Goal: Transaction & Acquisition: Book appointment/travel/reservation

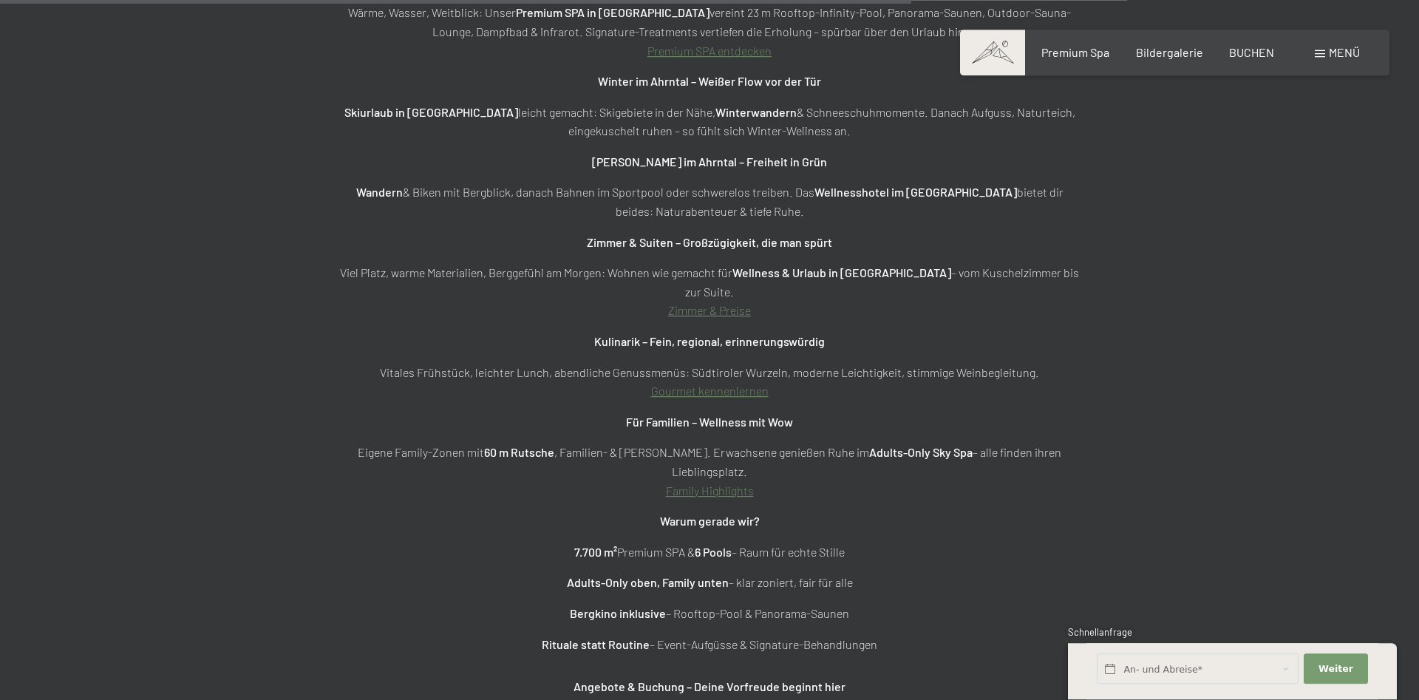
scroll to position [5429, 0]
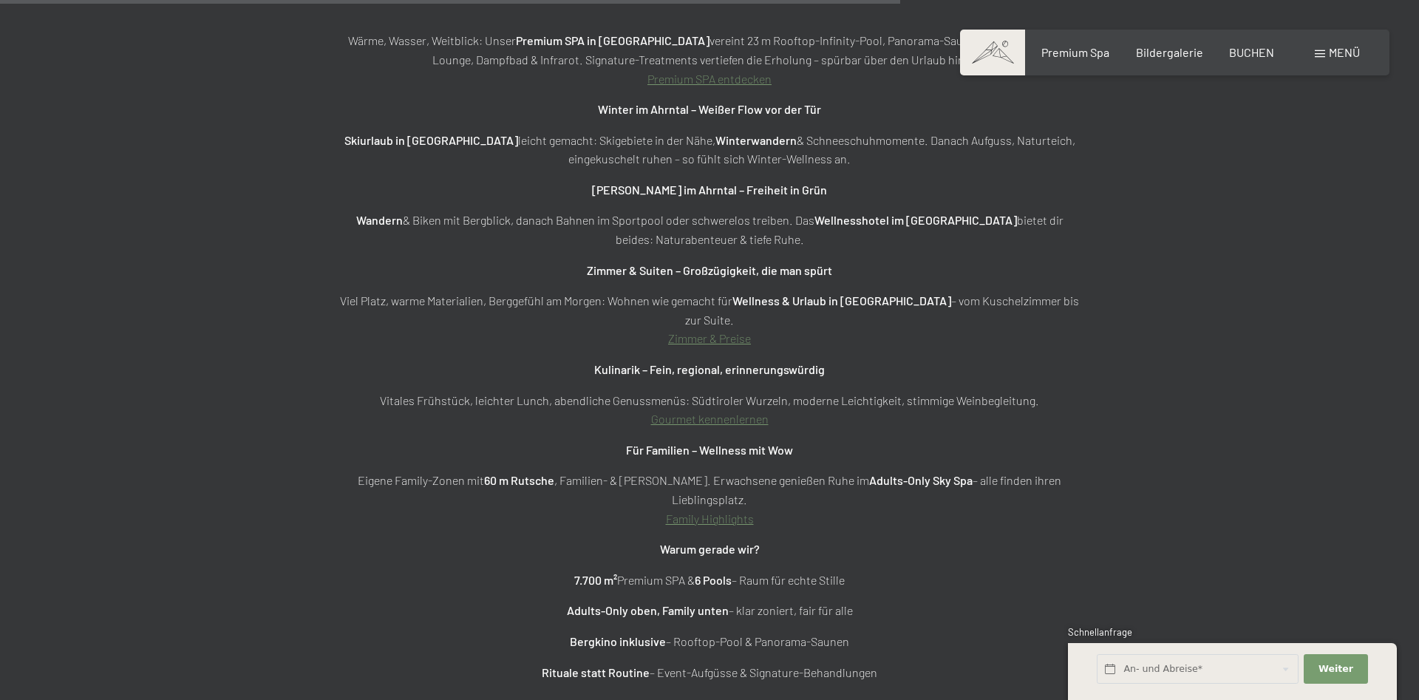
click at [711, 331] on link "Zimmer & Preise" at bounding box center [709, 338] width 83 height 14
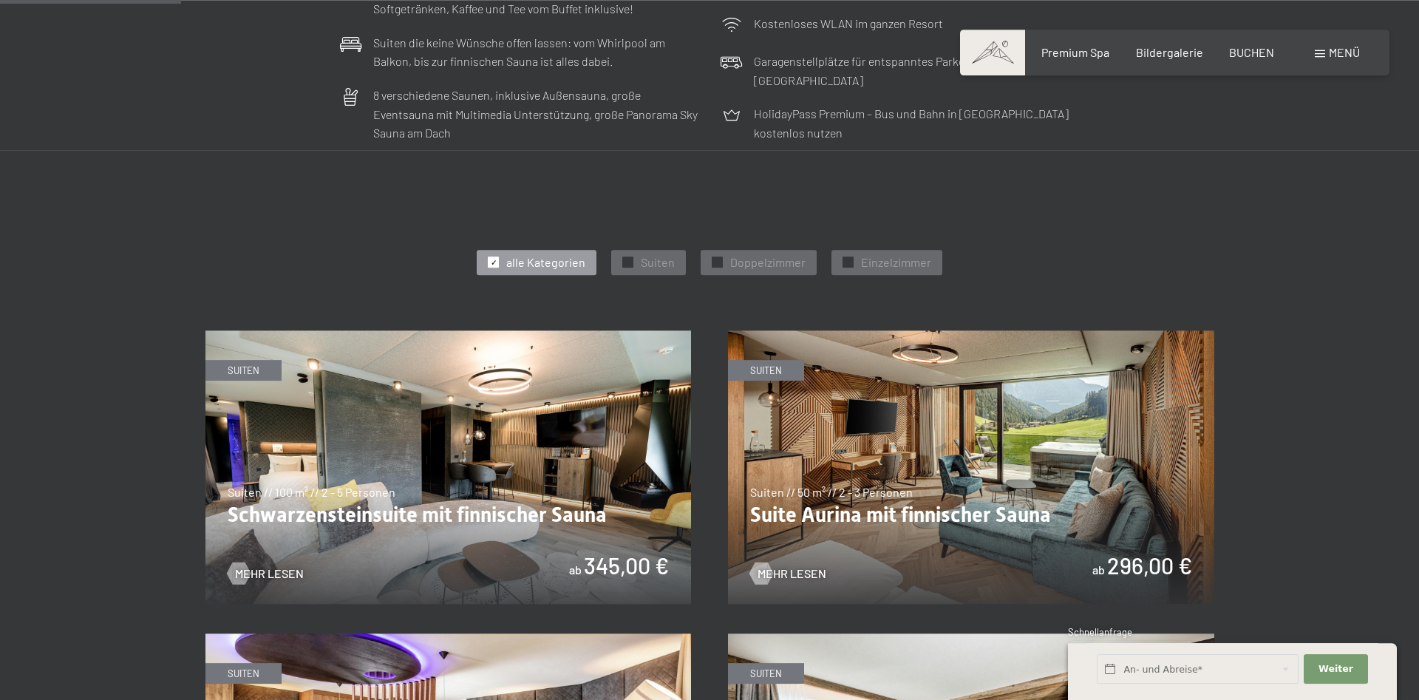
scroll to position [679, 0]
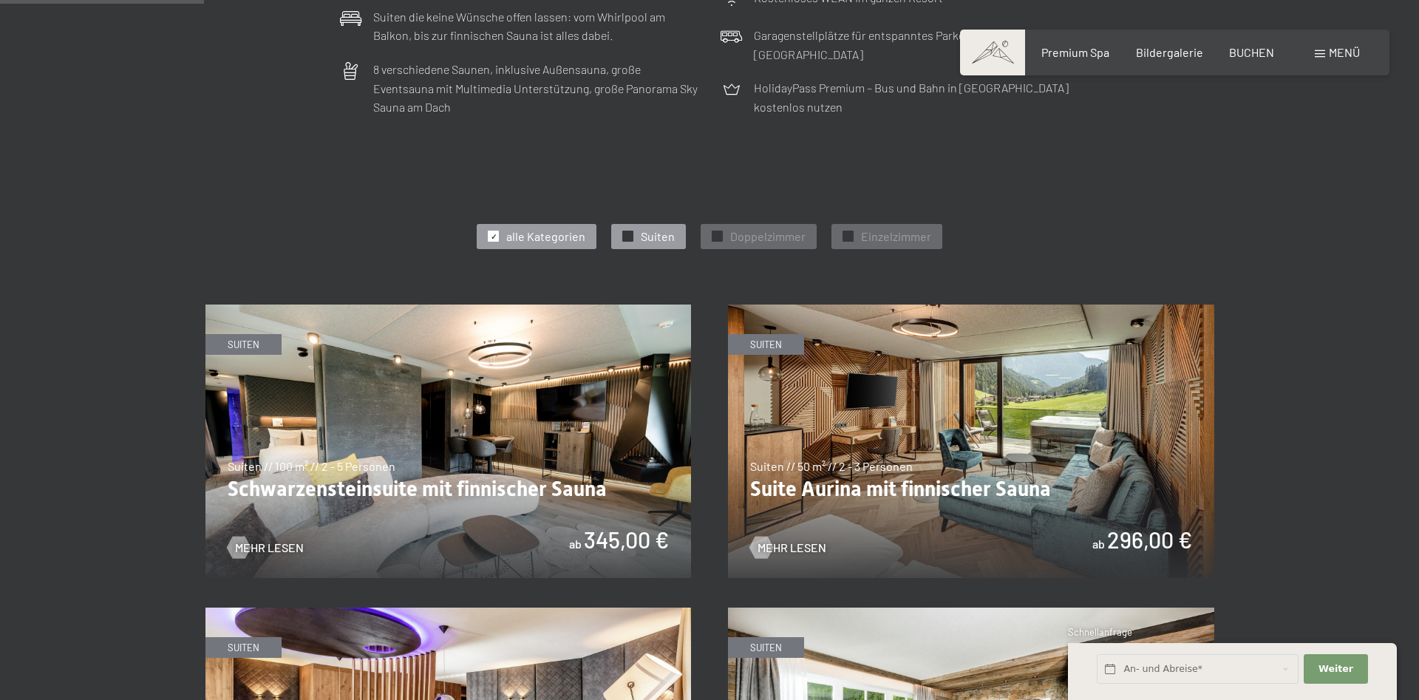
click at [628, 234] on span "✓" at bounding box center [628, 236] width 6 height 10
click at [714, 234] on div at bounding box center [717, 236] width 11 height 11
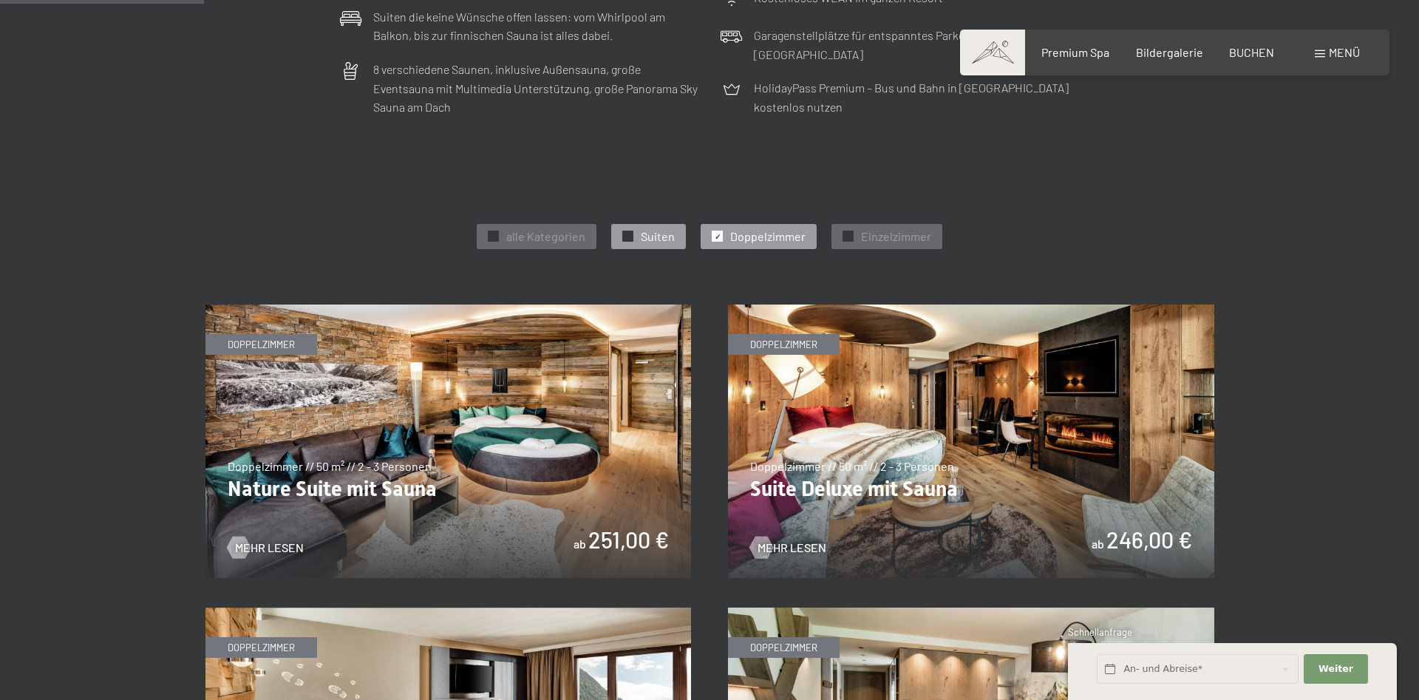
click at [625, 237] on div at bounding box center [627, 236] width 11 height 11
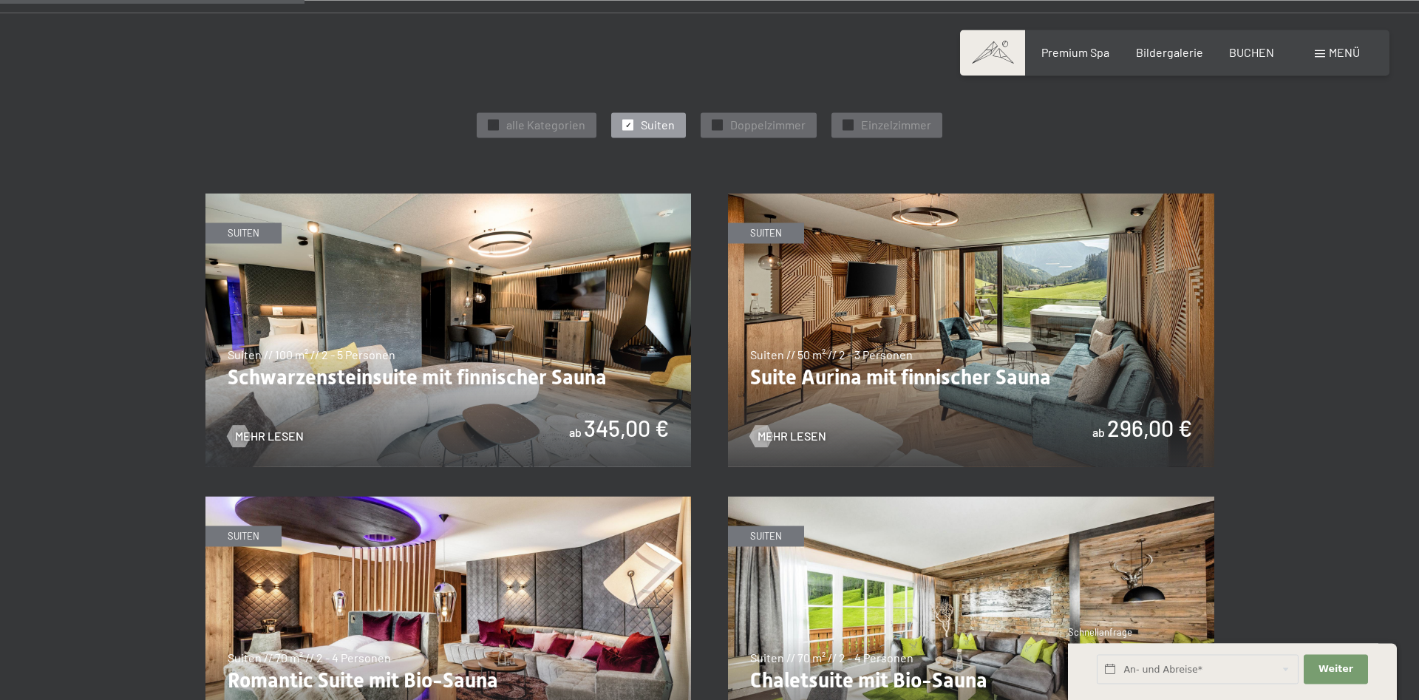
scroll to position [754, 0]
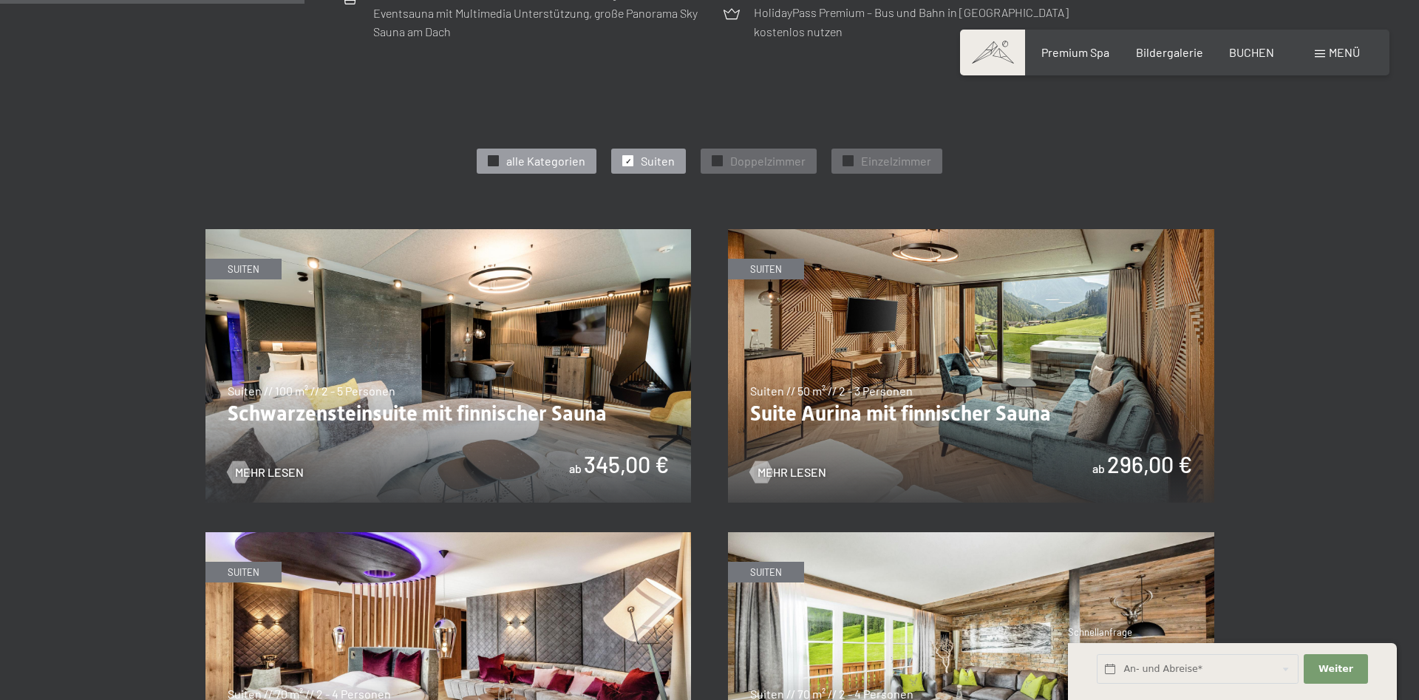
click at [493, 153] on div "✓ alle Kategorien" at bounding box center [537, 161] width 120 height 25
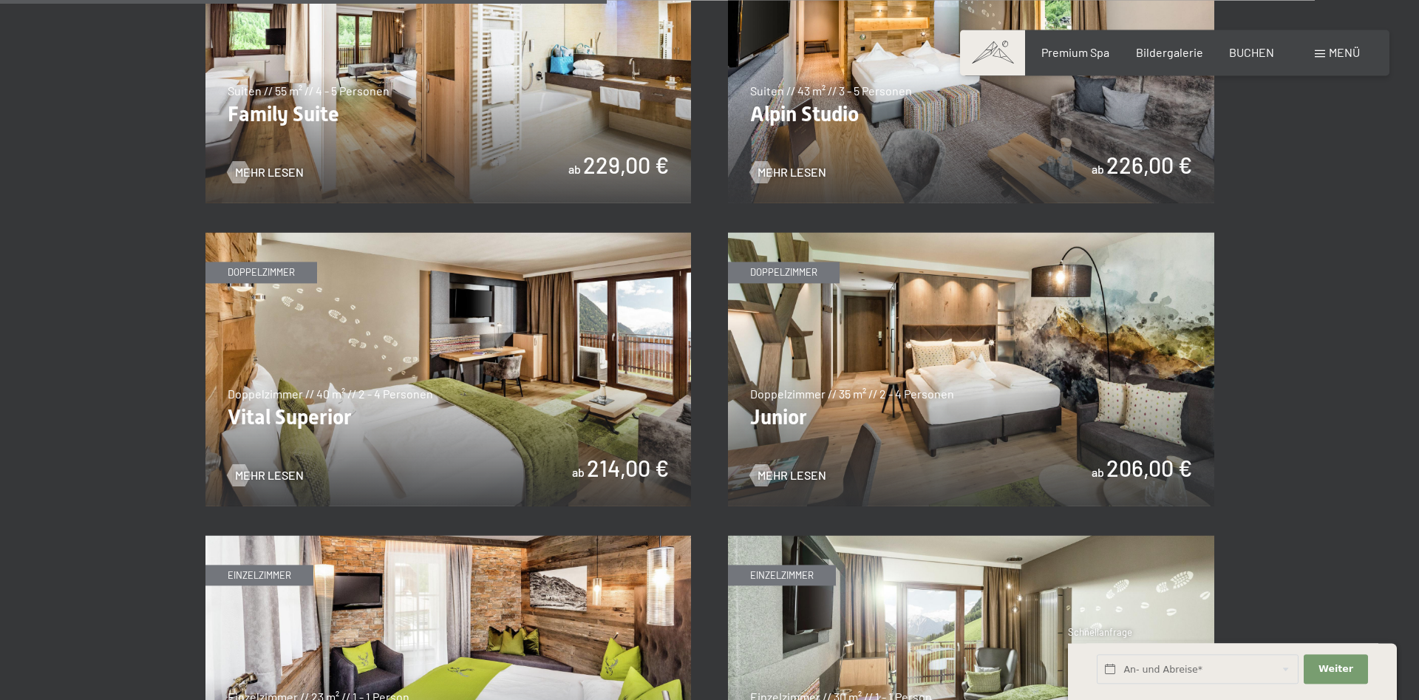
scroll to position [2036, 0]
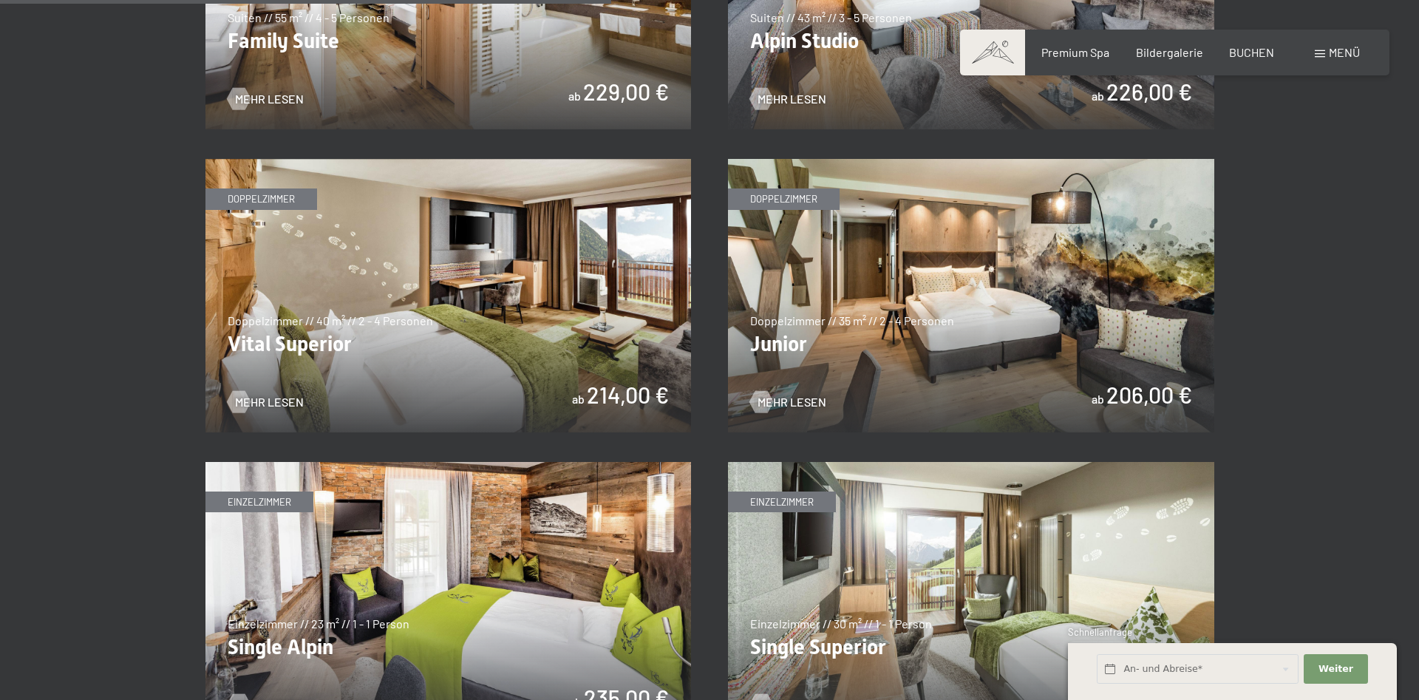
click at [465, 311] on img at bounding box center [449, 296] width 486 height 274
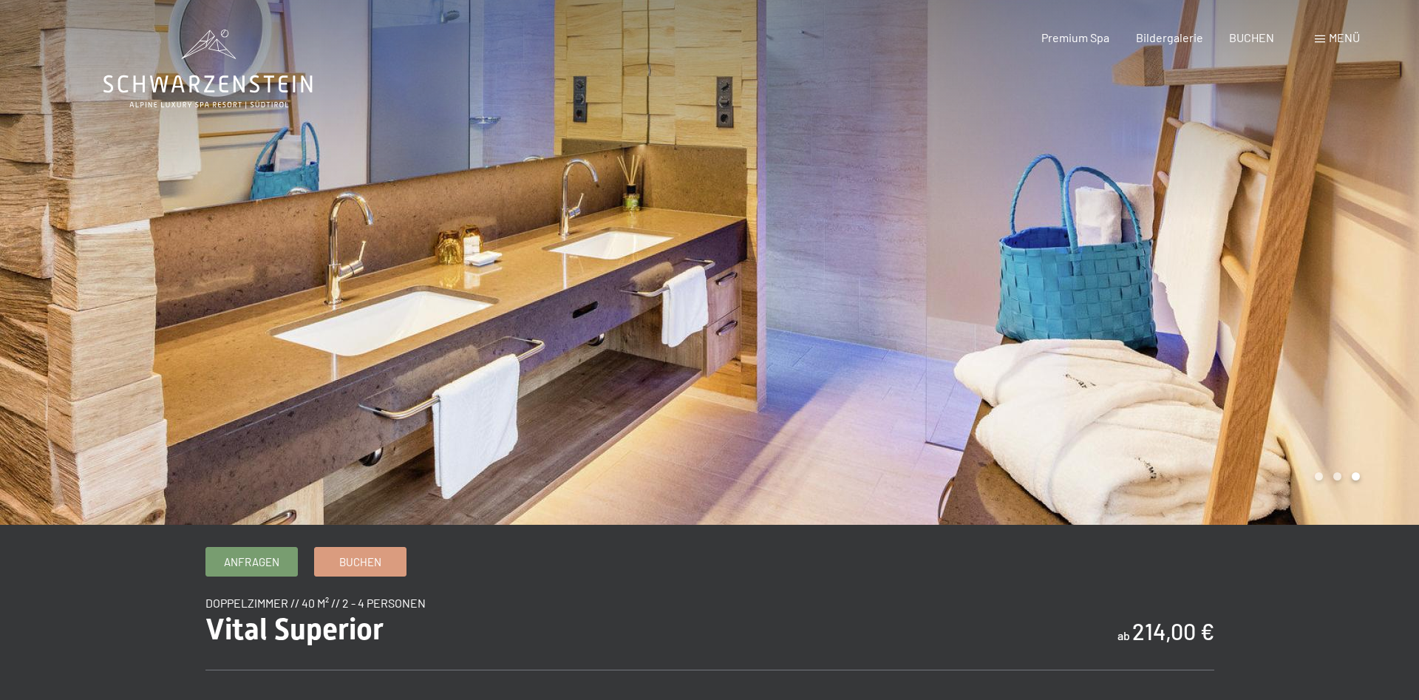
click at [1340, 35] on span "Menü" at bounding box center [1344, 37] width 31 height 14
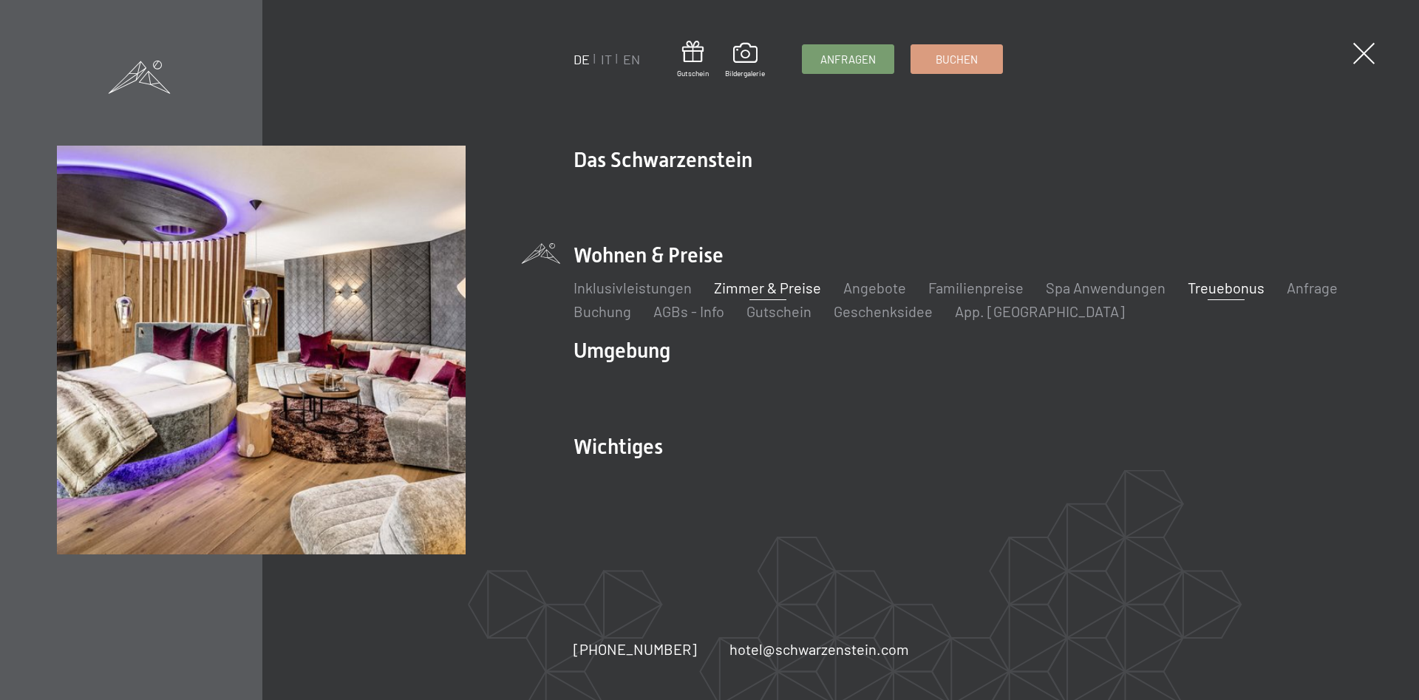
click at [1240, 284] on link "Treuebonus" at bounding box center [1226, 288] width 77 height 18
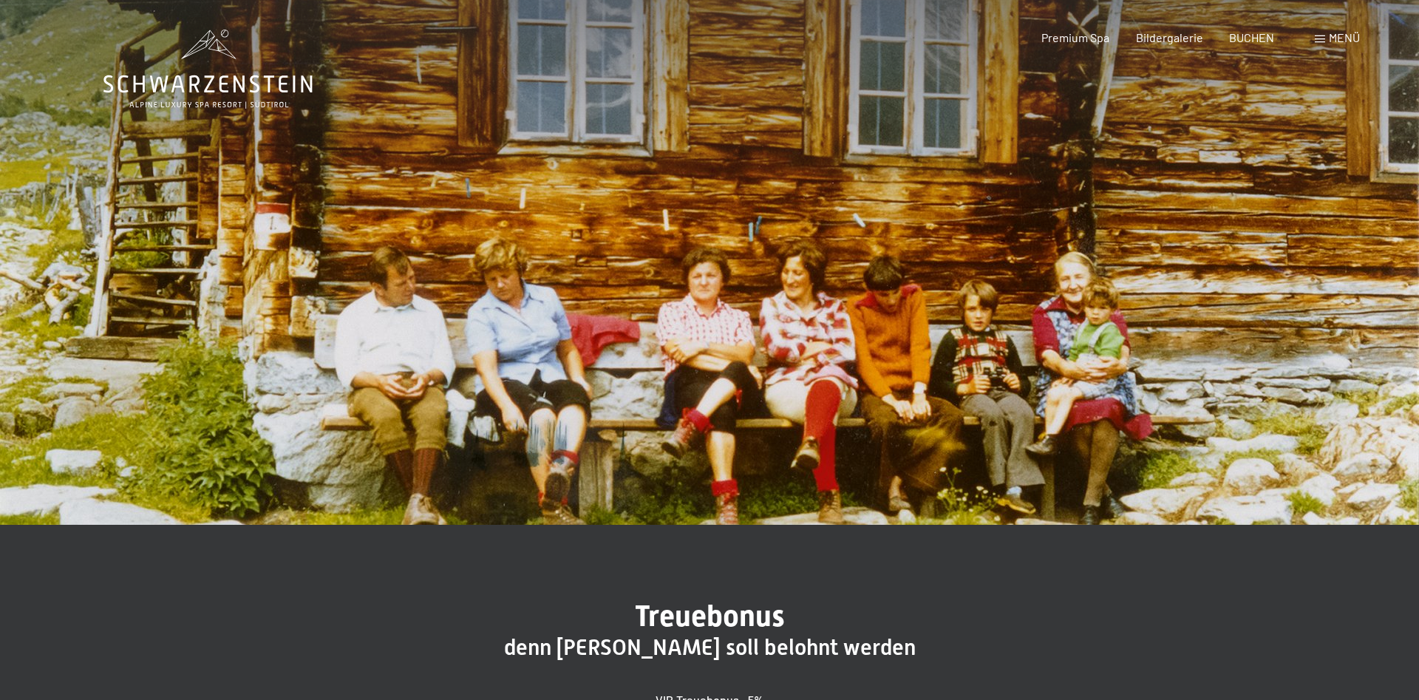
click at [269, 81] on icon at bounding box center [207, 84] width 209 height 18
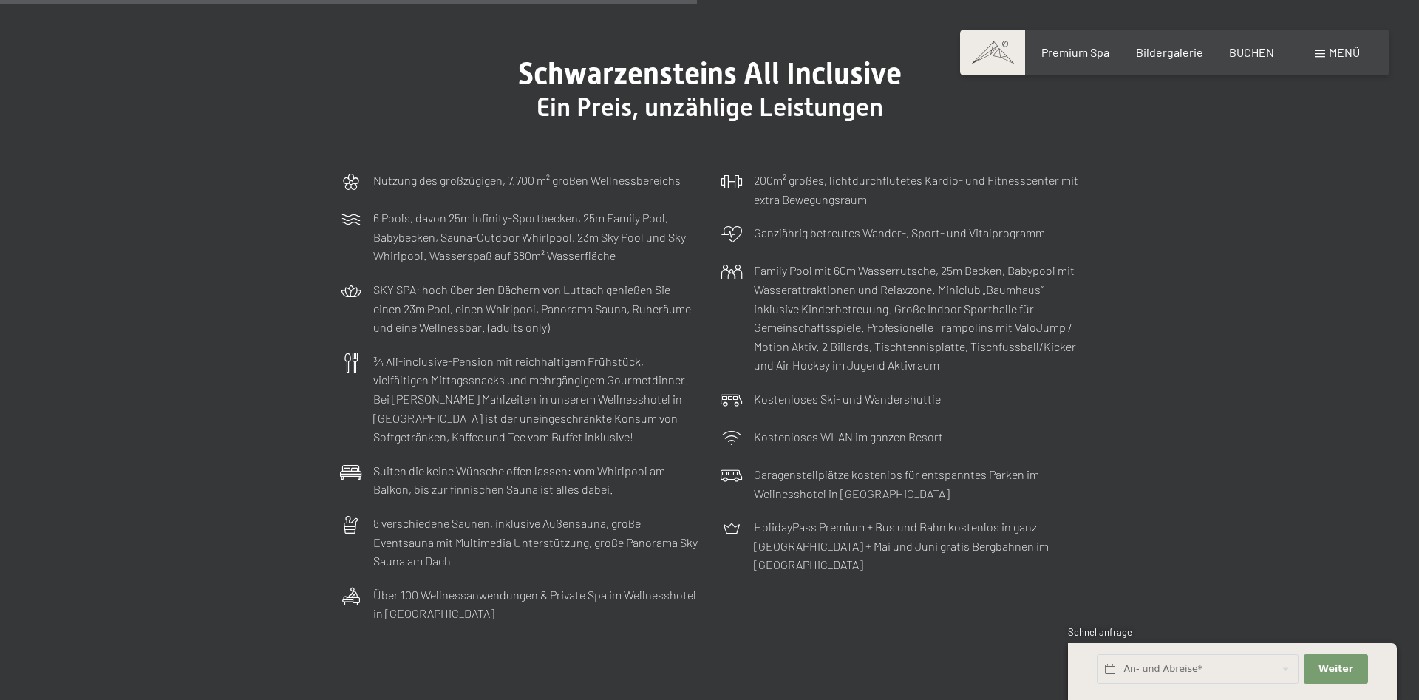
scroll to position [4826, 0]
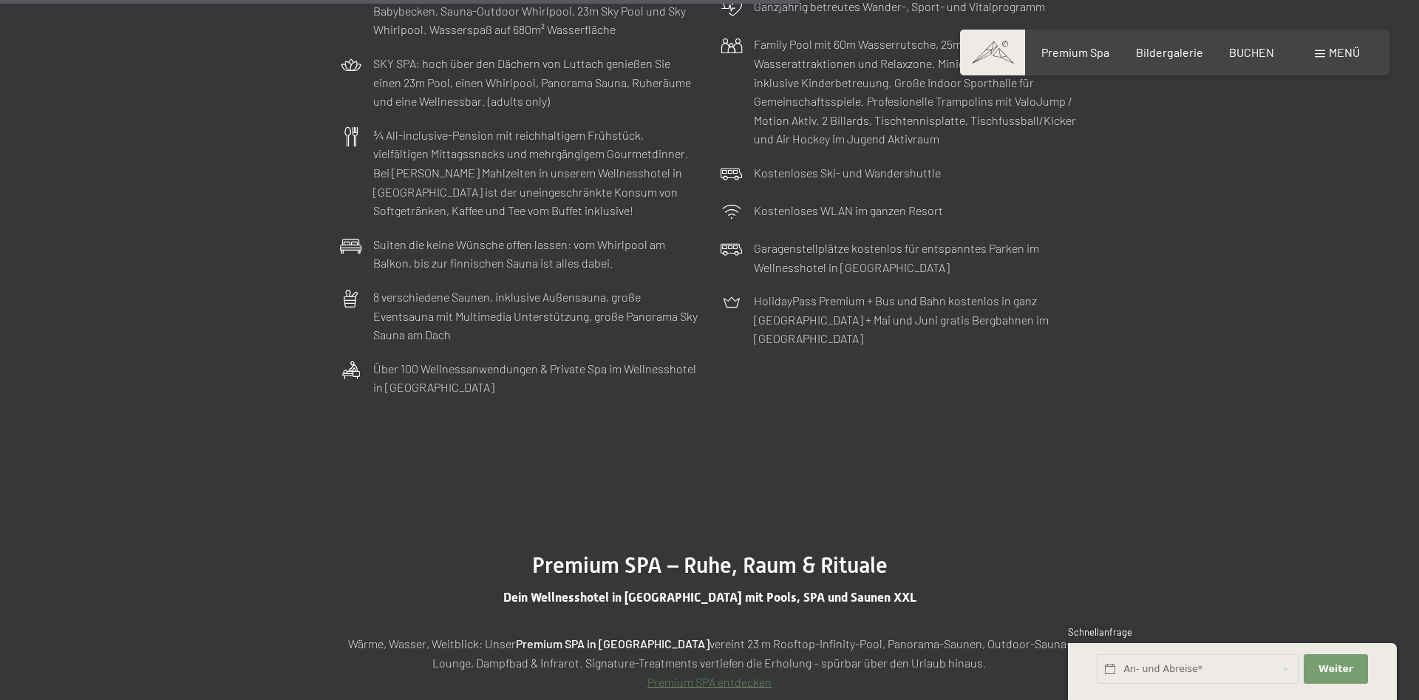
click at [1334, 53] on span "Menü" at bounding box center [1344, 52] width 31 height 14
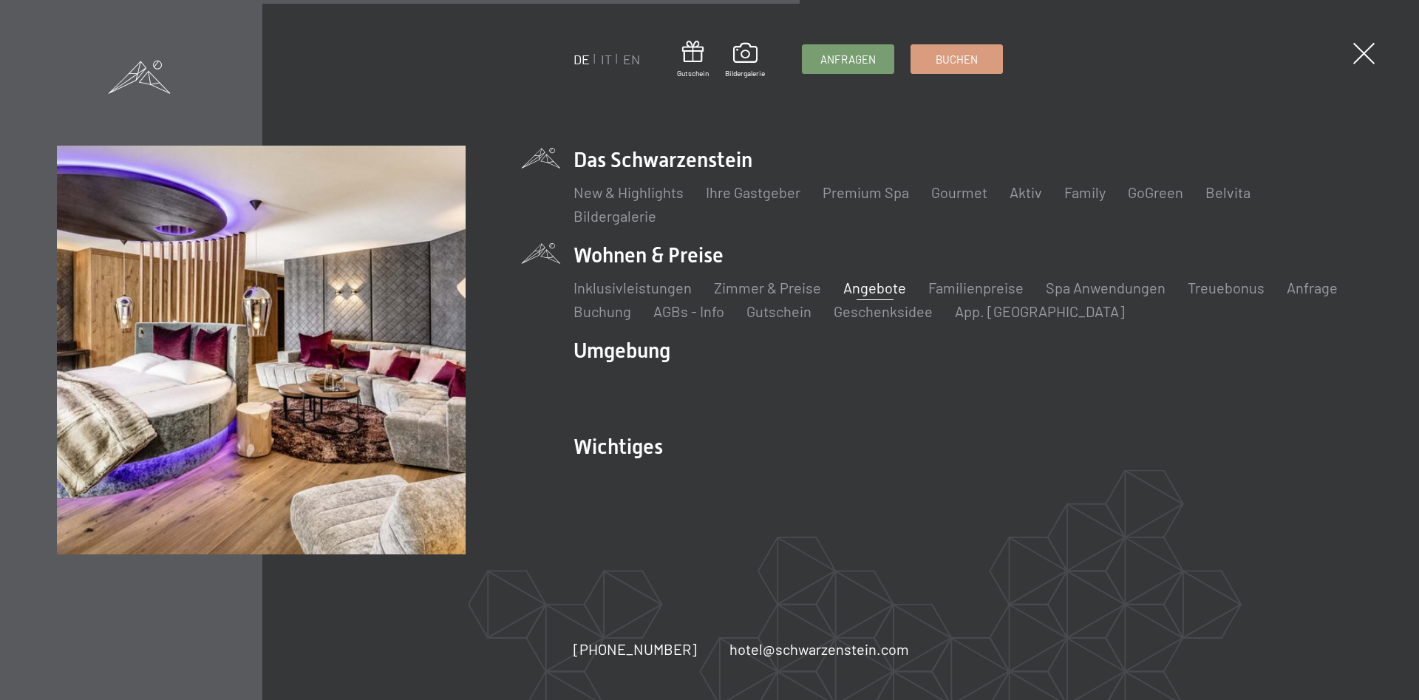
click at [849, 283] on link "Angebote" at bounding box center [875, 288] width 63 height 18
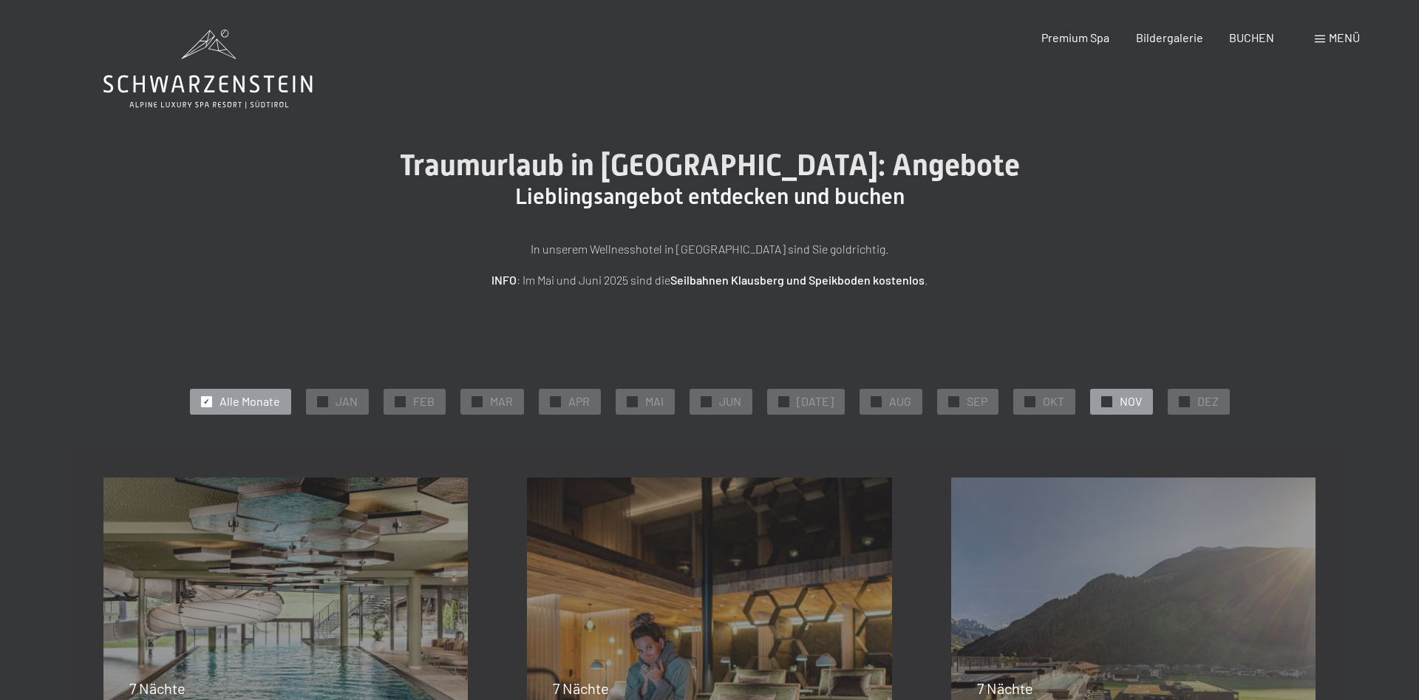
click at [1124, 393] on div "✓ NOV" at bounding box center [1121, 401] width 63 height 25
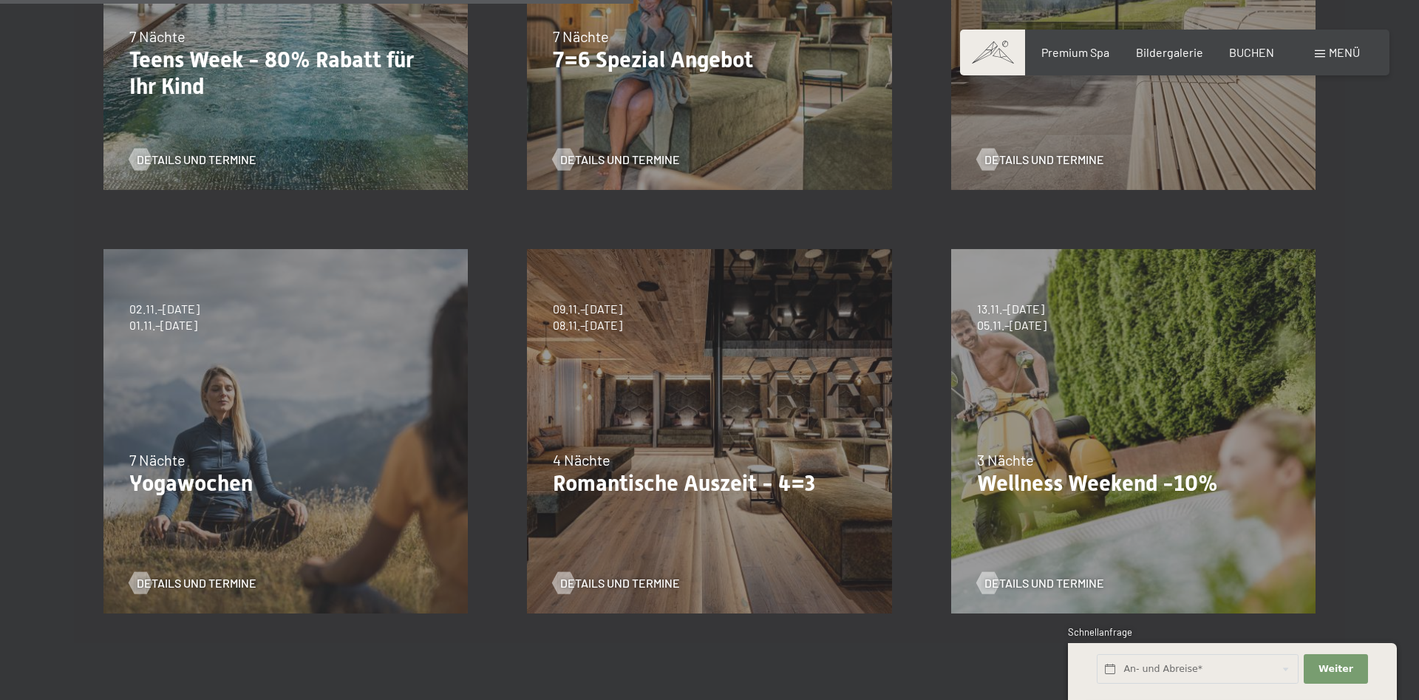
scroll to position [754, 0]
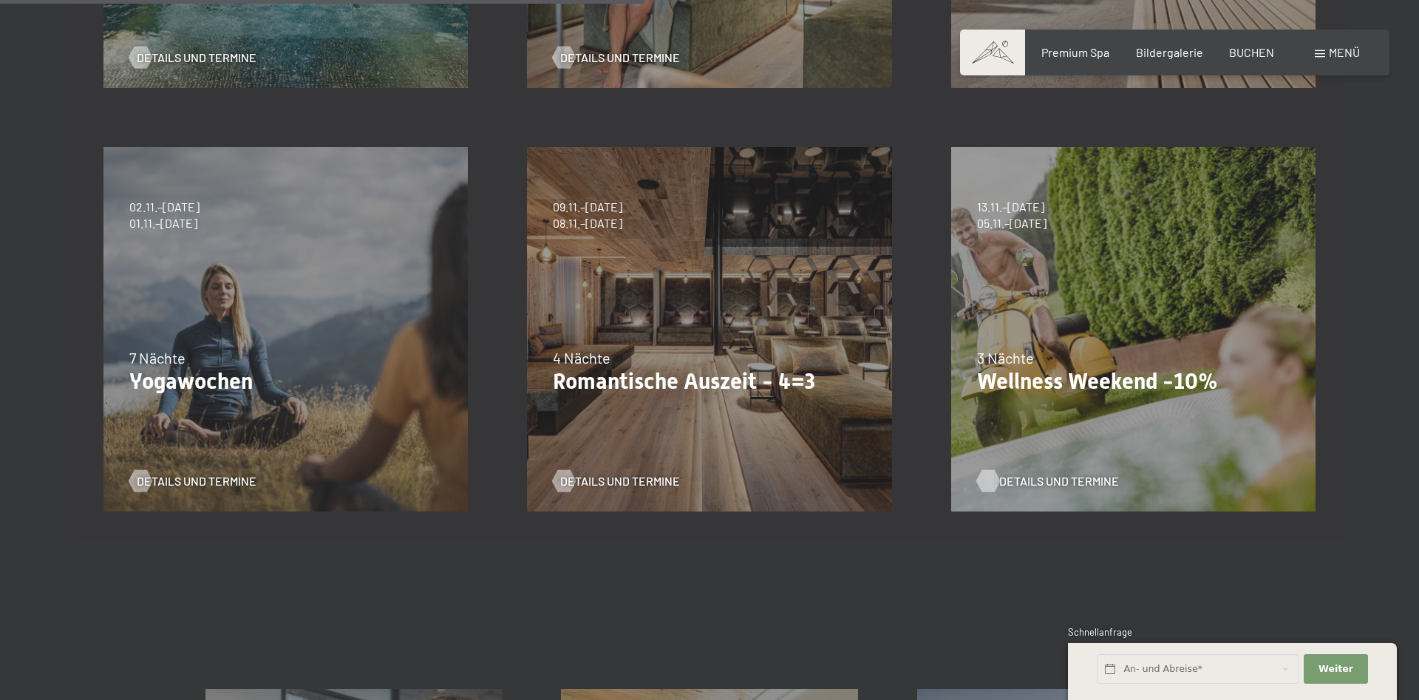
click at [1061, 479] on span "Details und Termine" at bounding box center [1059, 481] width 120 height 16
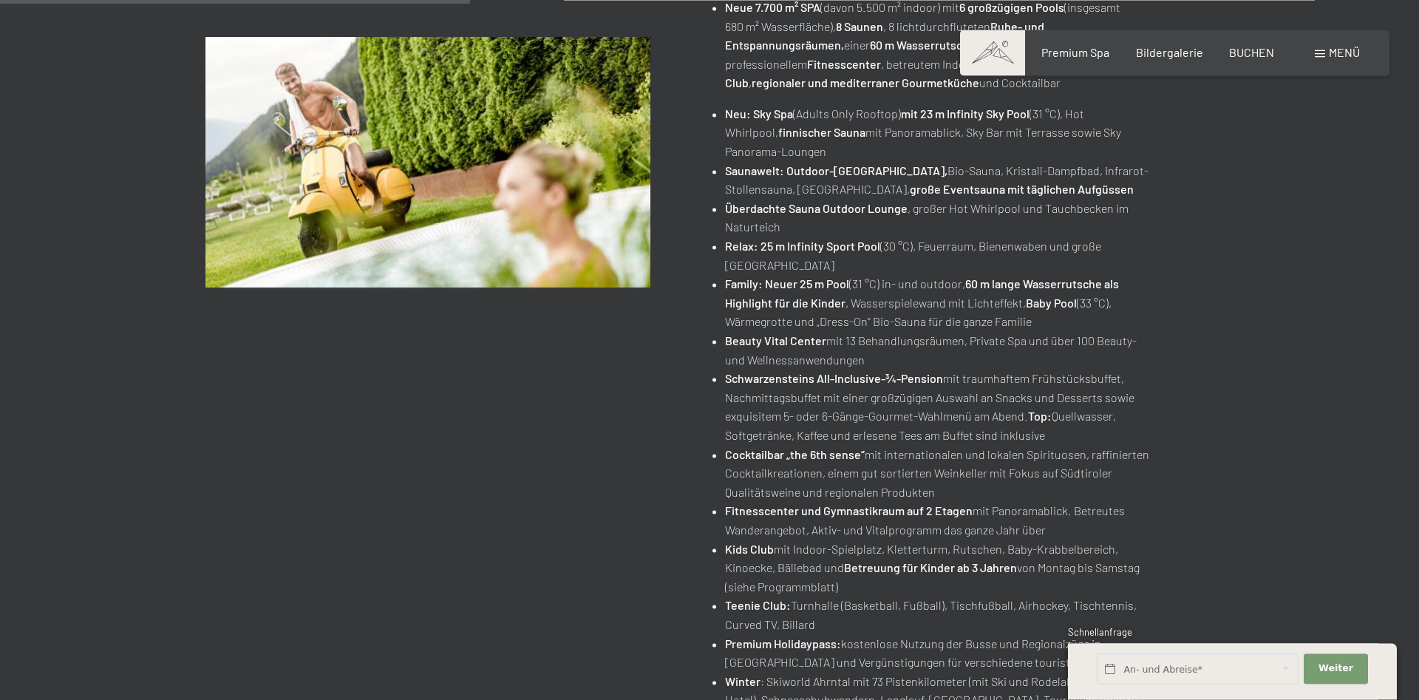
scroll to position [603, 0]
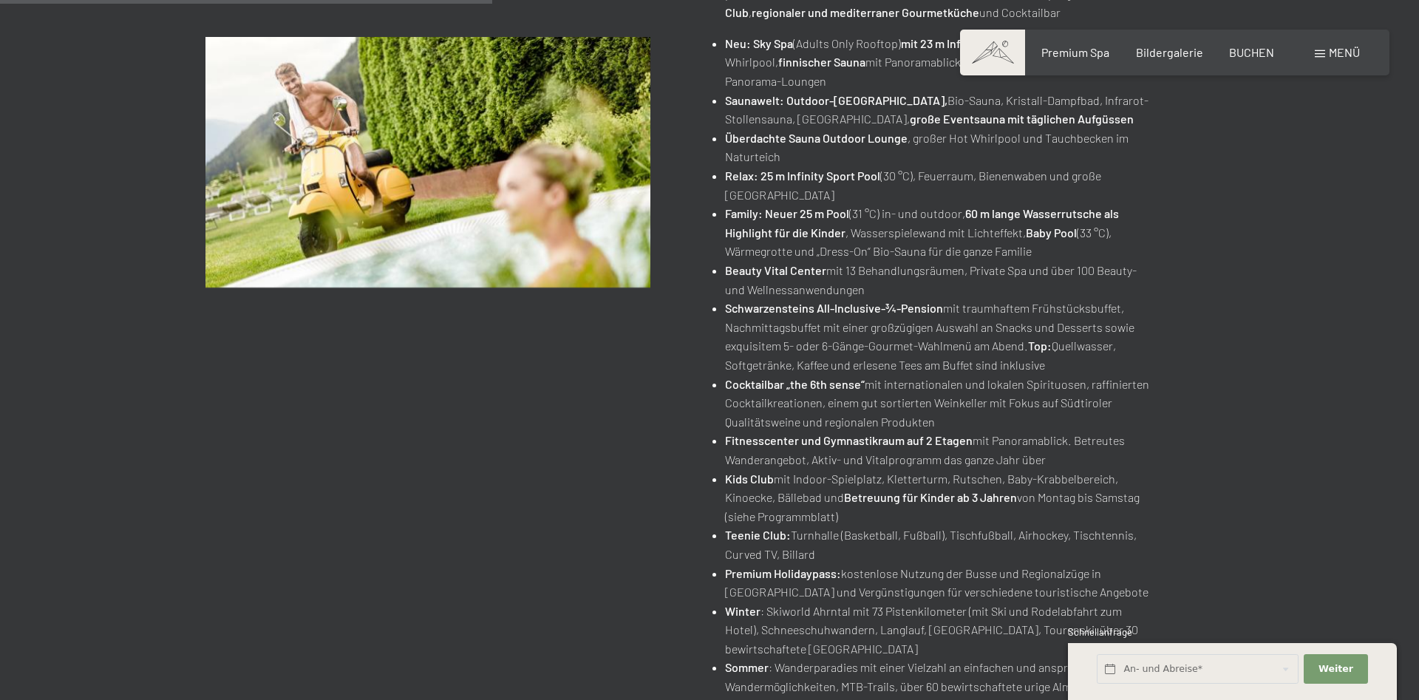
click at [1329, 50] on span "Menü" at bounding box center [1344, 52] width 31 height 14
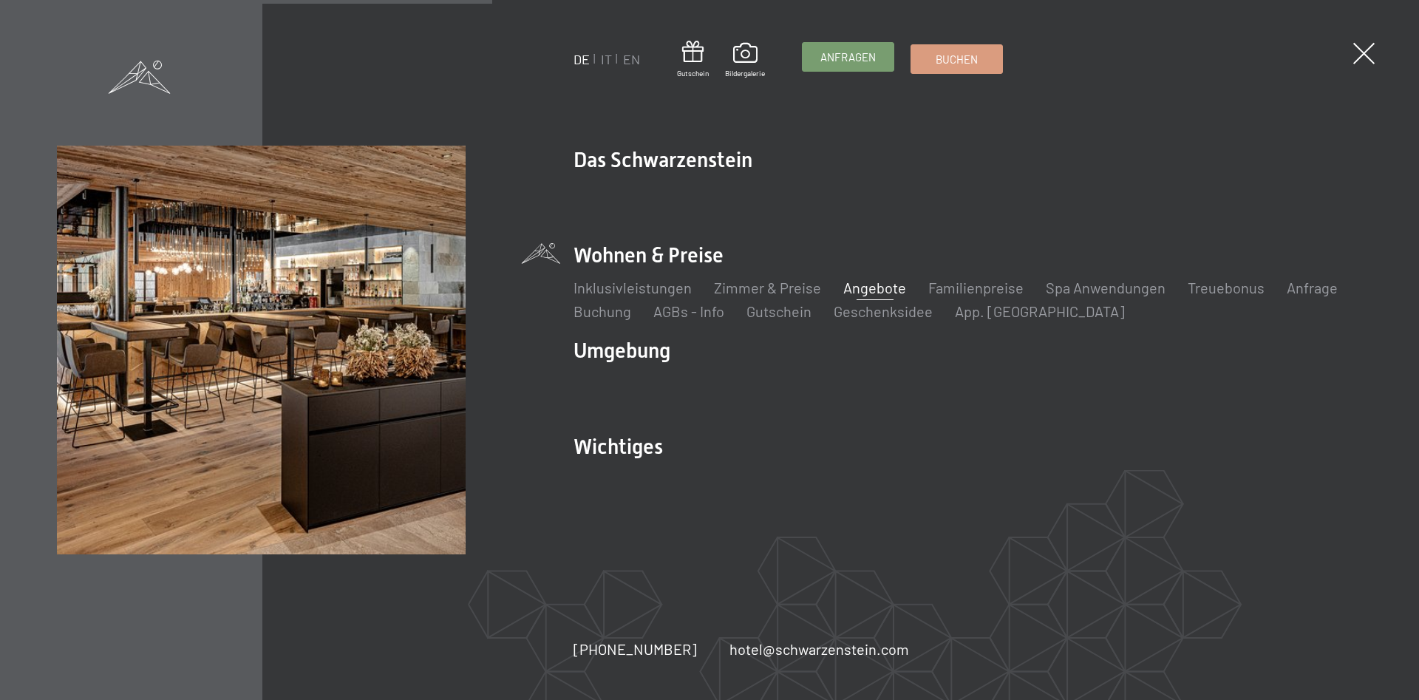
click at [844, 61] on span "Anfragen" at bounding box center [848, 58] width 55 height 16
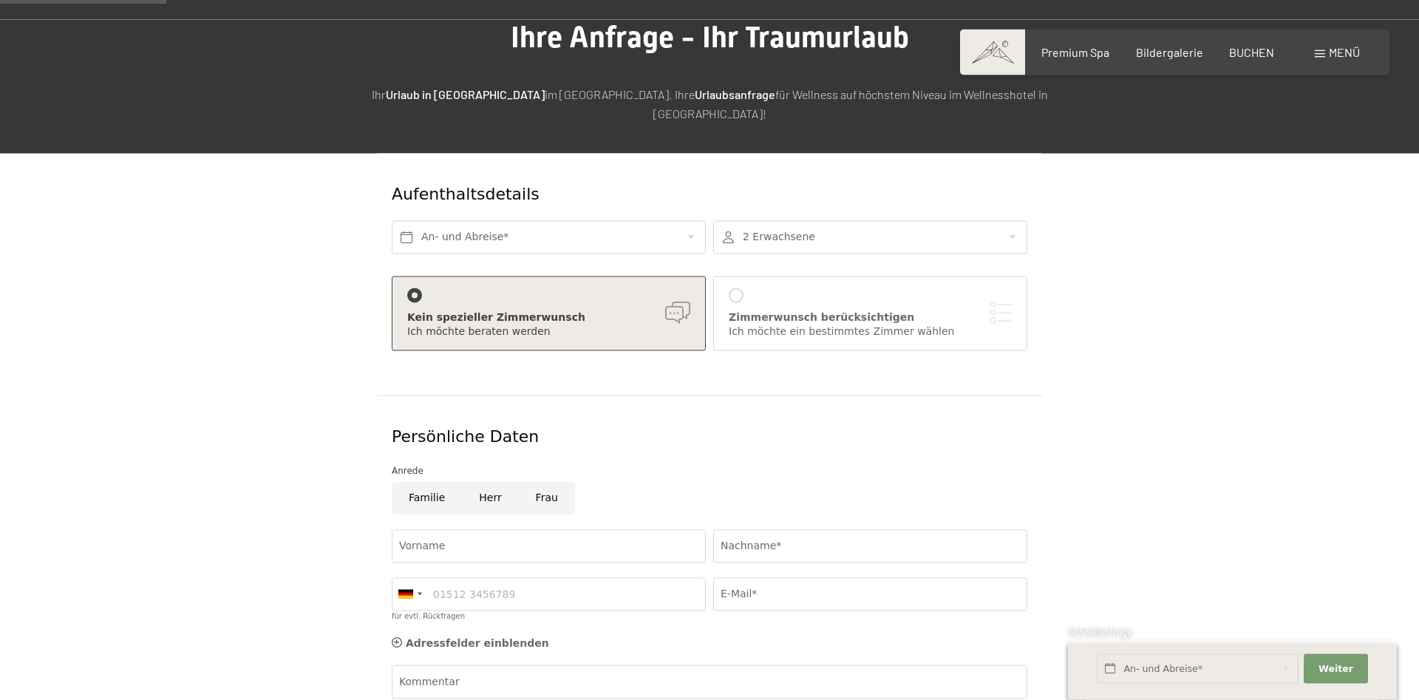
scroll to position [151, 0]
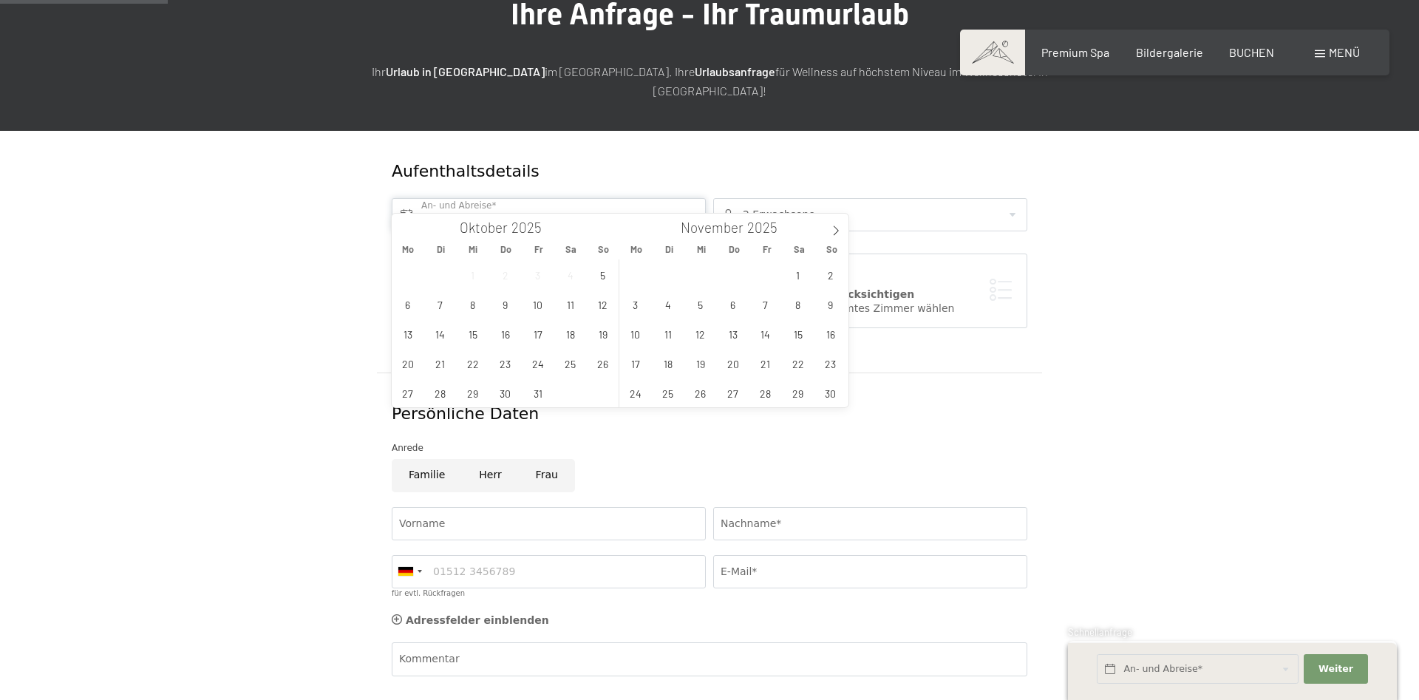
click at [645, 198] on input "text" at bounding box center [549, 214] width 314 height 33
click at [735, 300] on span "6" at bounding box center [733, 304] width 29 height 29
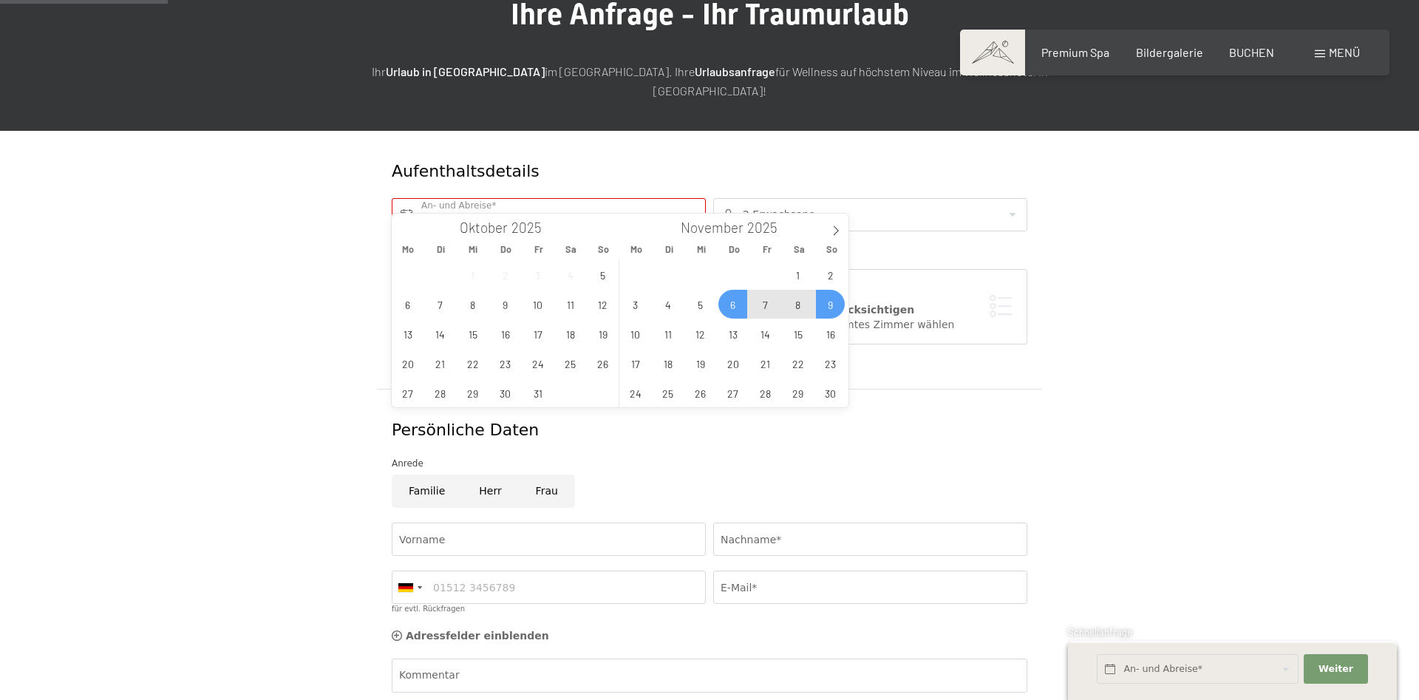
click at [837, 302] on span "9" at bounding box center [830, 304] width 29 height 29
type input "Do. 06.11.2025 - So. 09.11.2025"
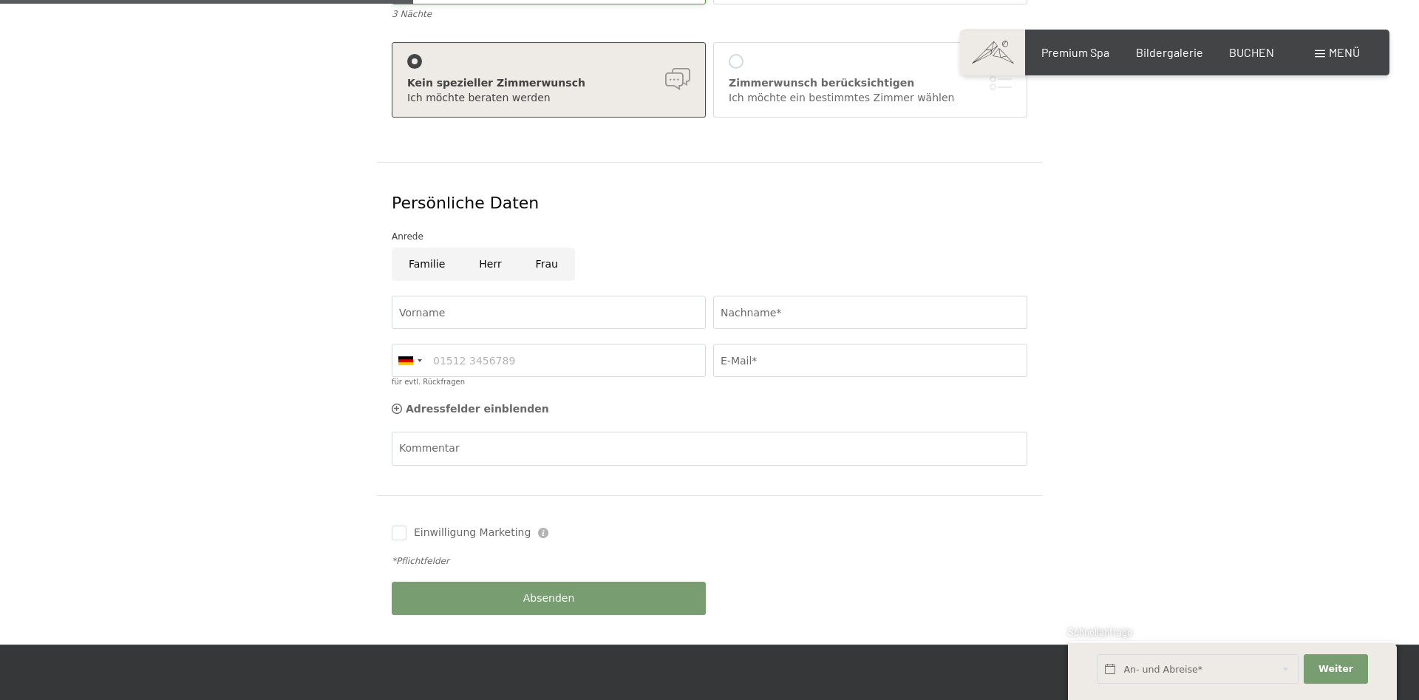
scroll to position [452, 0]
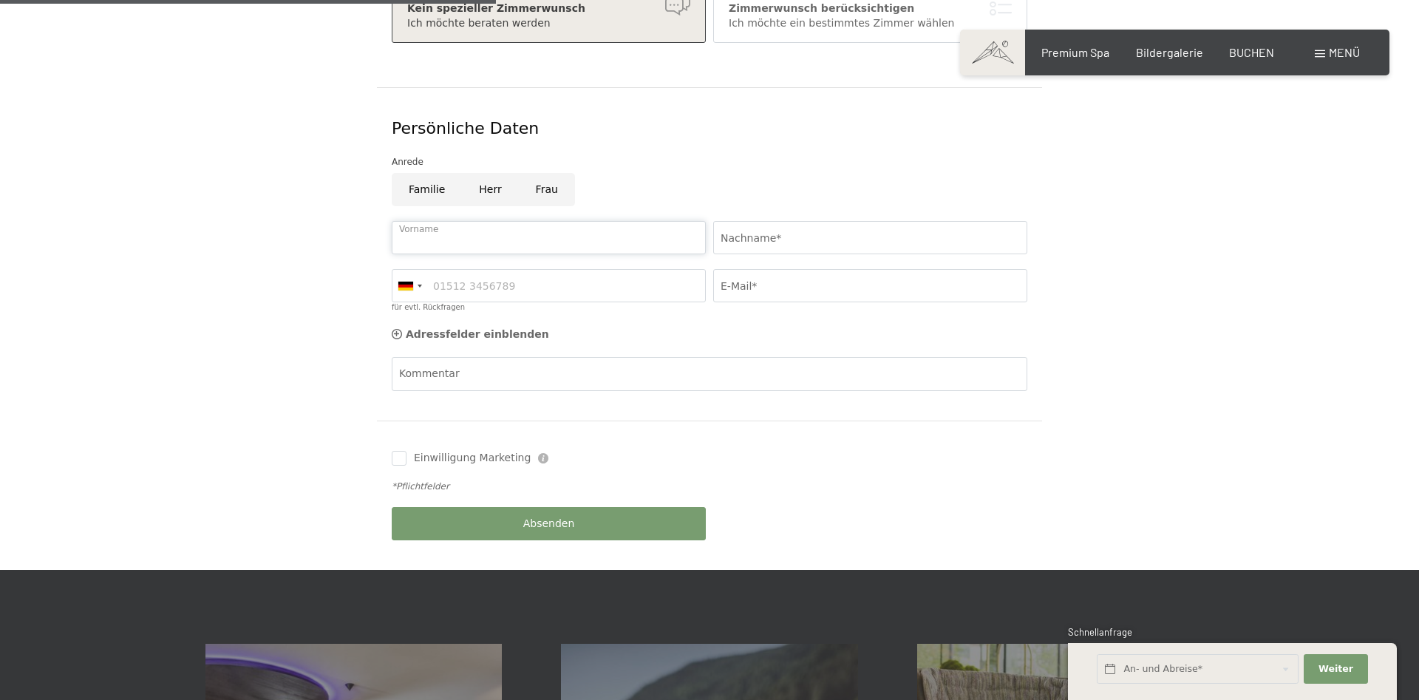
click at [533, 221] on input "Vorname" at bounding box center [549, 237] width 314 height 33
type input "Andrea"
type input "Reznicek"
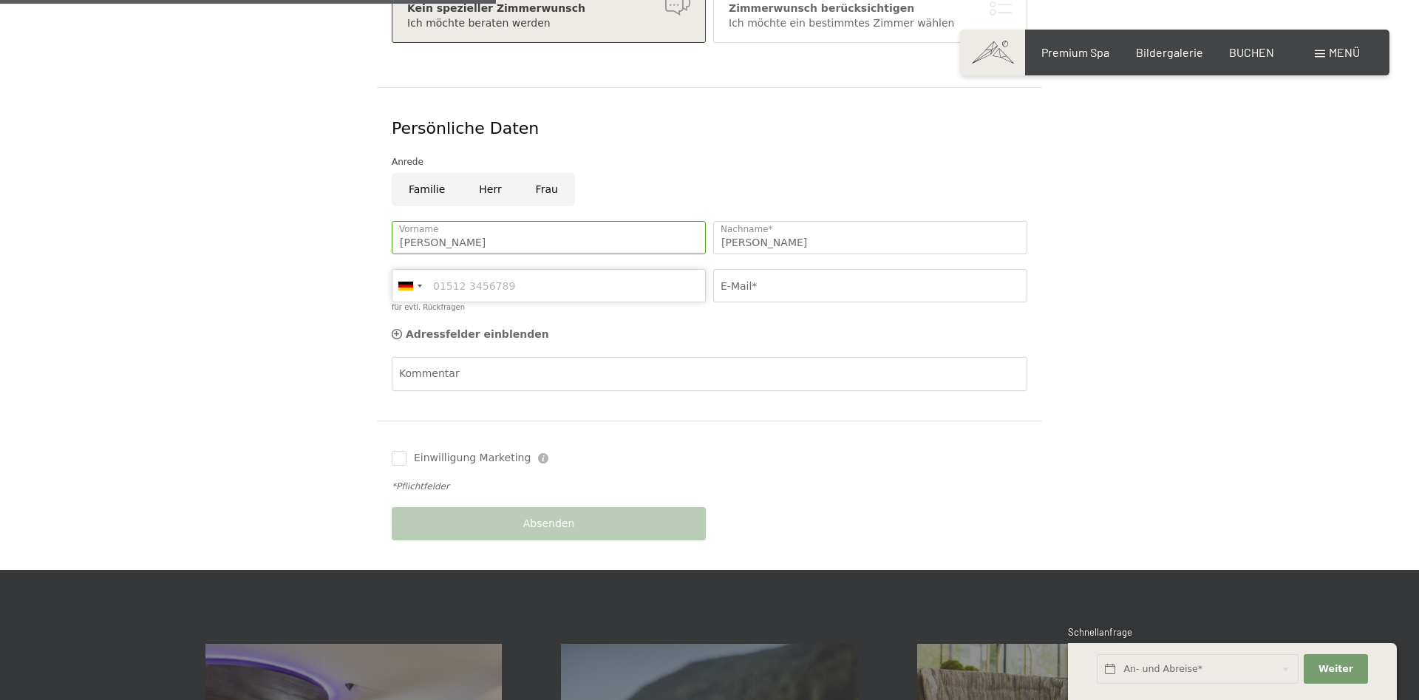
click at [466, 272] on input "für evtl. Rückfragen" at bounding box center [549, 285] width 314 height 33
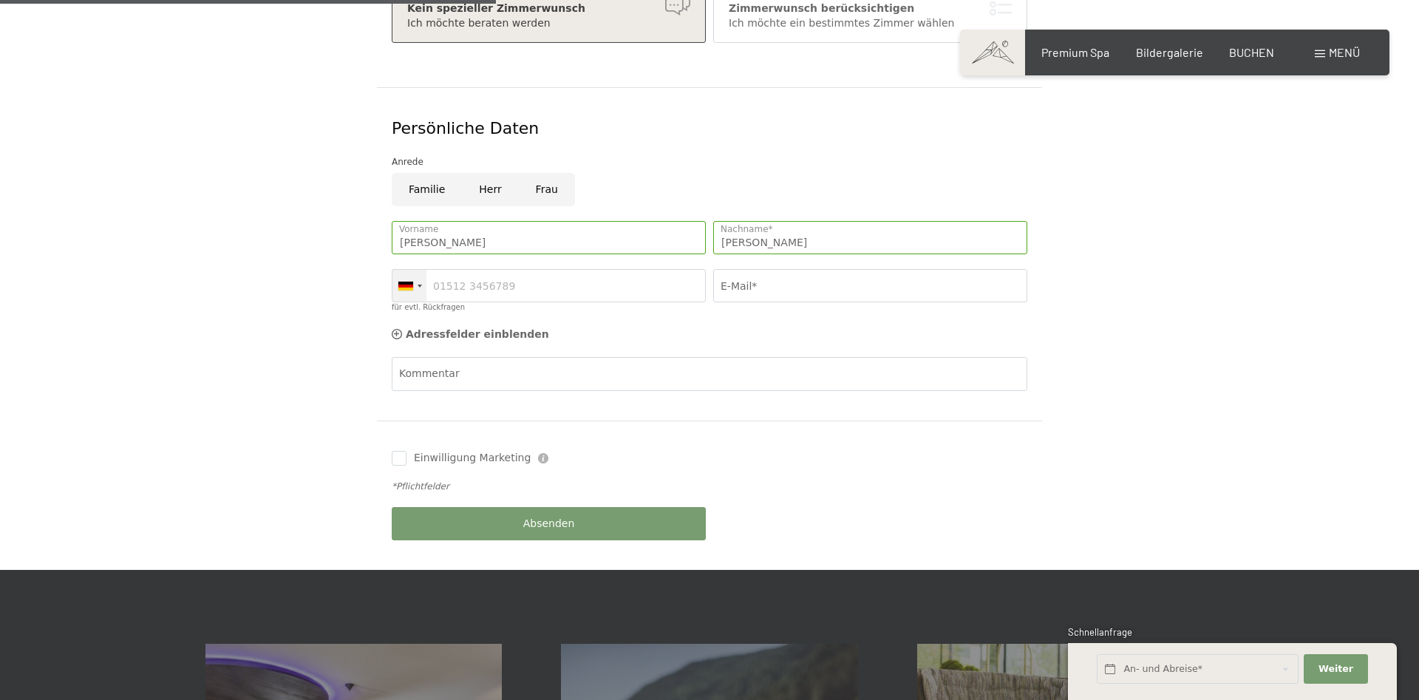
click at [419, 285] on div at bounding box center [420, 286] width 4 height 3
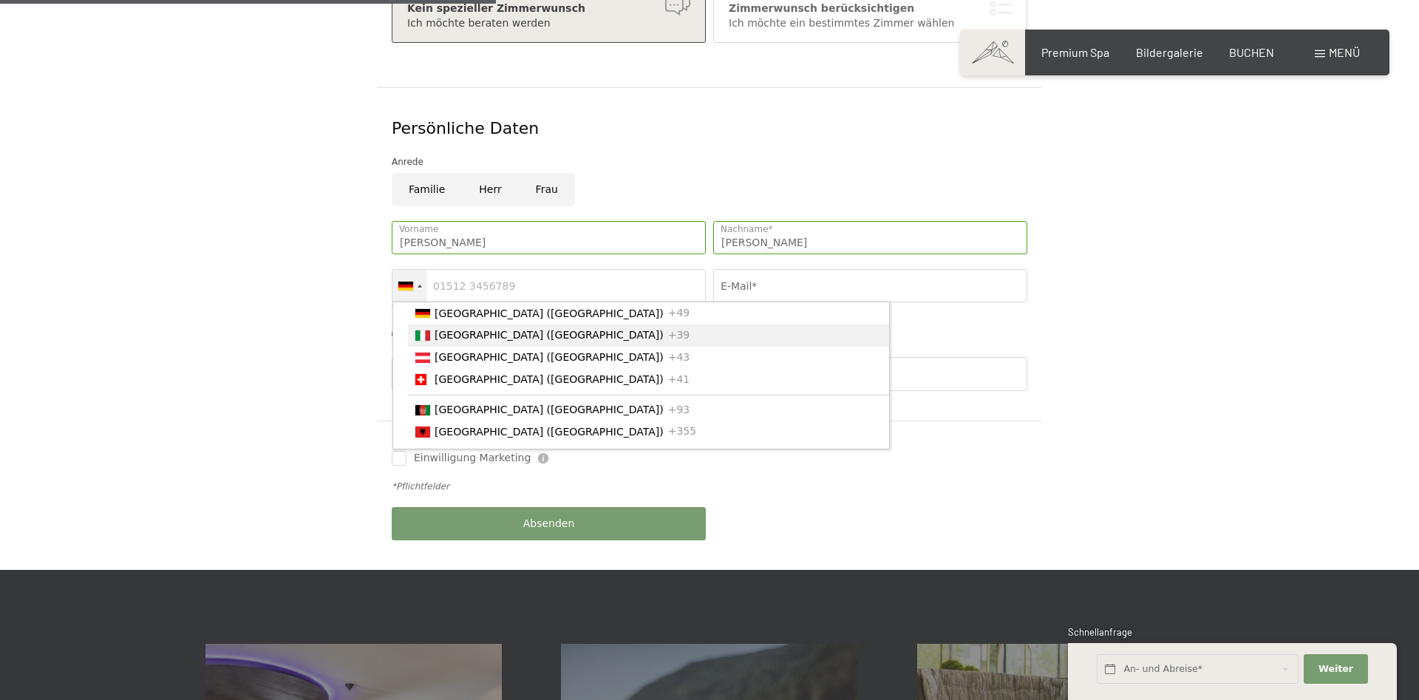
click at [438, 329] on span "[GEOGRAPHIC_DATA] ([GEOGRAPHIC_DATA])" at bounding box center [549, 335] width 229 height 12
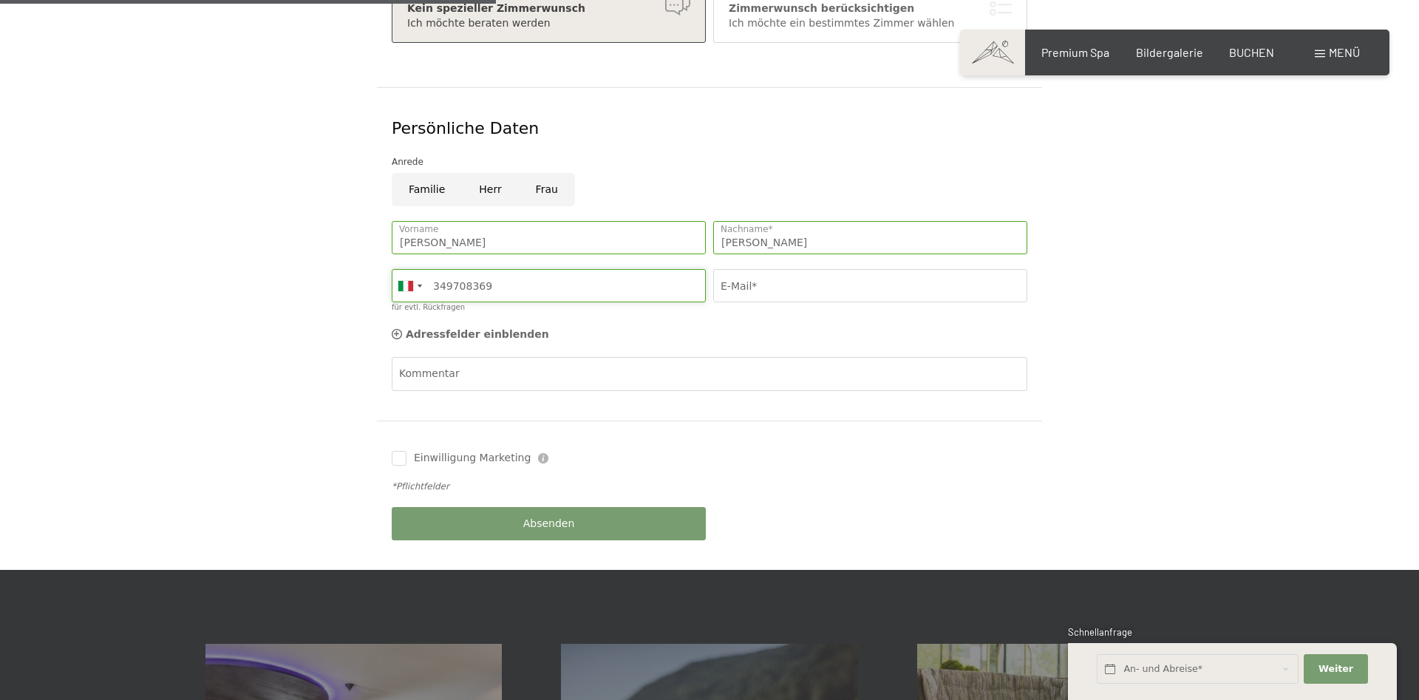
type input "349708369"
click at [764, 270] on input "E-Mail*" at bounding box center [870, 285] width 314 height 33
type input "andreareznicek@yahoo.de"
click at [534, 173] on input "Frau" at bounding box center [547, 189] width 56 height 33
radio input "true"
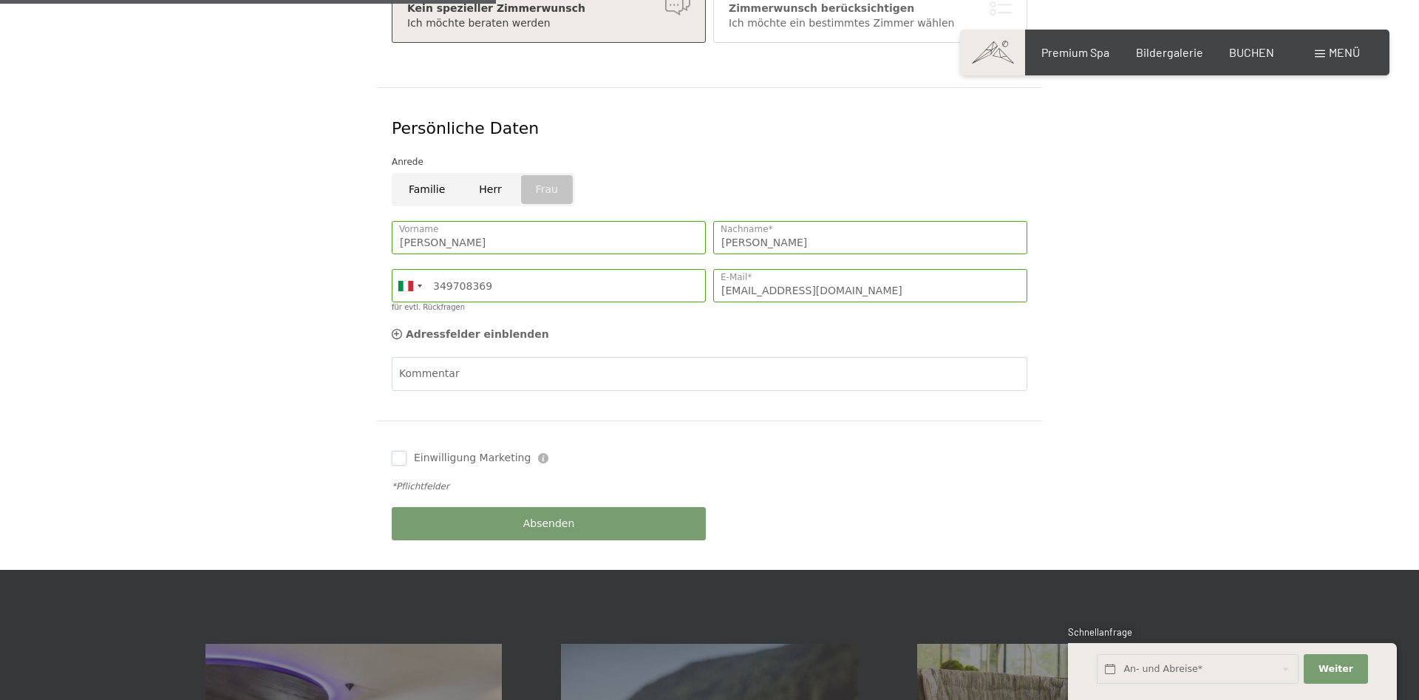
click at [398, 451] on input "Einwilligung Marketing" at bounding box center [399, 458] width 15 height 15
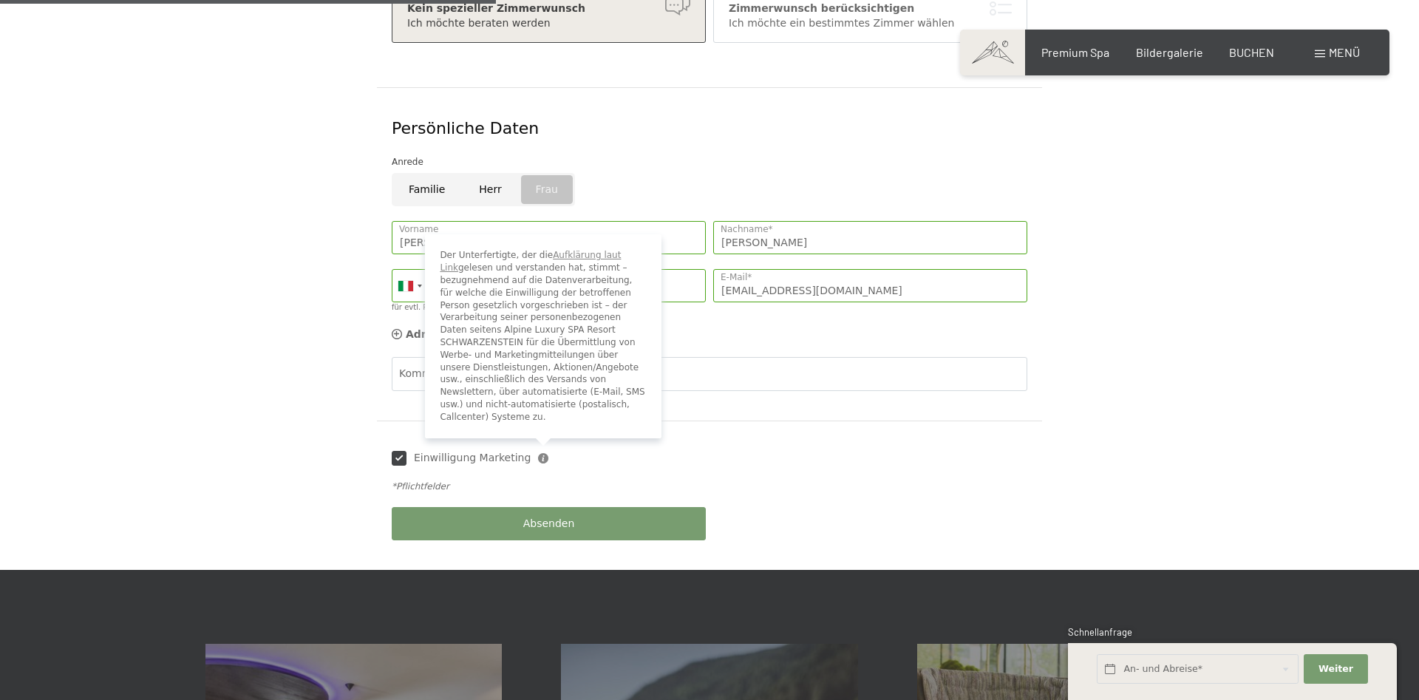
click at [538, 453] on icon at bounding box center [543, 458] width 10 height 10
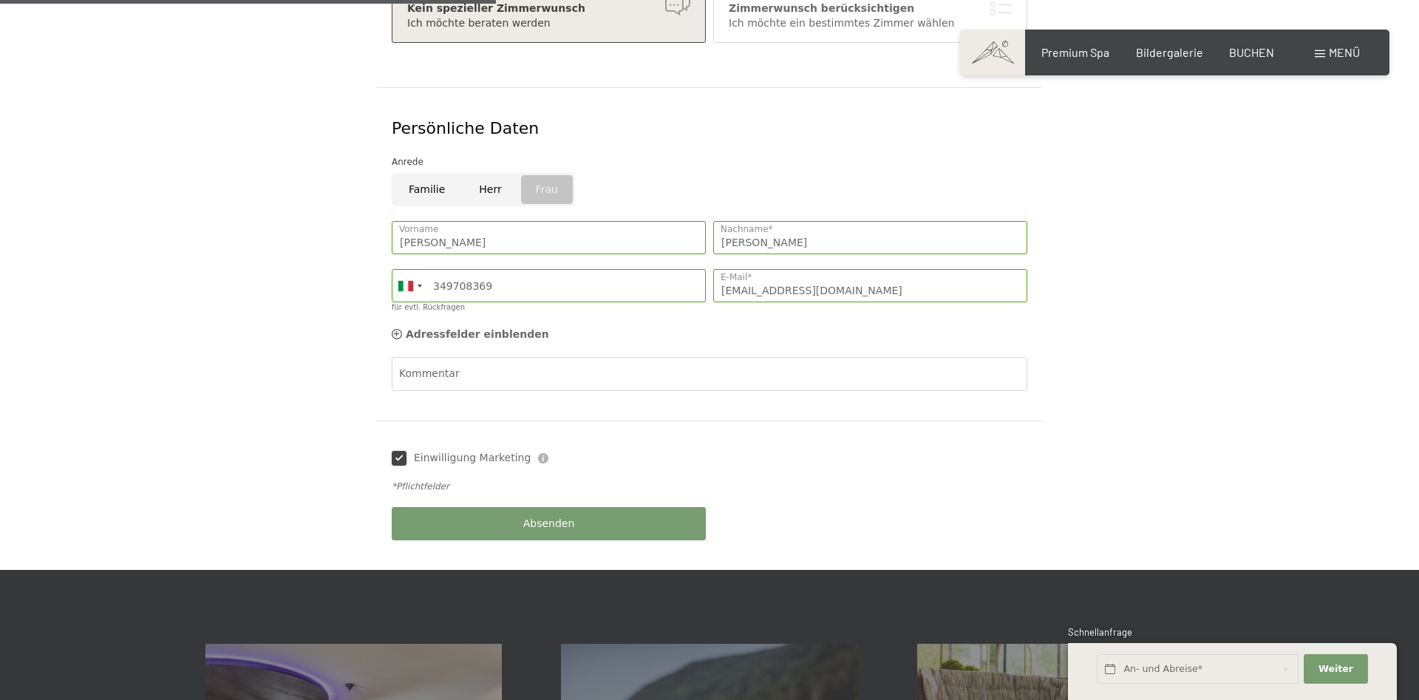
click at [400, 451] on input "Einwilligung Marketing" at bounding box center [399, 458] width 15 height 15
click at [399, 451] on input "Einwilligung Marketing" at bounding box center [399, 458] width 15 height 15
checkbox input "true"
click at [546, 517] on span "Absenden" at bounding box center [549, 524] width 52 height 15
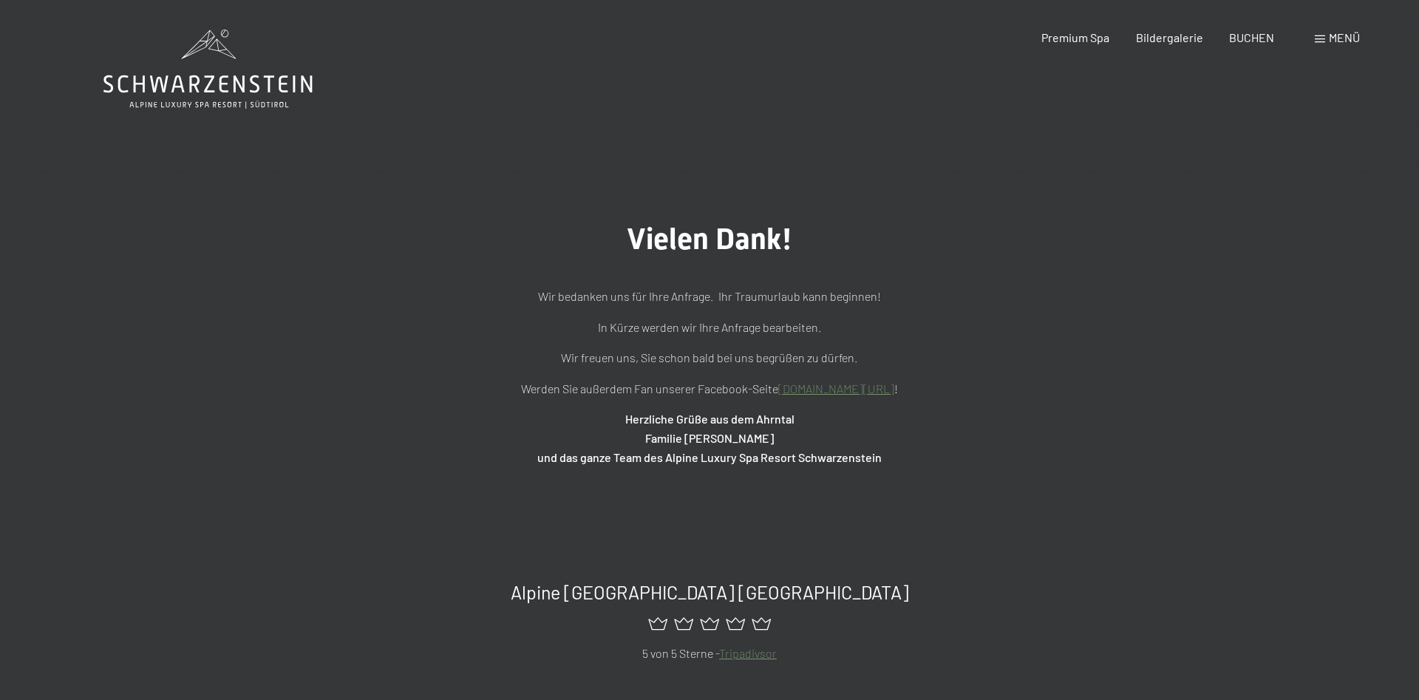
click at [1334, 40] on span "Menü" at bounding box center [1344, 37] width 31 height 14
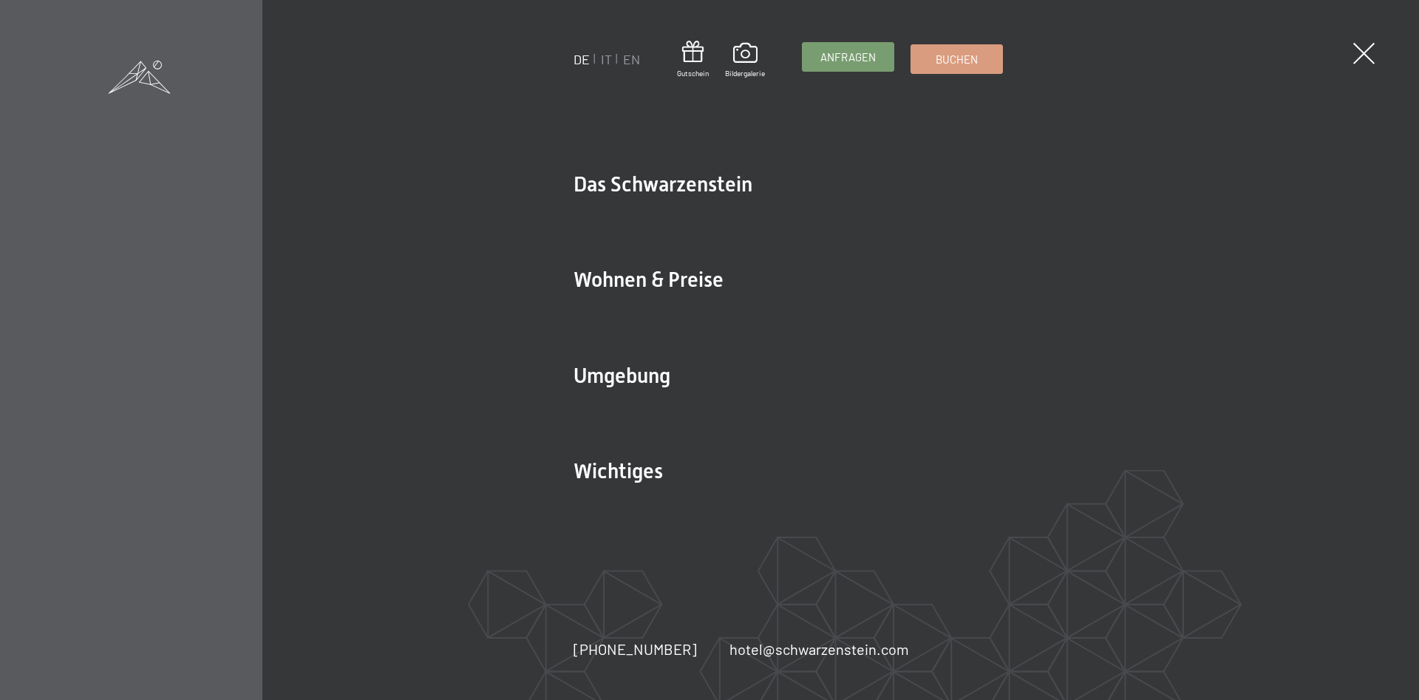
click at [839, 55] on span "Anfragen" at bounding box center [848, 58] width 55 height 16
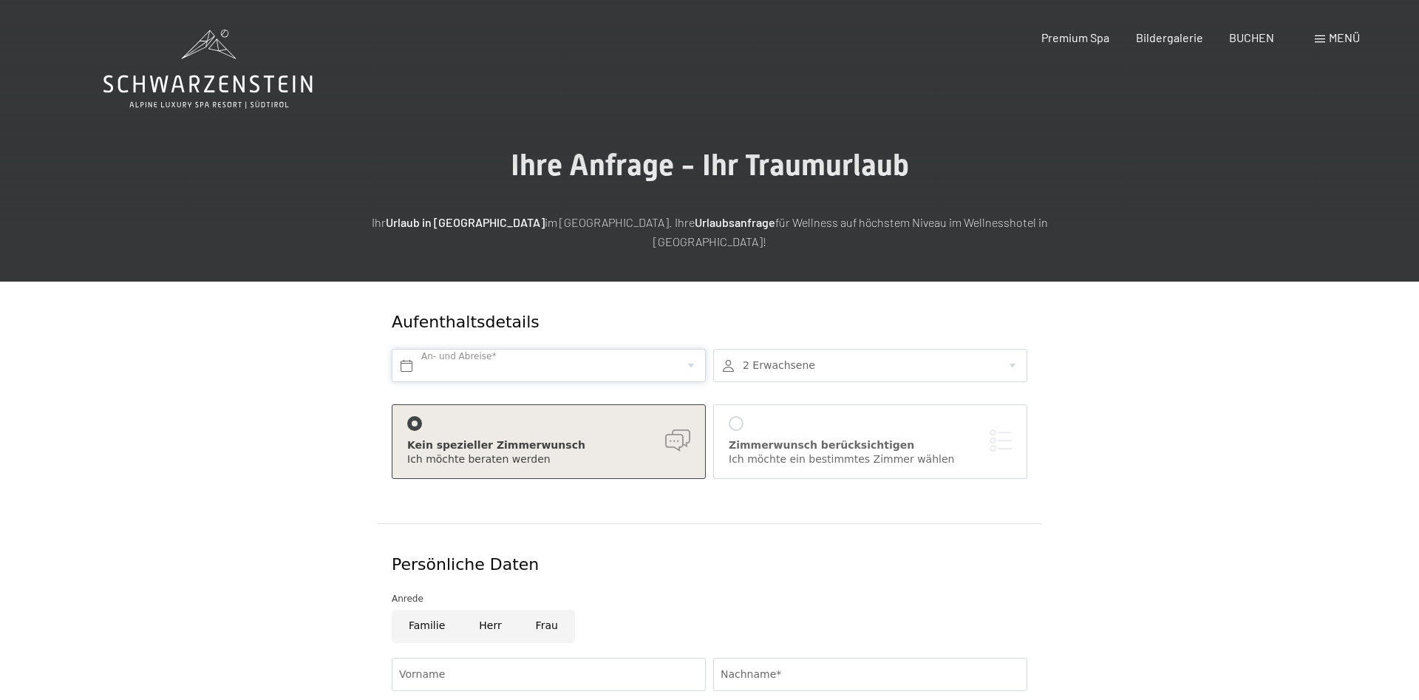
click at [536, 349] on input "text" at bounding box center [549, 365] width 314 height 33
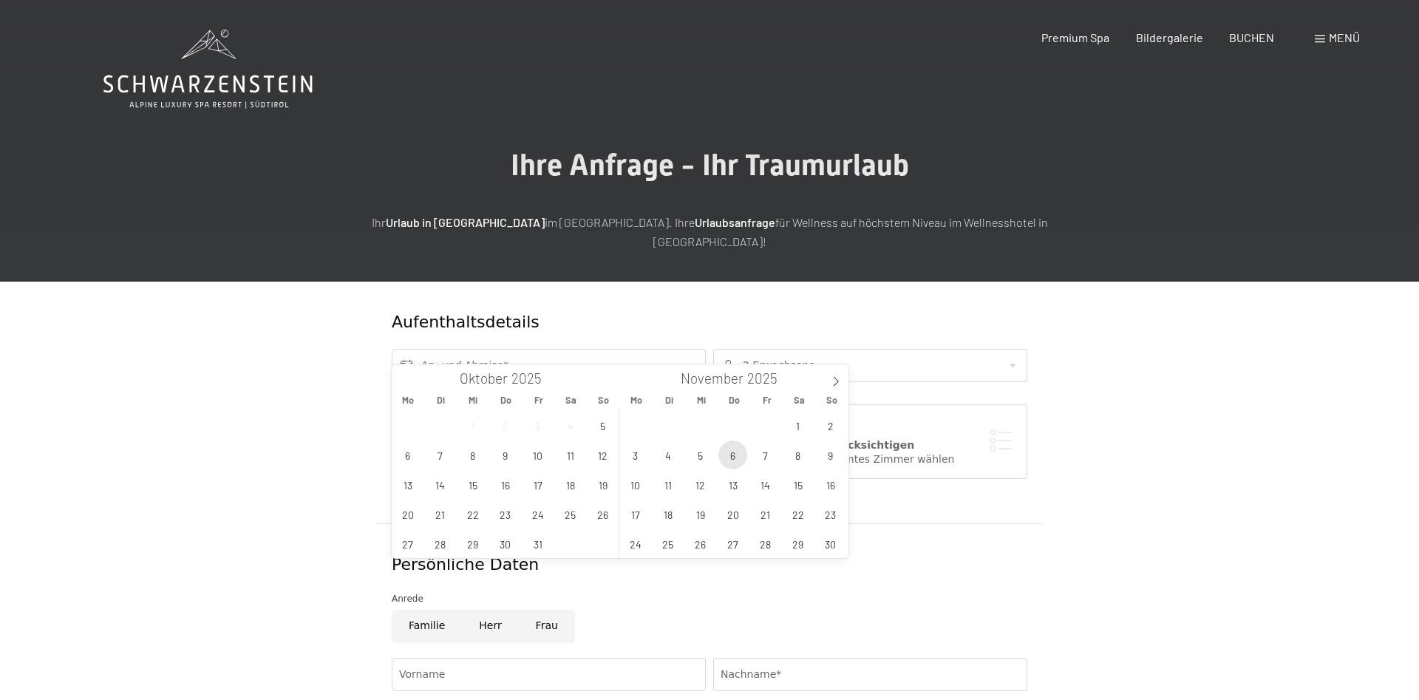
click at [738, 456] on span "6" at bounding box center [733, 455] width 29 height 29
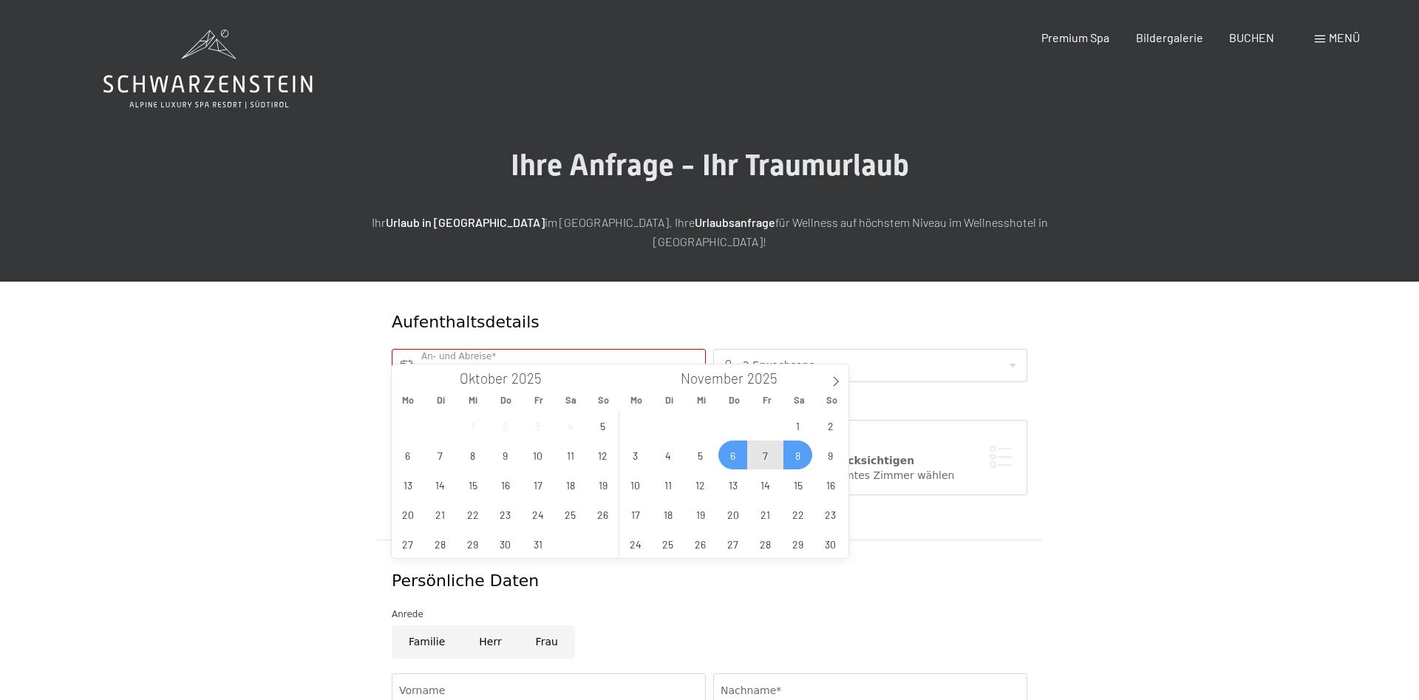
click at [800, 454] on span "8" at bounding box center [798, 455] width 29 height 29
type input "Do. 06.11.2025 - Sa. 08.11.2025"
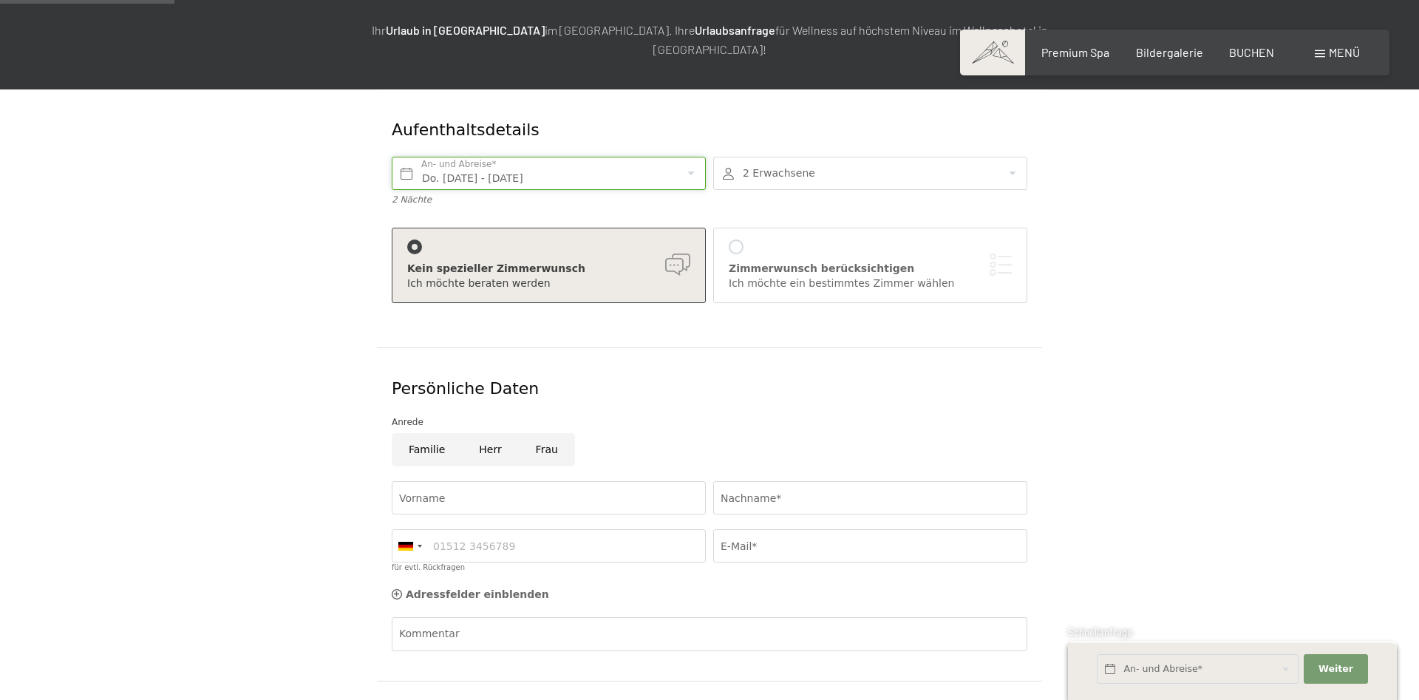
scroll to position [302, 0]
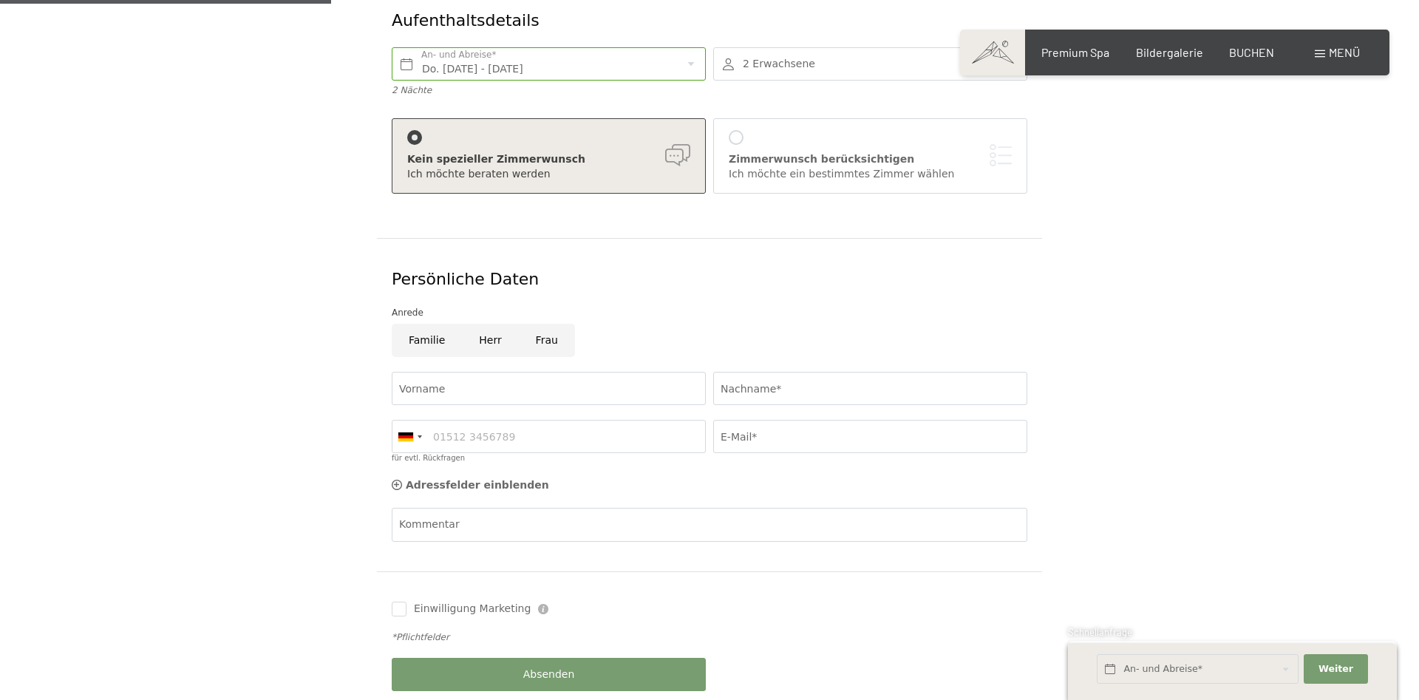
click at [495, 324] on input "Herr" at bounding box center [490, 340] width 56 height 33
radio input "true"
click at [489, 372] on input "Vorname" at bounding box center [549, 388] width 314 height 33
type input "Matthias"
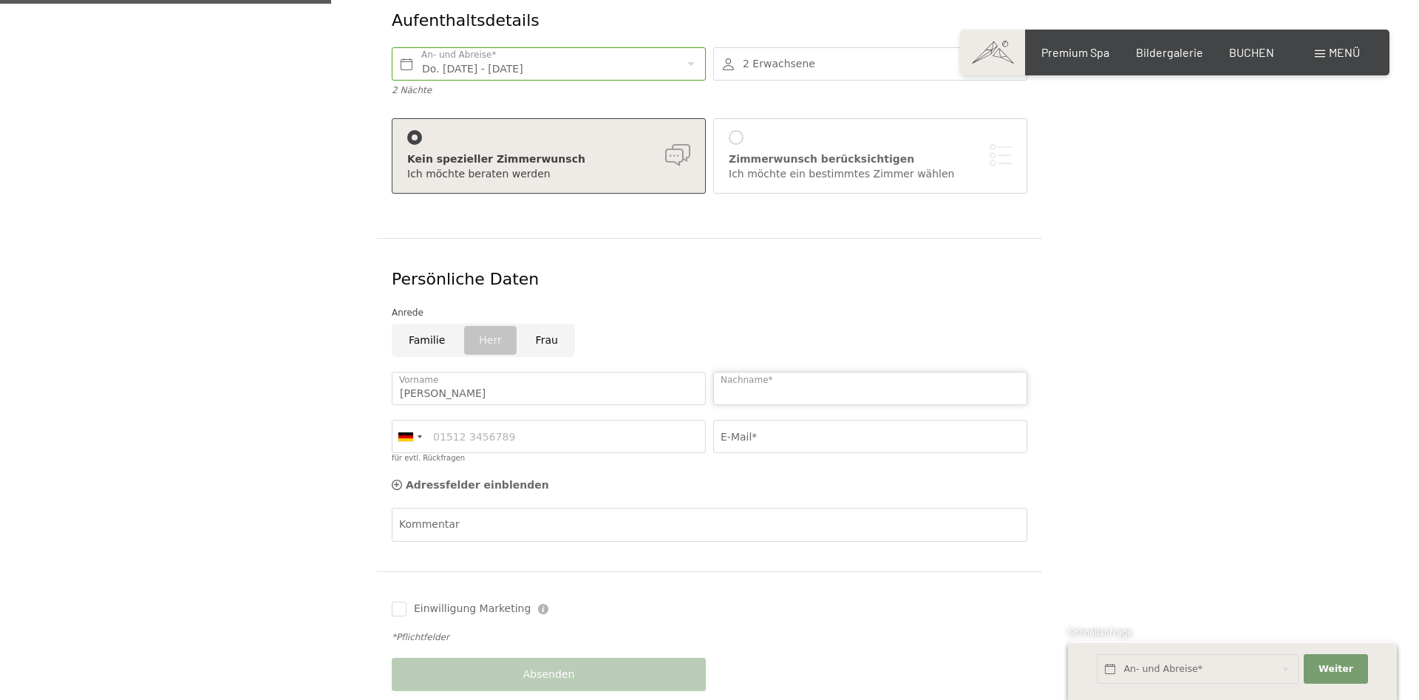
click at [737, 372] on input "Nachname*" at bounding box center [870, 388] width 314 height 33
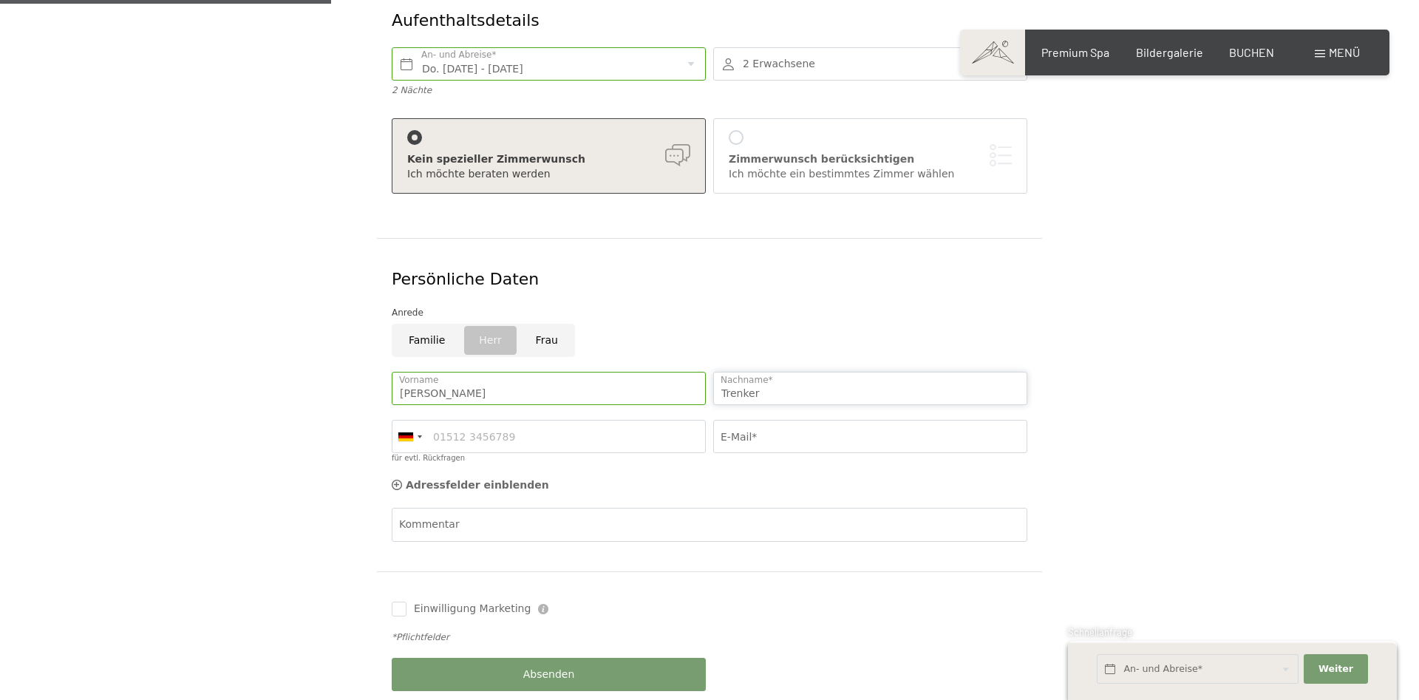
type input "Trenker"
click at [533, 422] on input "für evtl. Rückfragen" at bounding box center [549, 436] width 314 height 33
click at [406, 432] on div at bounding box center [405, 436] width 15 height 9
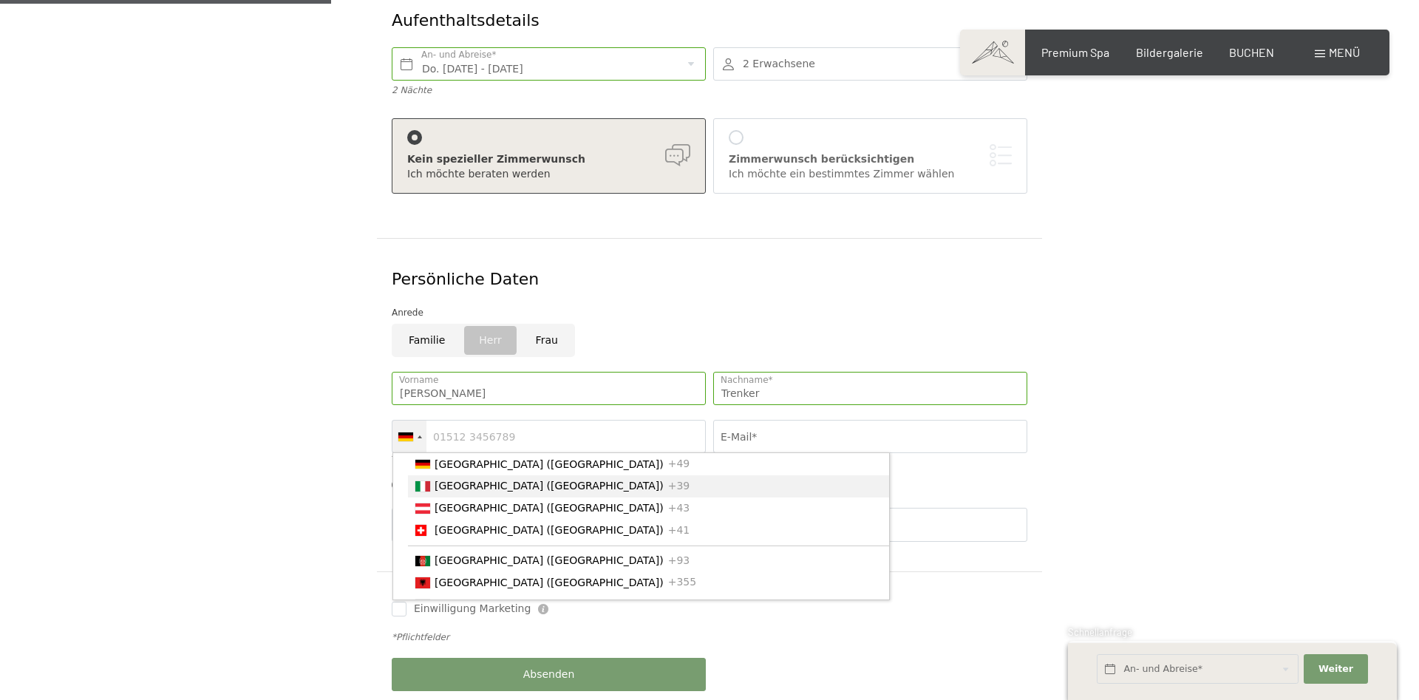
drag, startPoint x: 446, startPoint y: 472, endPoint x: 478, endPoint y: 440, distance: 45.5
click at [446, 480] on span "[GEOGRAPHIC_DATA] ([GEOGRAPHIC_DATA])" at bounding box center [549, 486] width 229 height 12
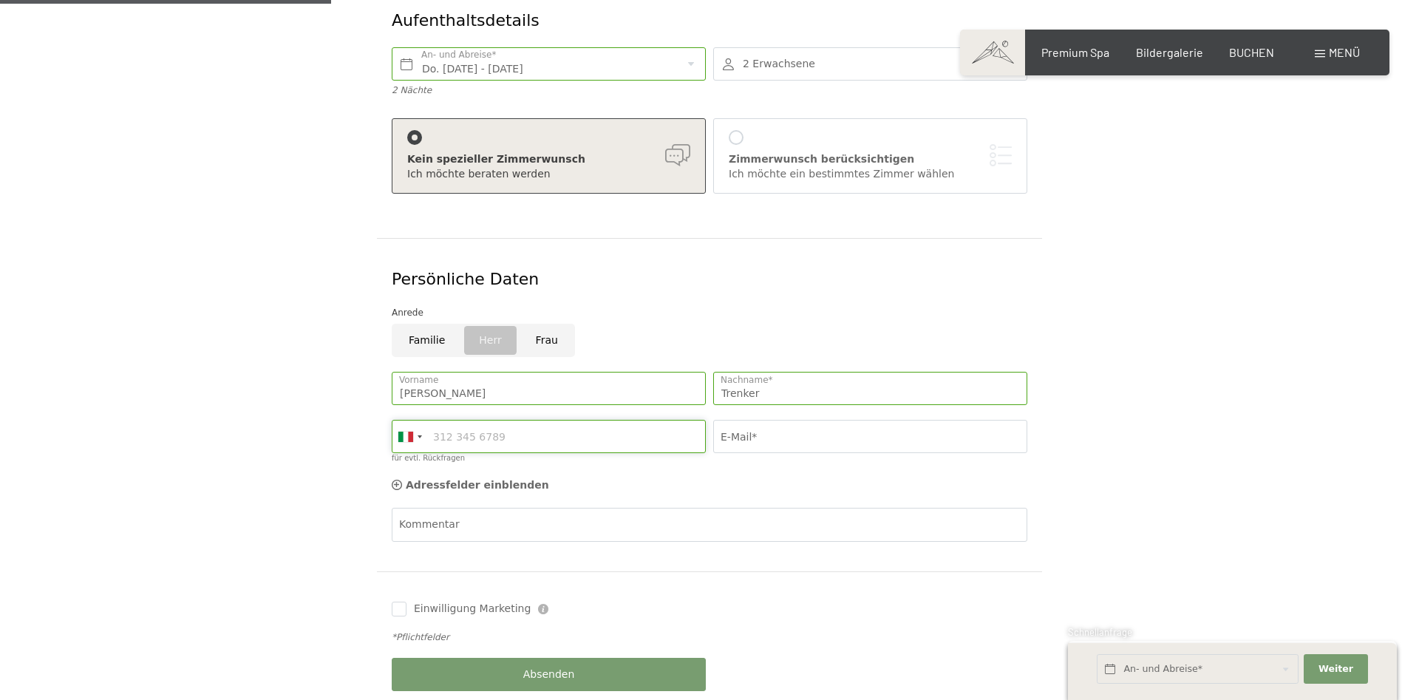
click at [494, 420] on input "für evtl. Rückfragen" at bounding box center [549, 436] width 314 height 33
type input "3405015504"
click at [777, 420] on input "E-Mail*" at bounding box center [870, 436] width 314 height 33
type input "ftimatthias@gmail.com"
click at [544, 668] on span "Absenden" at bounding box center [549, 675] width 52 height 15
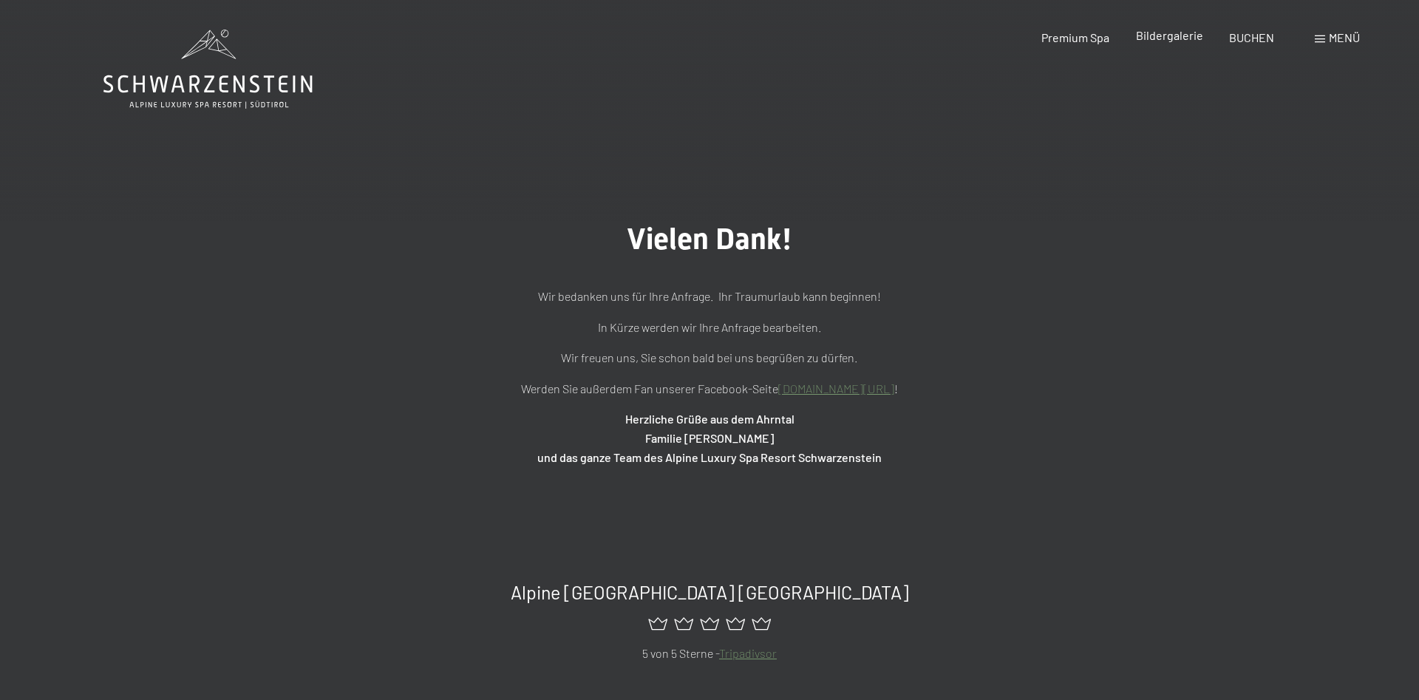
click at [1159, 37] on span "Bildergalerie" at bounding box center [1169, 35] width 67 height 14
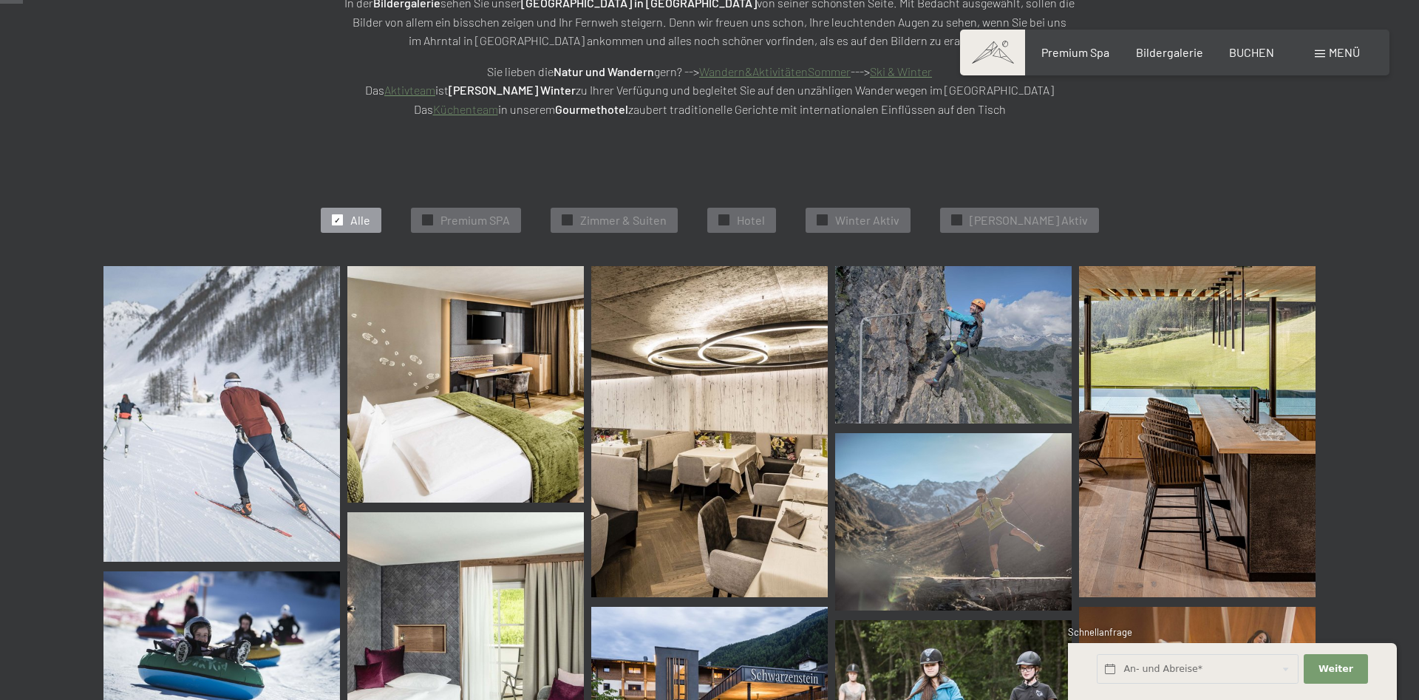
scroll to position [302, 0]
click at [758, 215] on div "✓ Hotel" at bounding box center [741, 220] width 69 height 25
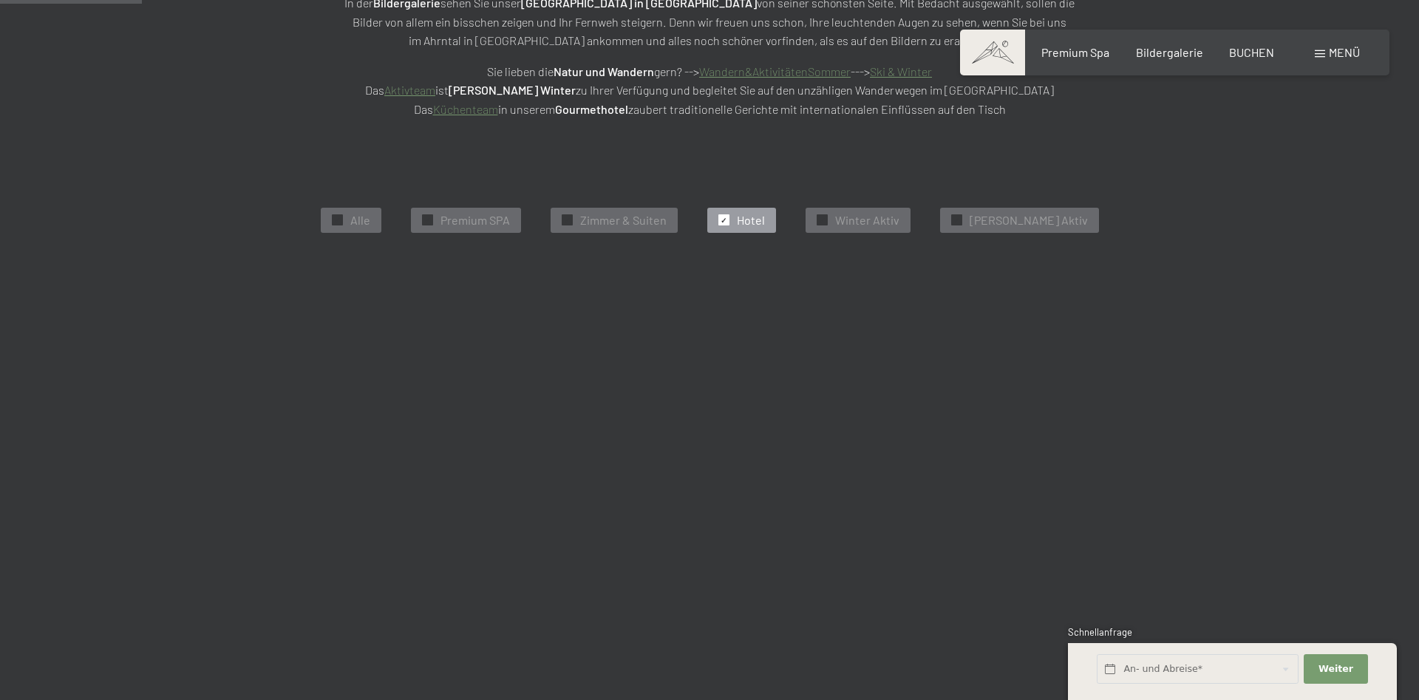
scroll to position [373, 0]
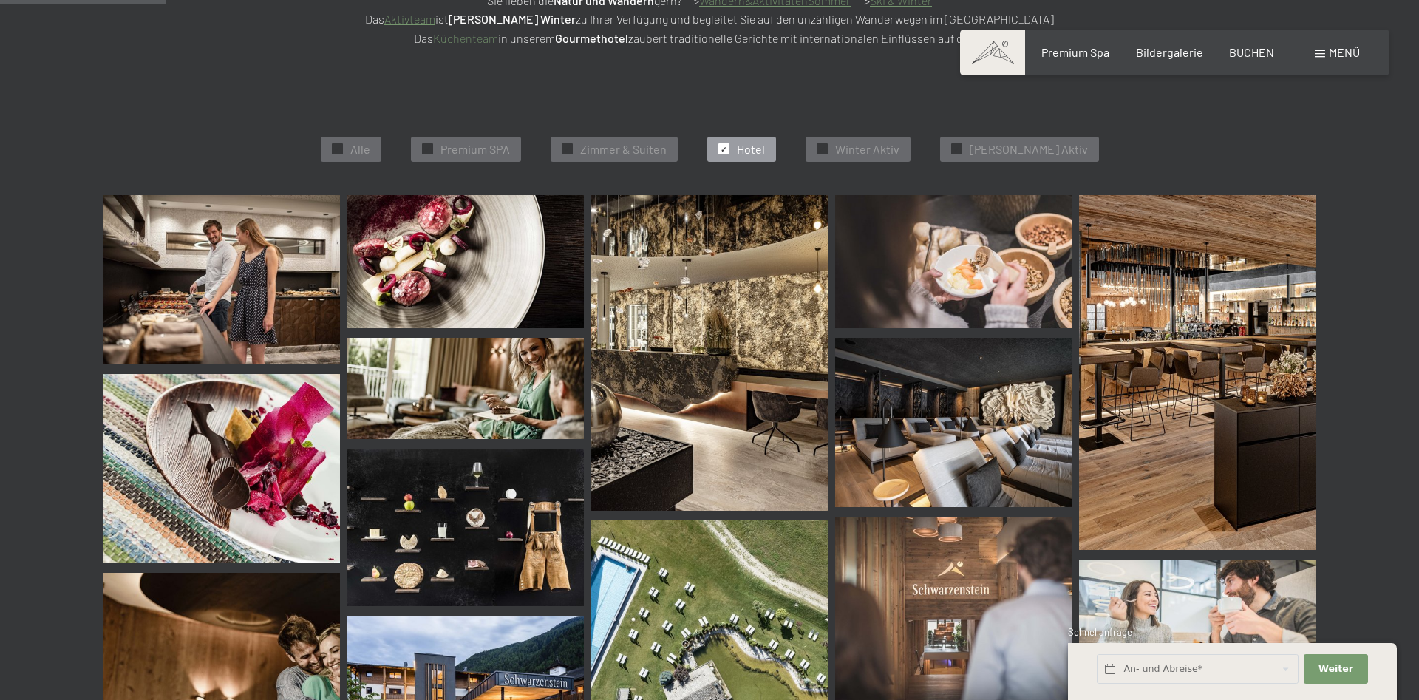
click at [225, 283] on img at bounding box center [221, 279] width 237 height 169
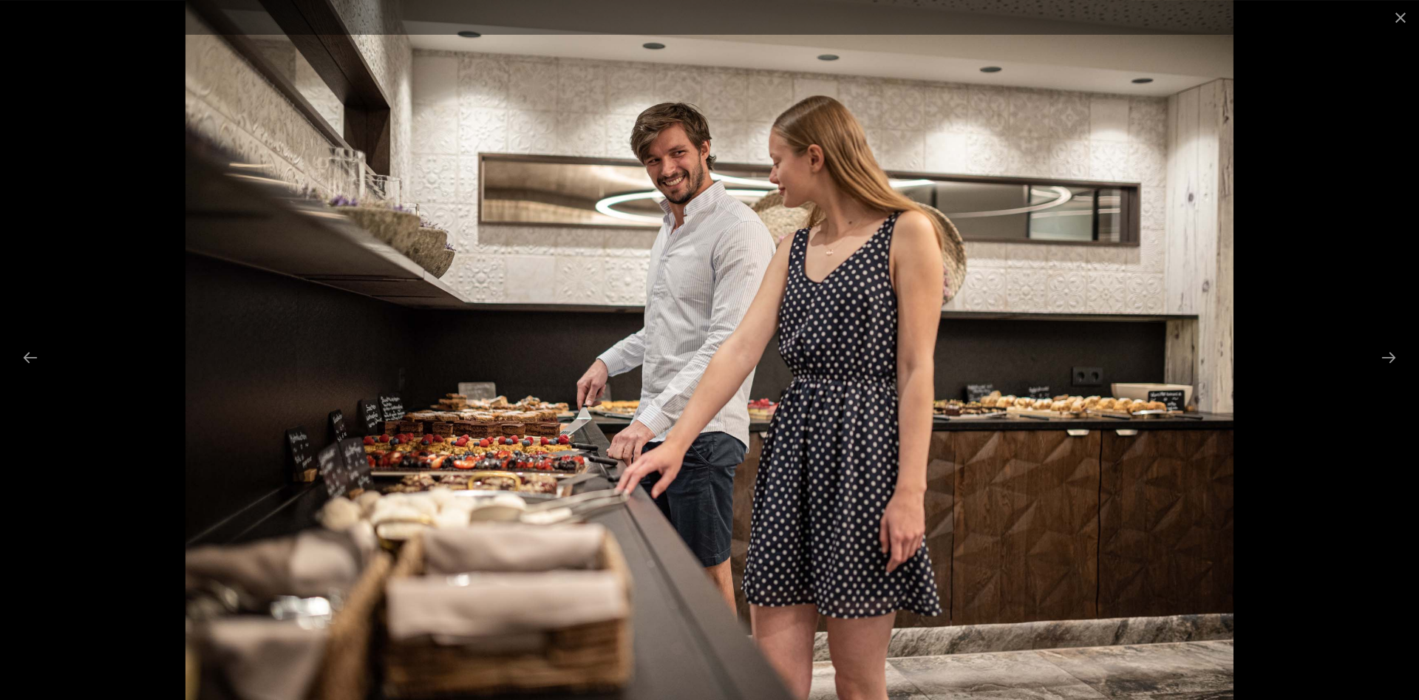
scroll to position [599, 0]
click at [1368, 362] on div at bounding box center [709, 350] width 1419 height 700
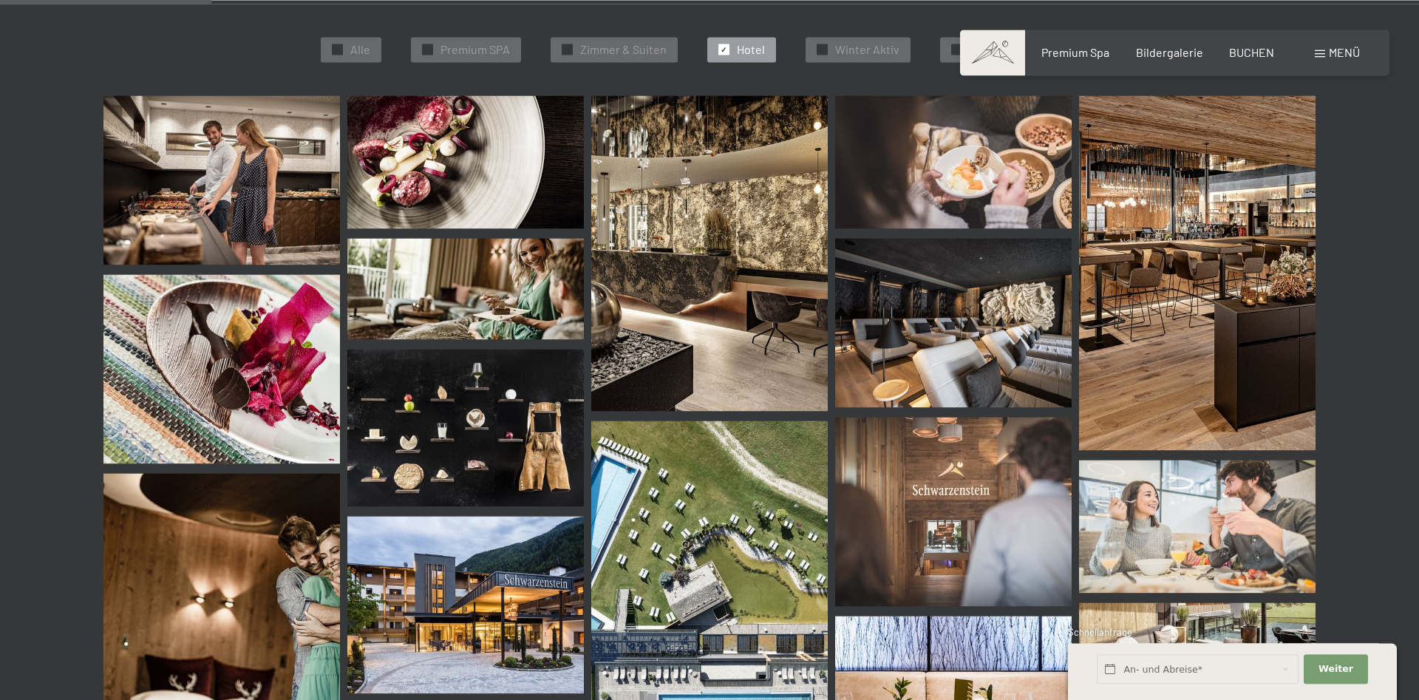
scroll to position [373, 0]
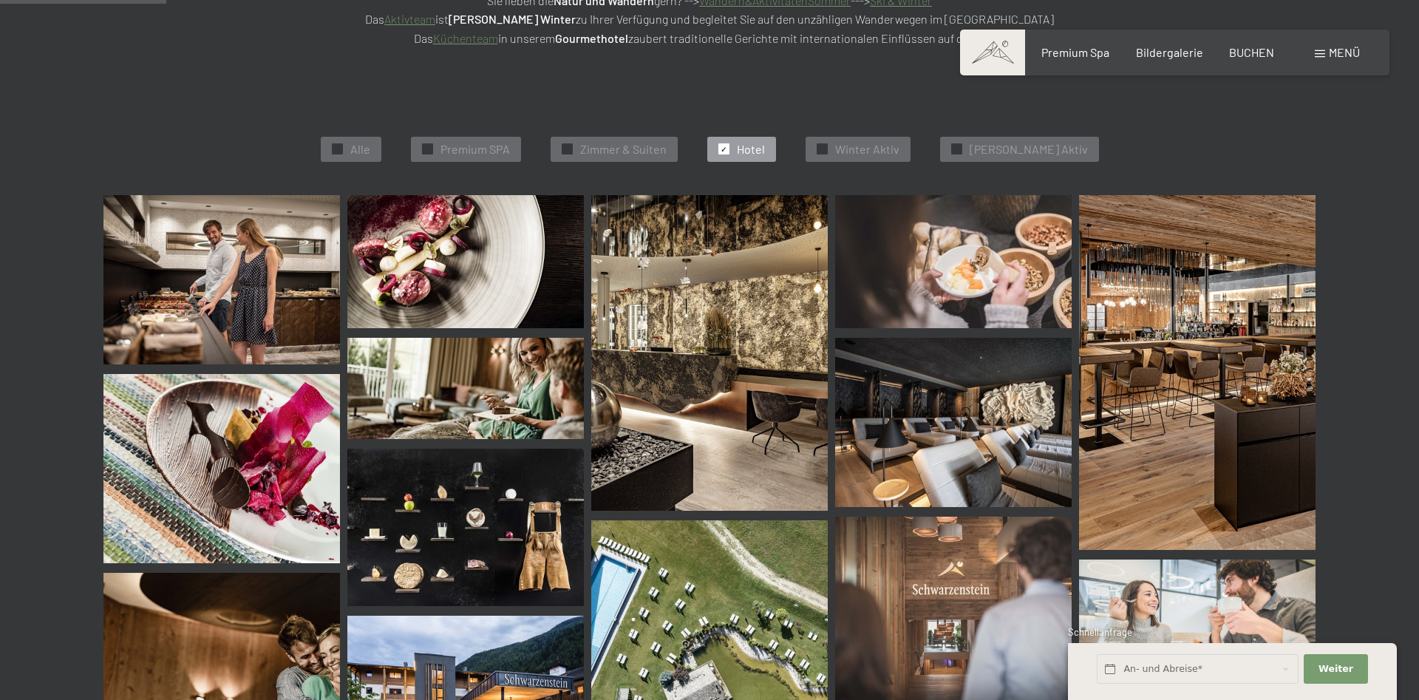
click at [527, 278] on img at bounding box center [465, 261] width 237 height 133
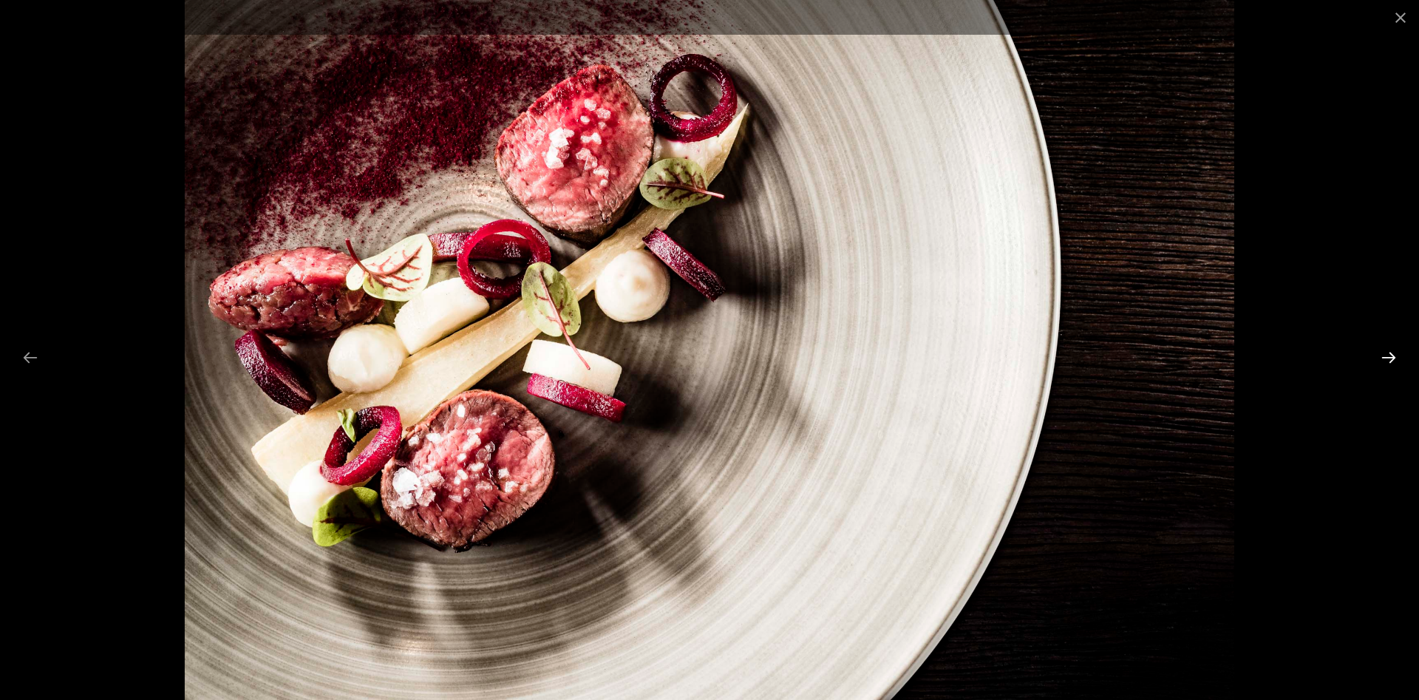
click at [1389, 357] on button "Next slide" at bounding box center [1389, 357] width 31 height 29
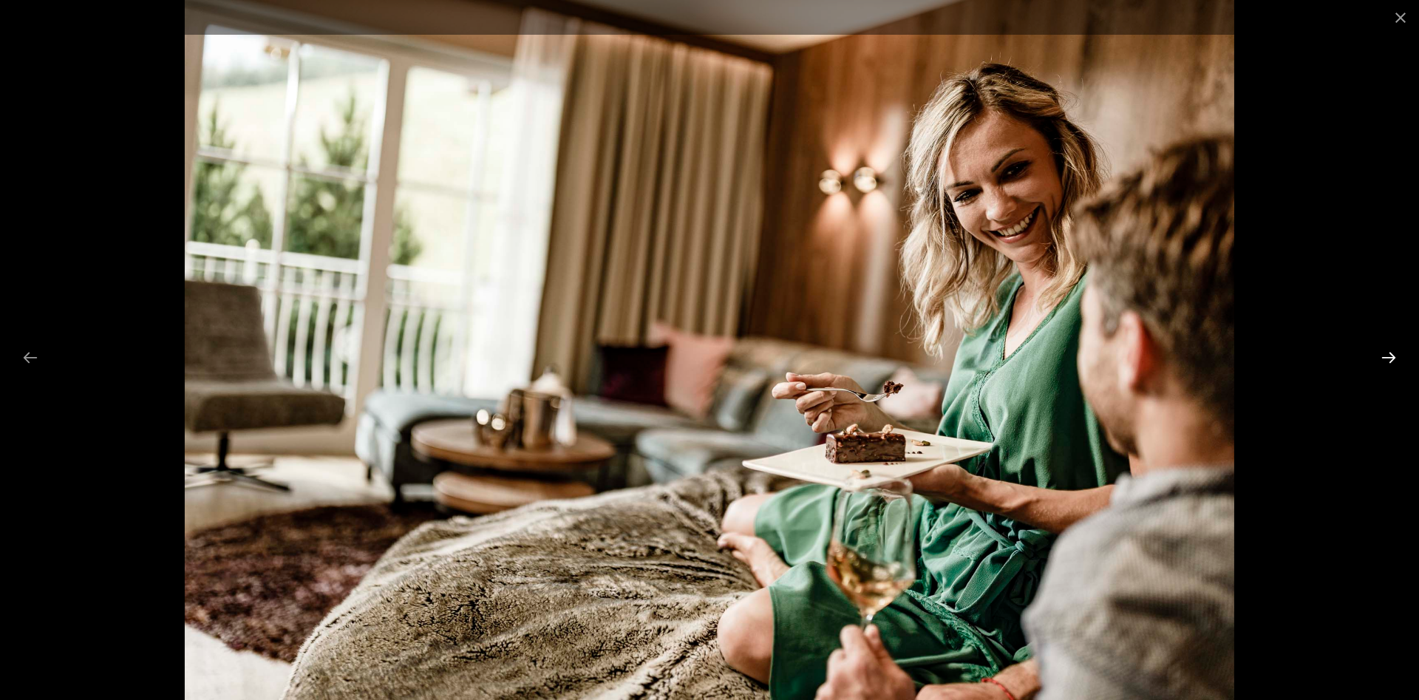
click at [1389, 357] on button "Next slide" at bounding box center [1389, 357] width 31 height 29
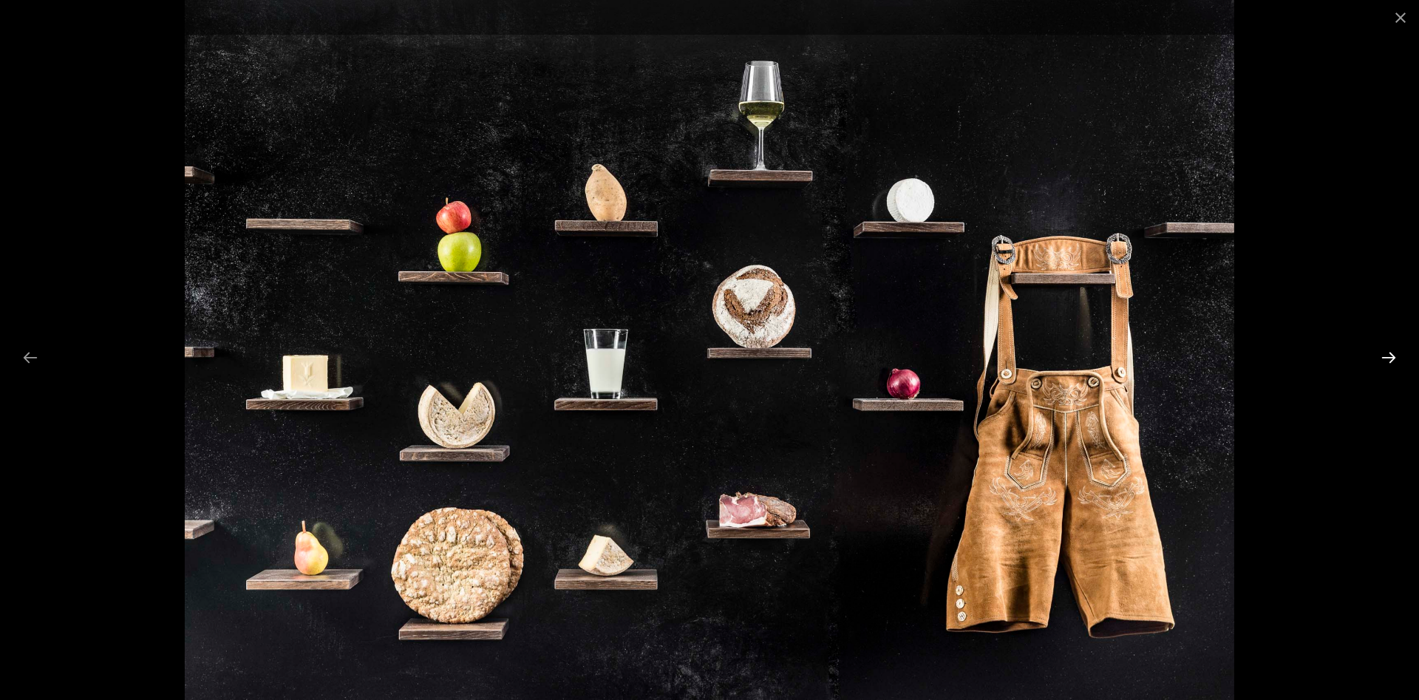
click at [1389, 357] on button "Next slide" at bounding box center [1389, 357] width 31 height 29
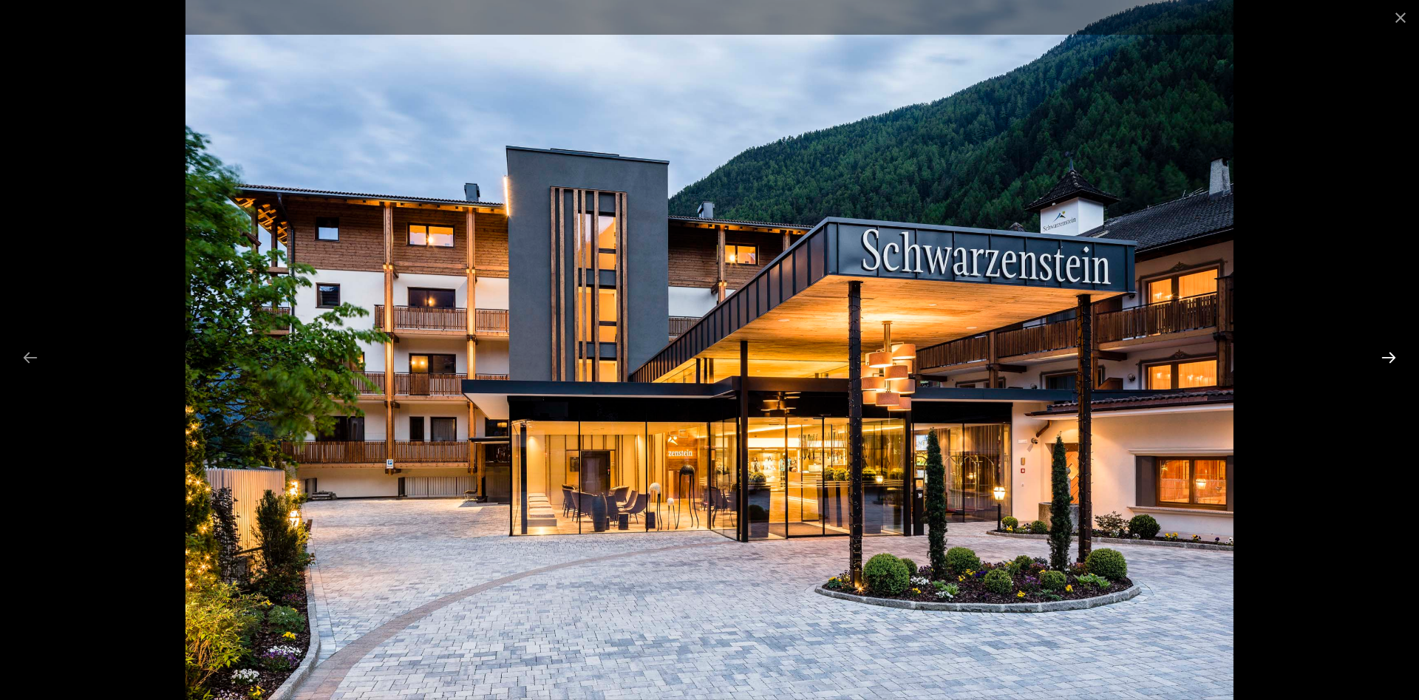
click at [1389, 357] on button "Next slide" at bounding box center [1389, 357] width 31 height 29
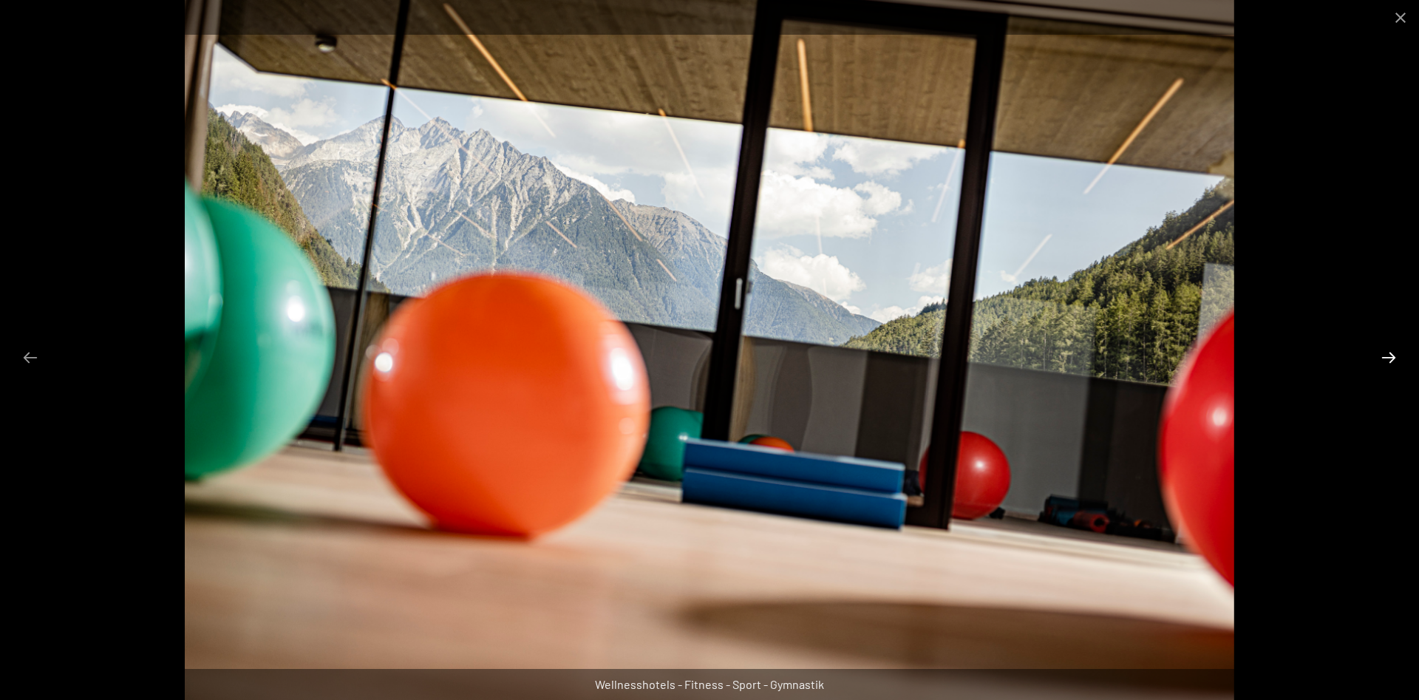
click at [1389, 357] on button "Next slide" at bounding box center [1389, 357] width 31 height 29
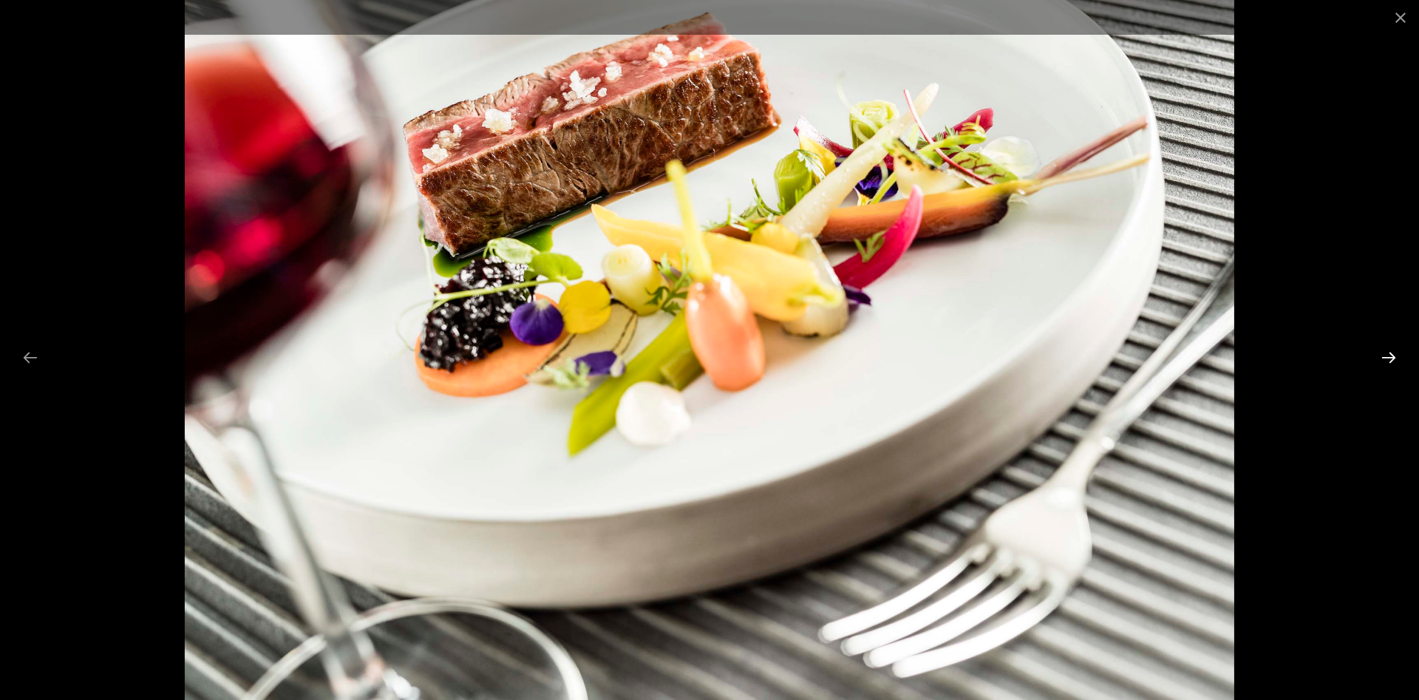
click at [1389, 357] on button "Next slide" at bounding box center [1389, 357] width 31 height 29
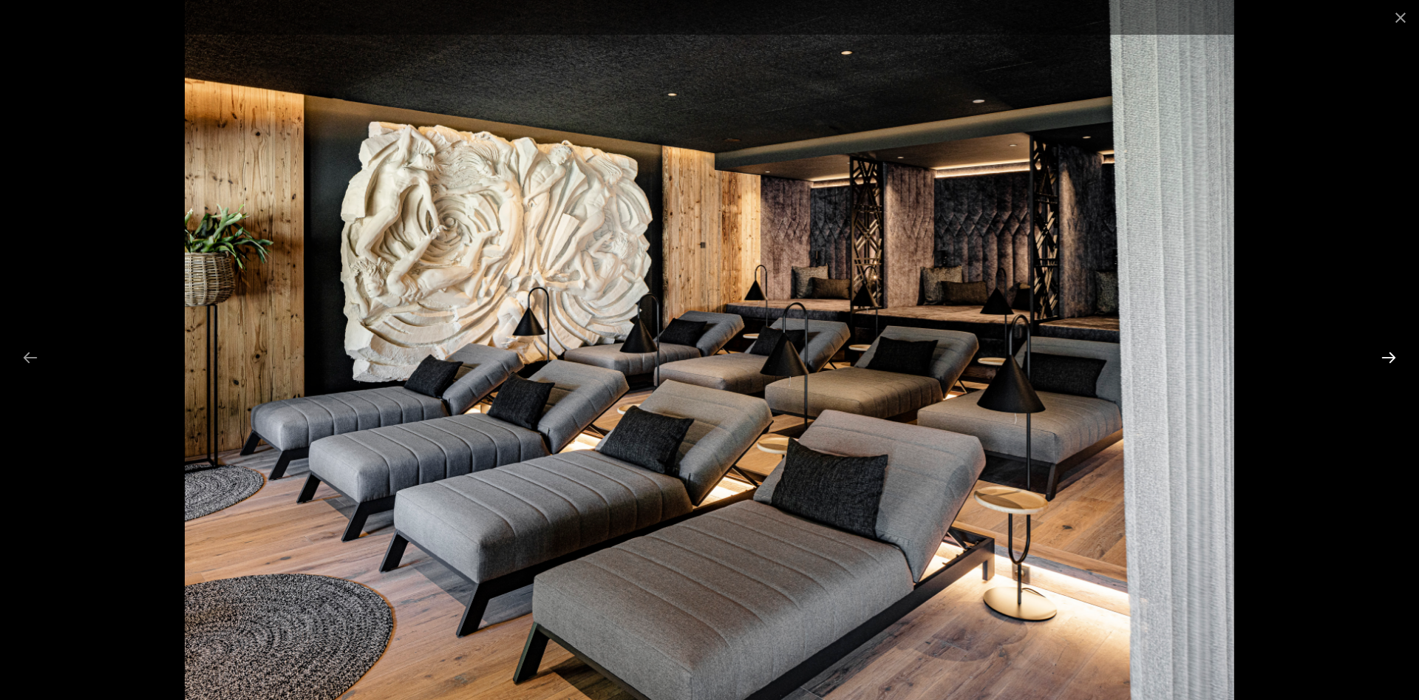
click at [1389, 357] on button "Next slide" at bounding box center [1389, 357] width 31 height 29
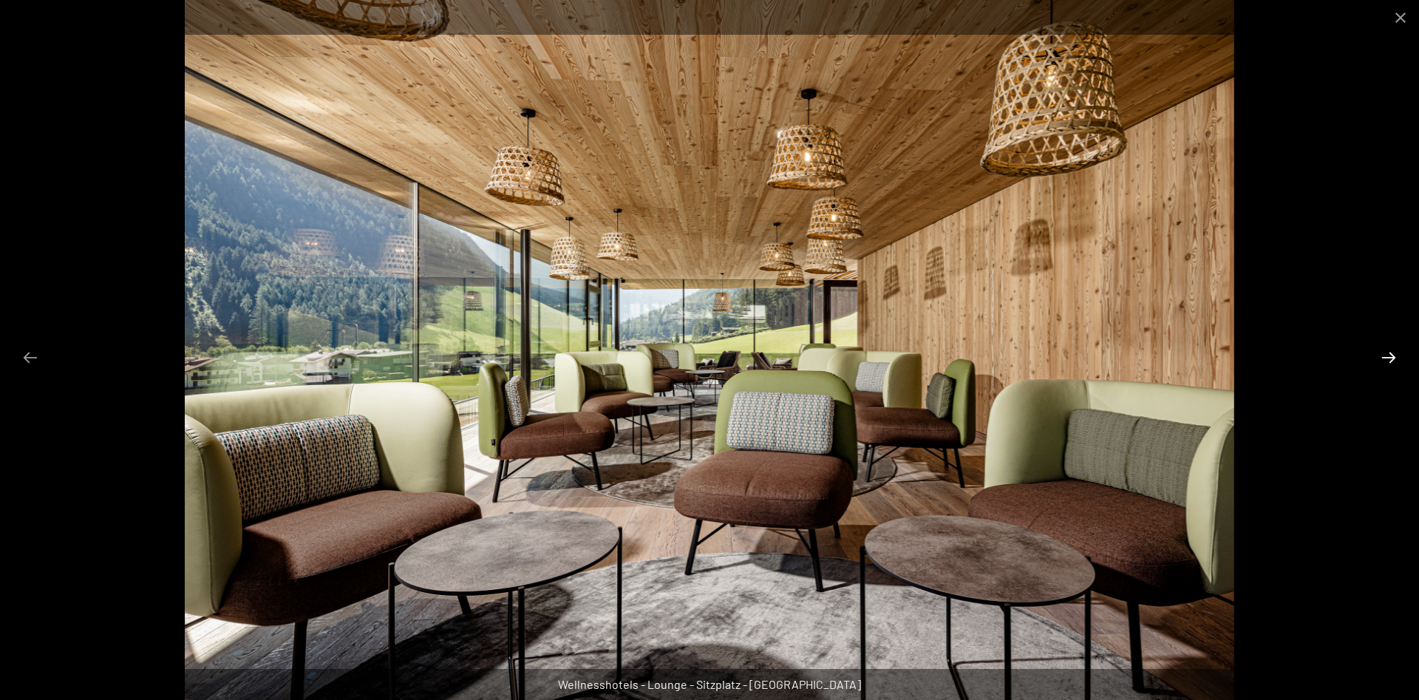
click at [1389, 357] on button "Next slide" at bounding box center [1389, 357] width 31 height 29
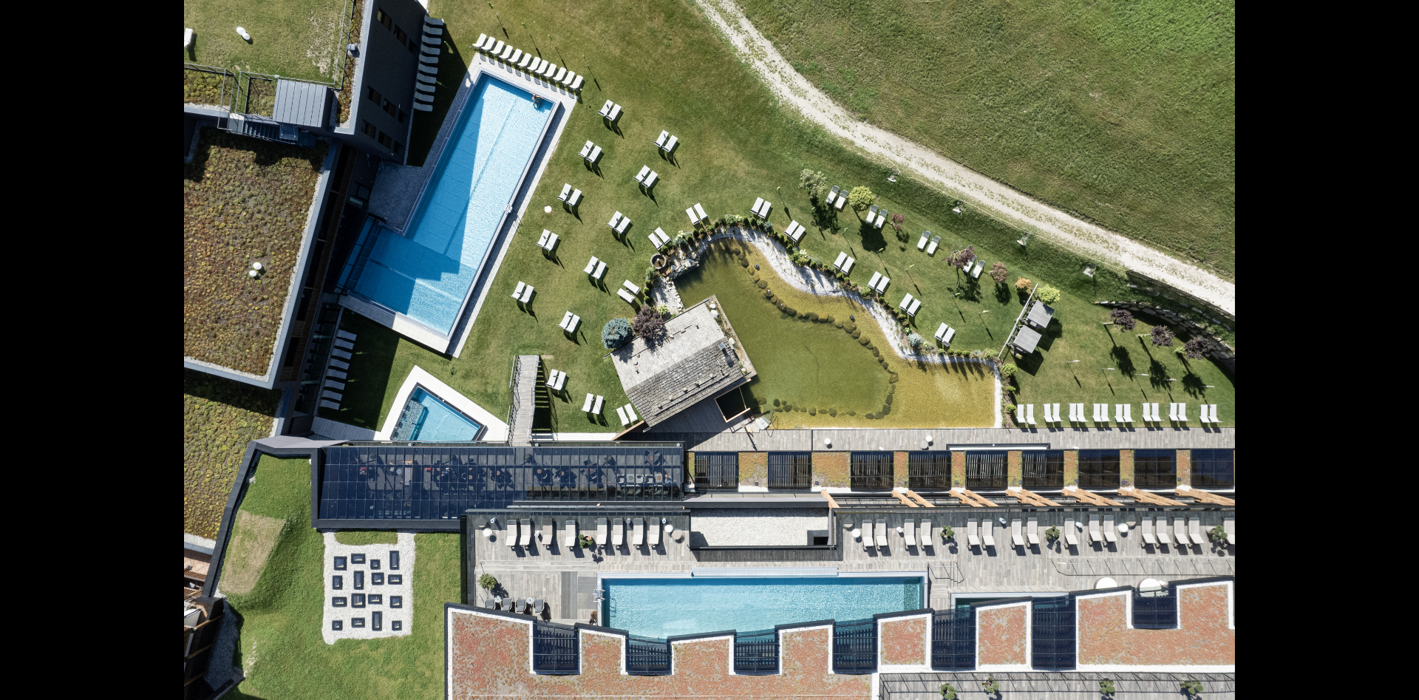
click at [1389, 357] on button "Next slide" at bounding box center [1396, 357] width 31 height 29
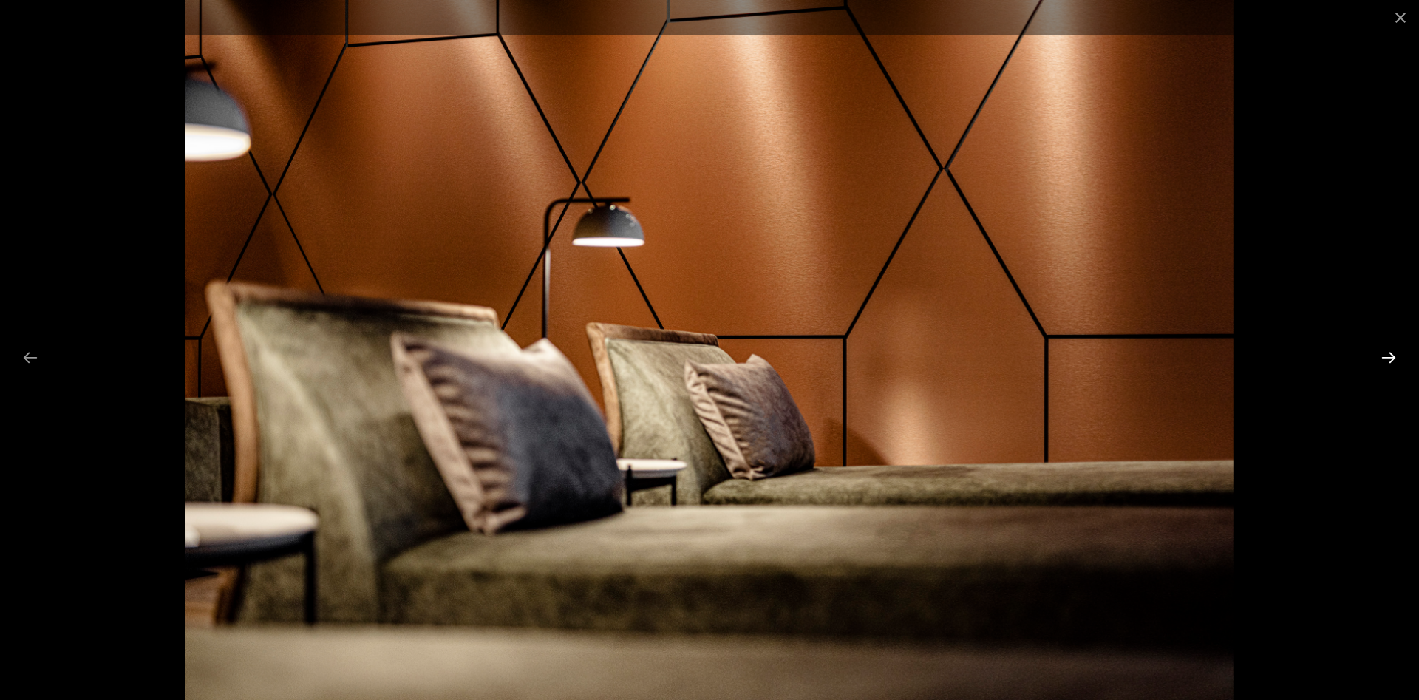
click at [1389, 357] on button "Next slide" at bounding box center [1389, 357] width 31 height 29
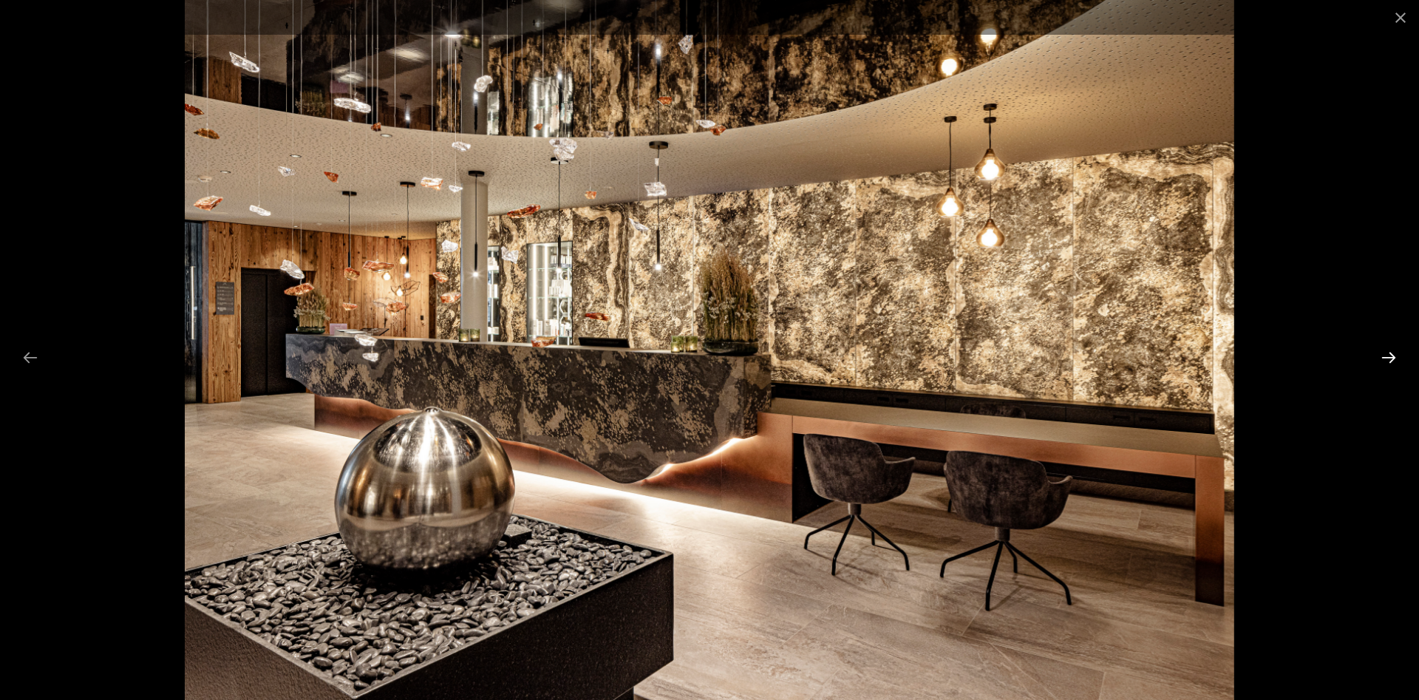
click at [1389, 357] on button "Next slide" at bounding box center [1389, 357] width 31 height 29
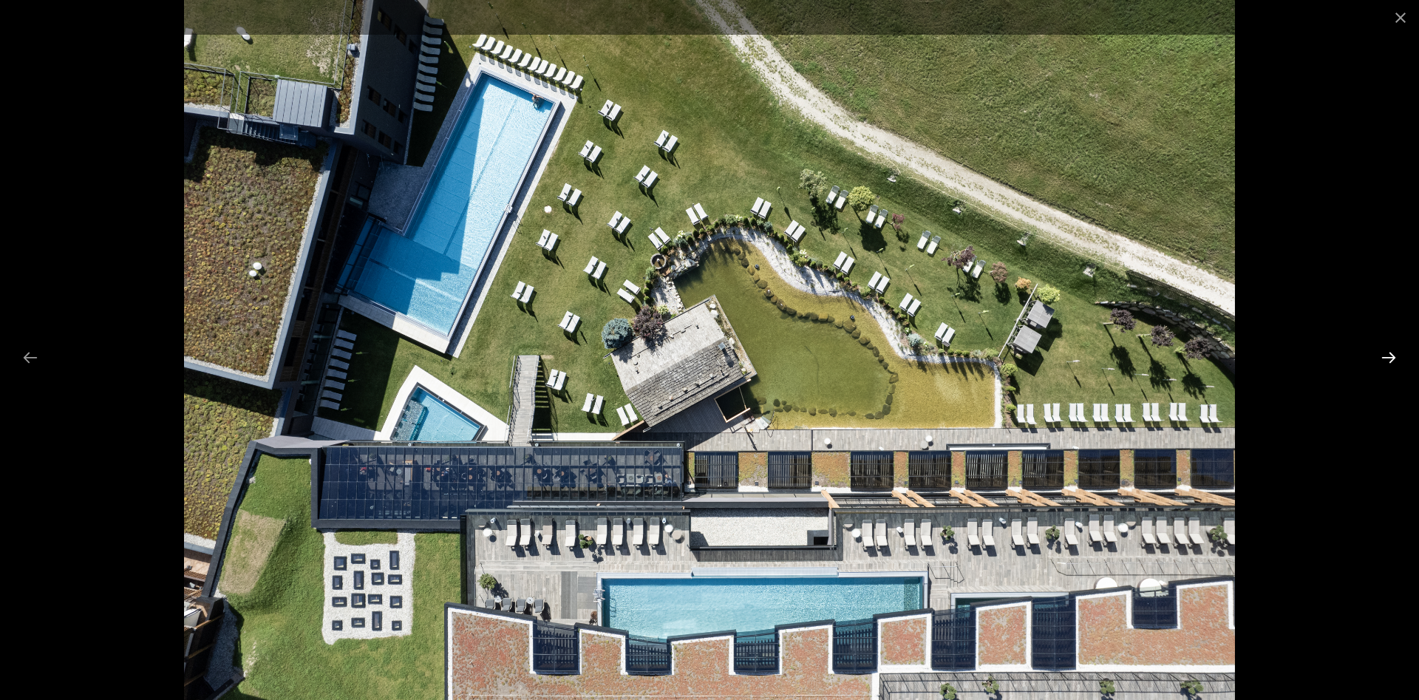
click at [1389, 357] on button "Next slide" at bounding box center [1389, 357] width 31 height 29
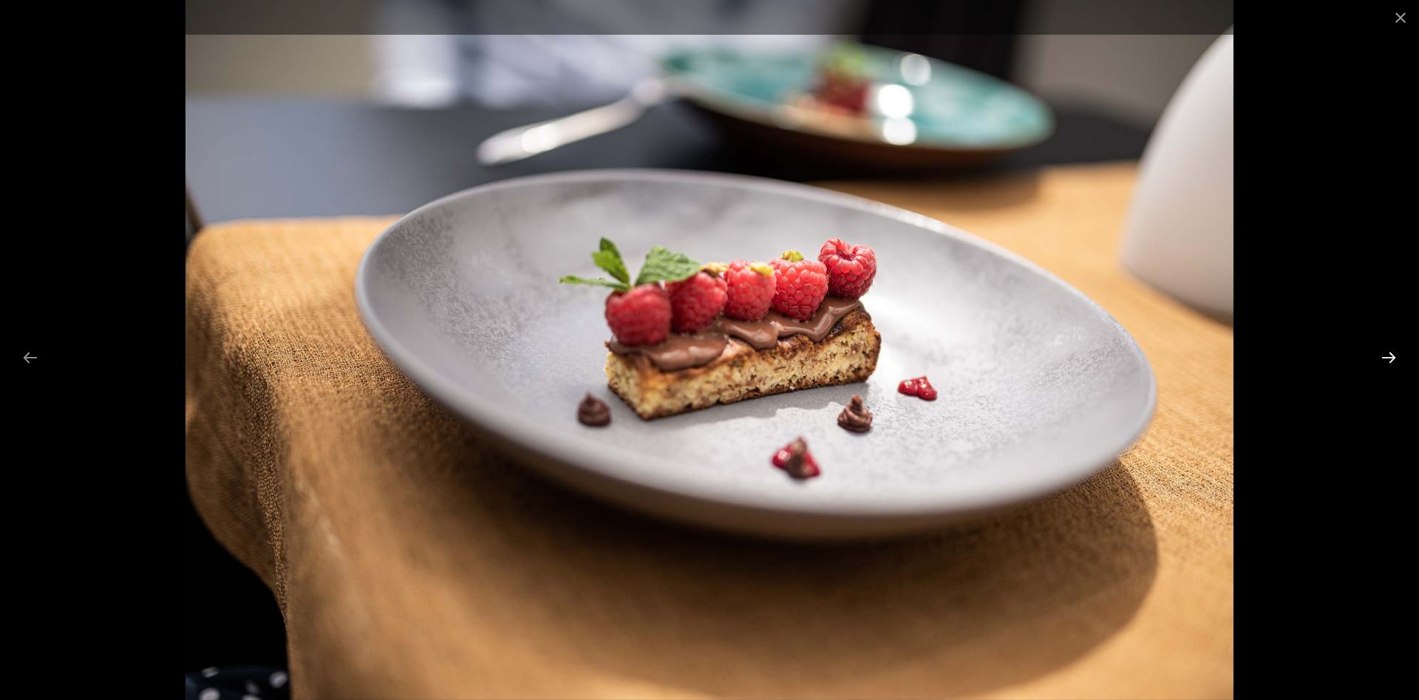
click at [1389, 357] on button "Next slide" at bounding box center [1389, 357] width 31 height 29
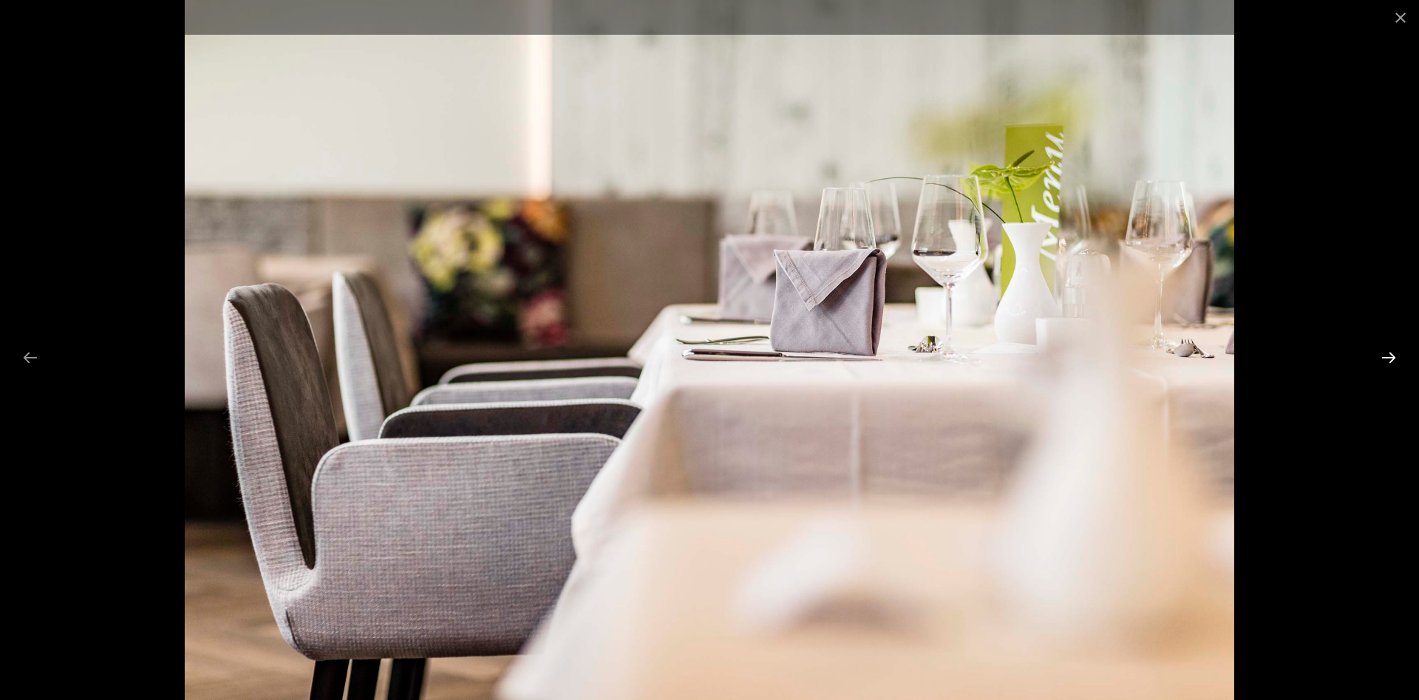
click at [1389, 357] on button "Next slide" at bounding box center [1389, 357] width 31 height 29
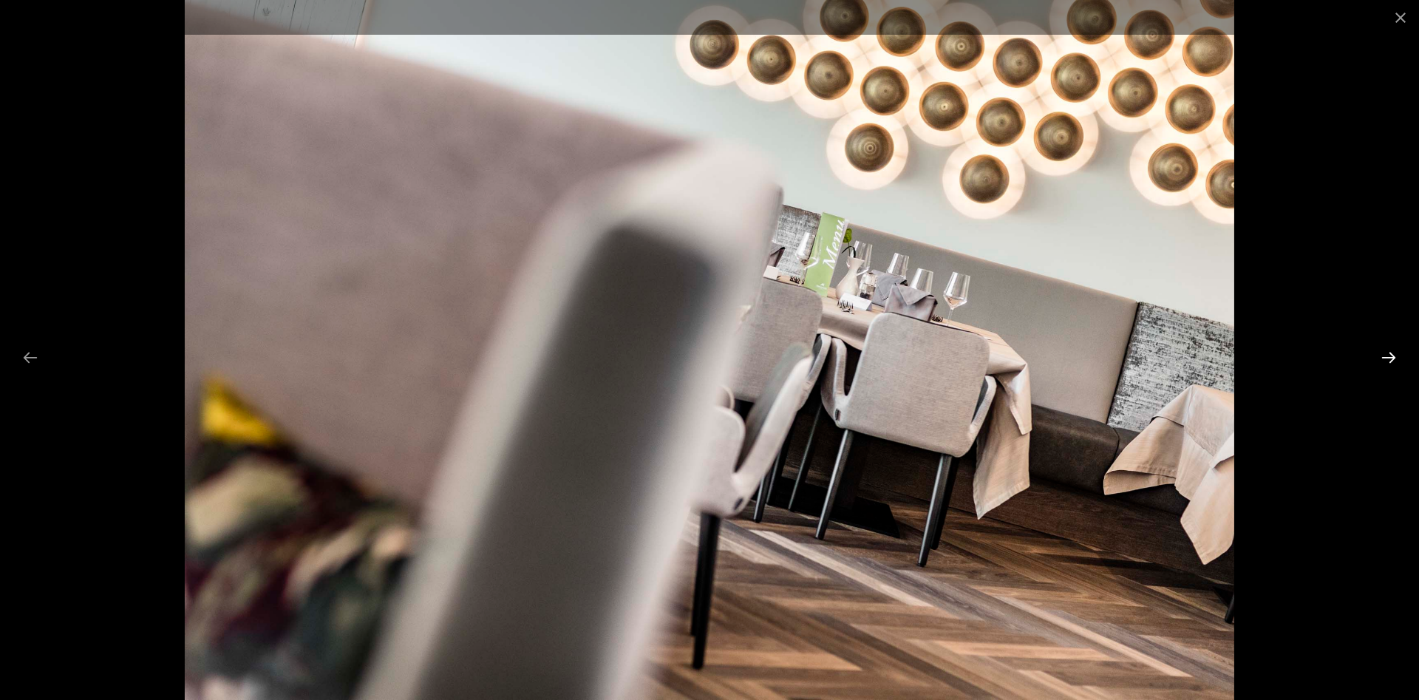
click at [1389, 357] on button "Next slide" at bounding box center [1389, 357] width 31 height 29
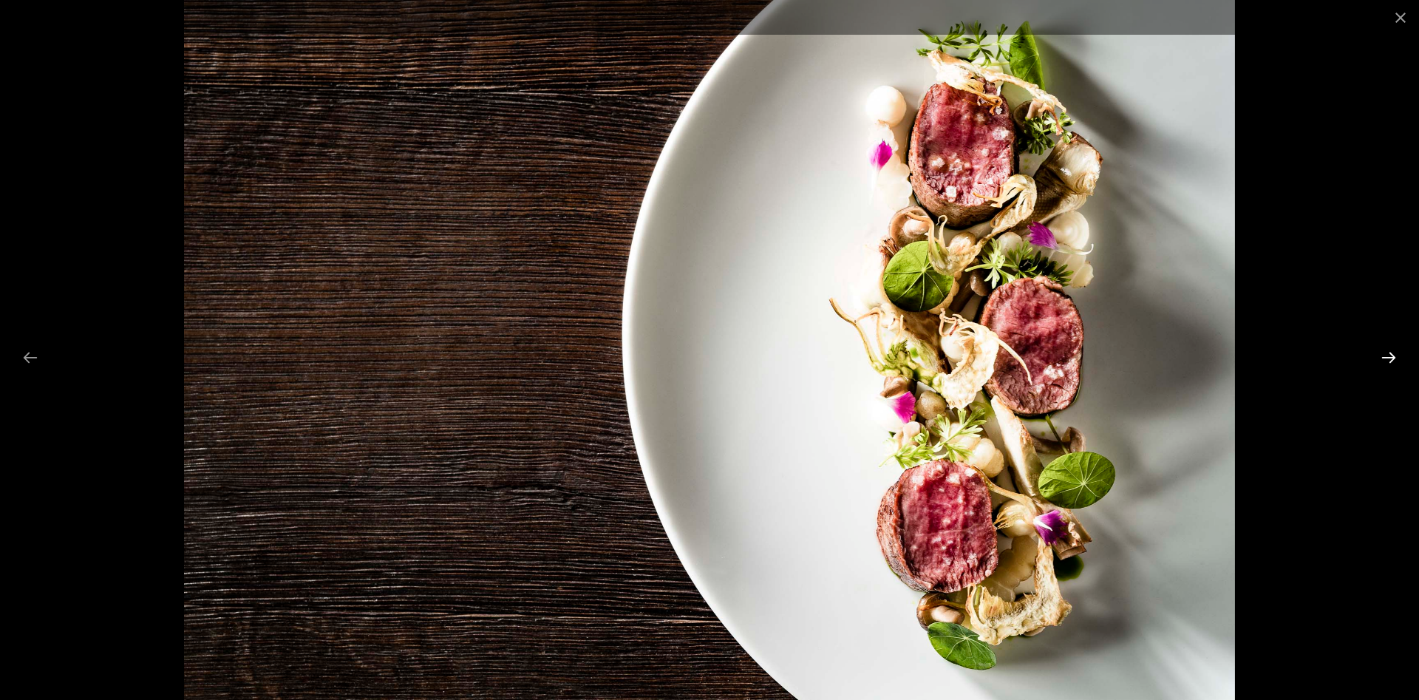
click at [1389, 357] on button "Next slide" at bounding box center [1389, 357] width 31 height 29
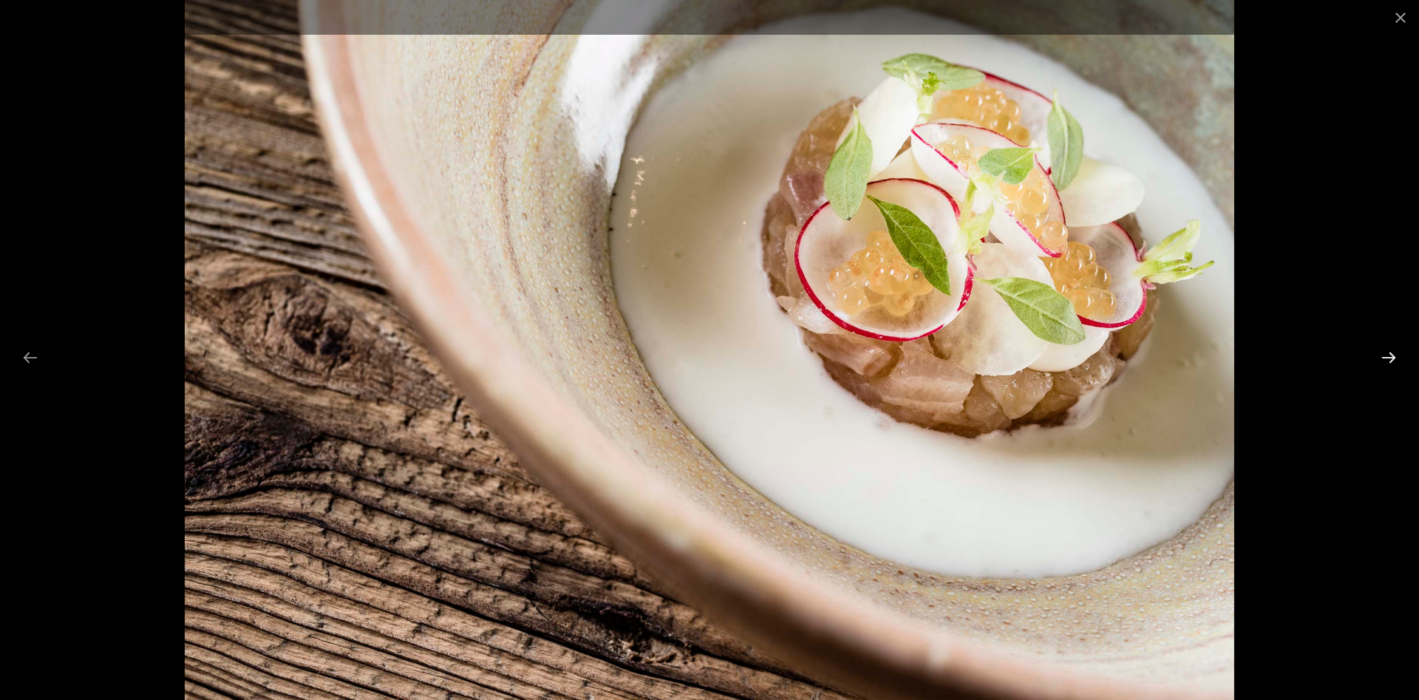
click at [1389, 357] on button "Next slide" at bounding box center [1389, 357] width 31 height 29
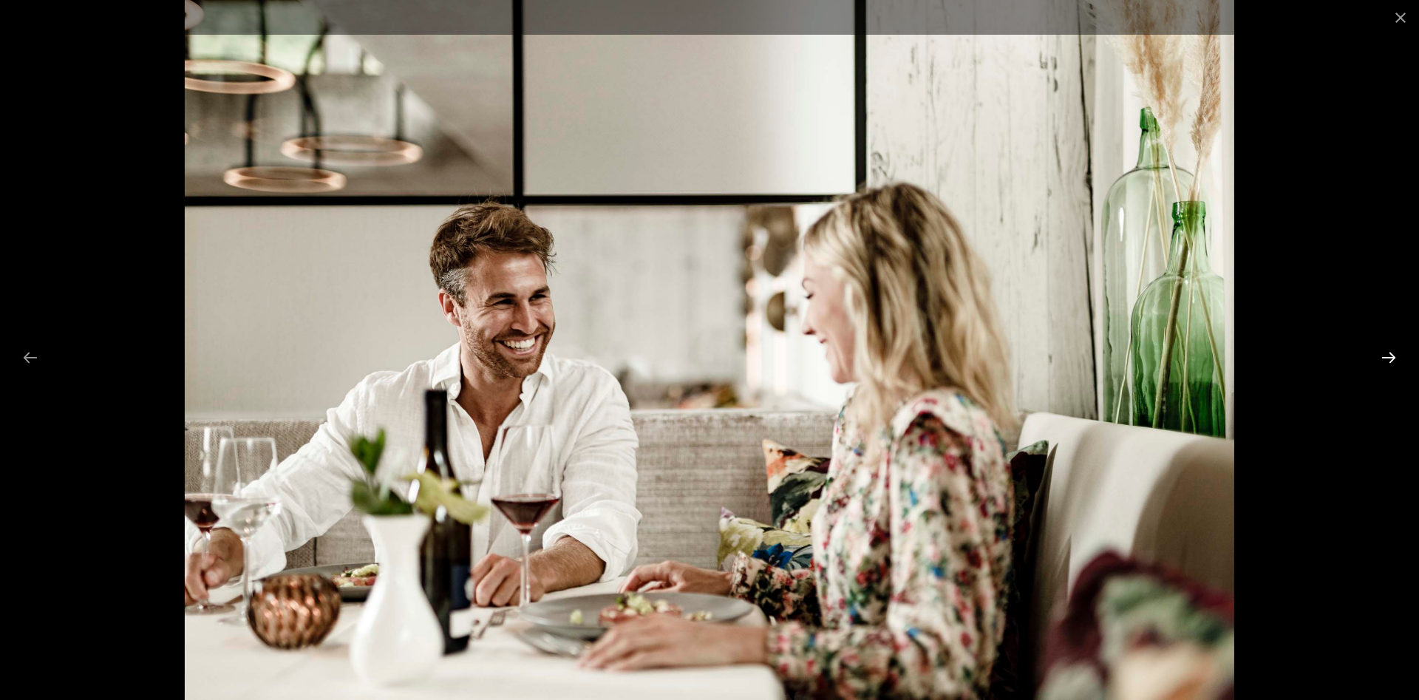
click at [1389, 357] on button "Next slide" at bounding box center [1389, 357] width 31 height 29
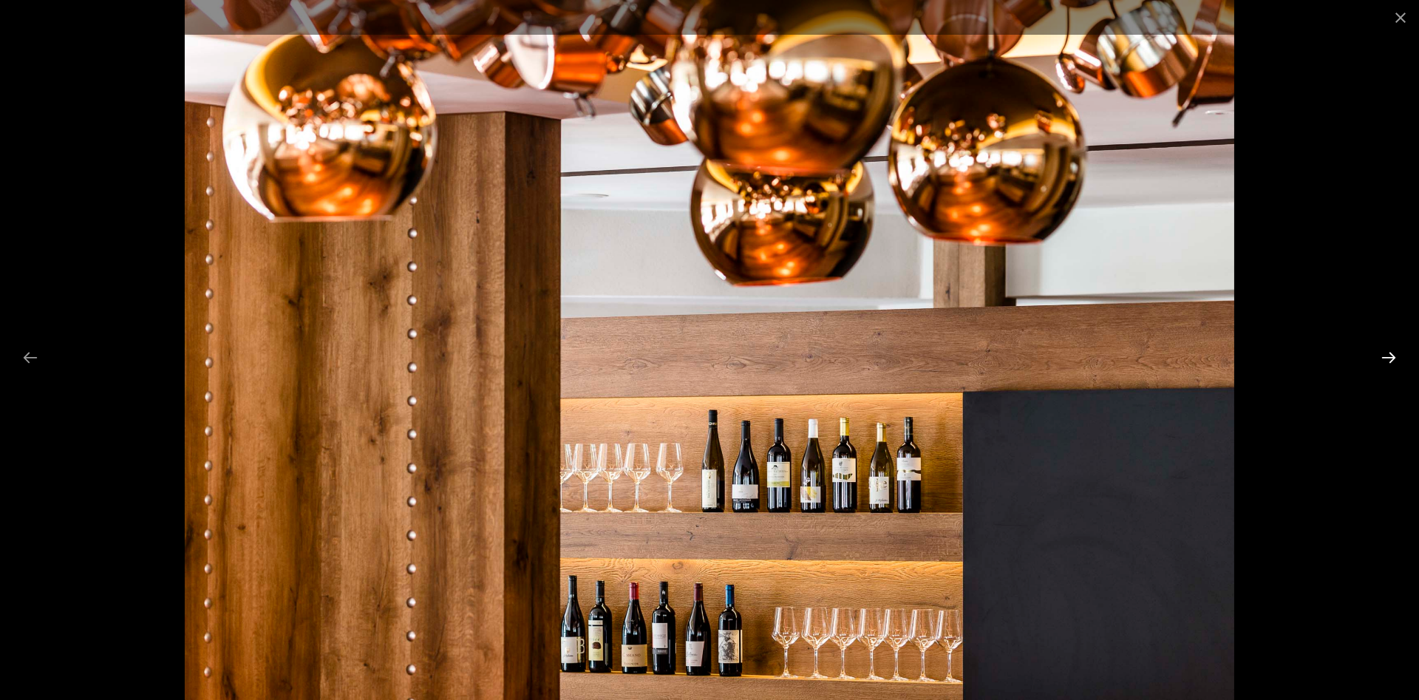
click at [1389, 357] on button "Next slide" at bounding box center [1389, 357] width 31 height 29
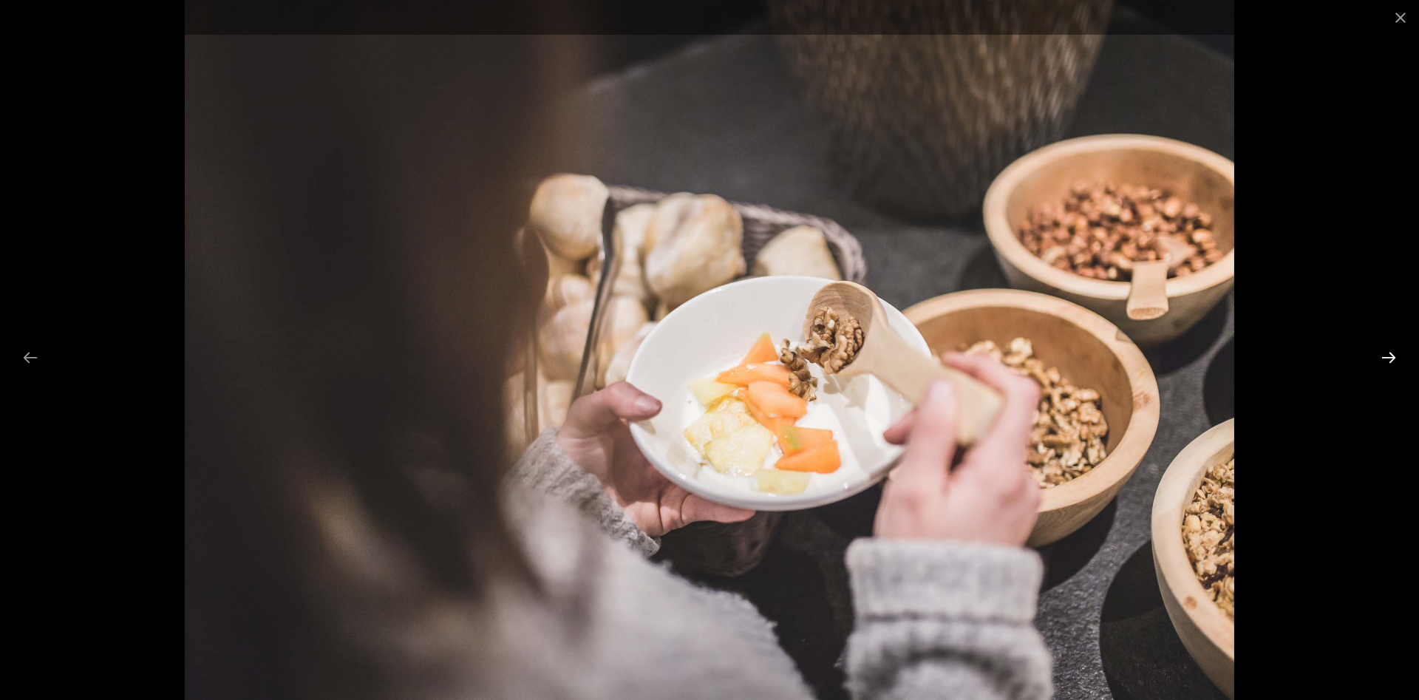
click at [1389, 357] on button "Next slide" at bounding box center [1389, 357] width 31 height 29
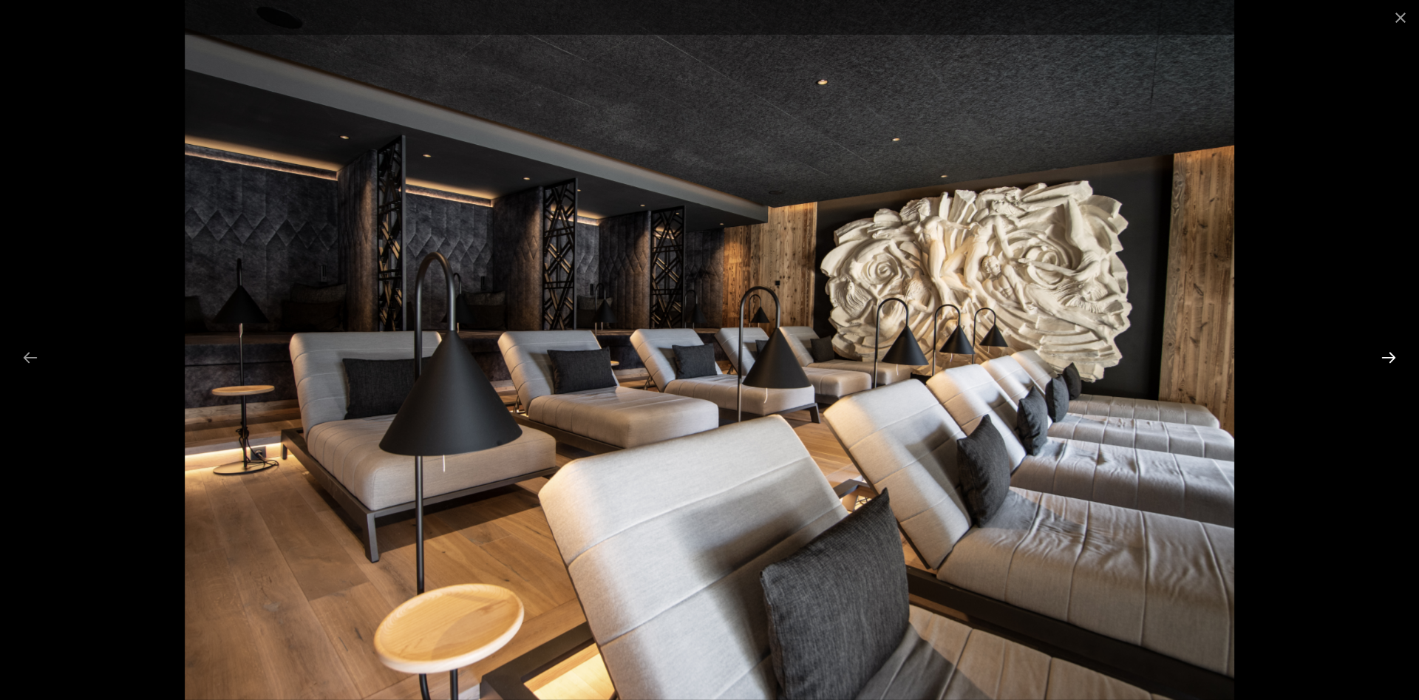
click at [1389, 358] on button "Next slide" at bounding box center [1389, 357] width 31 height 29
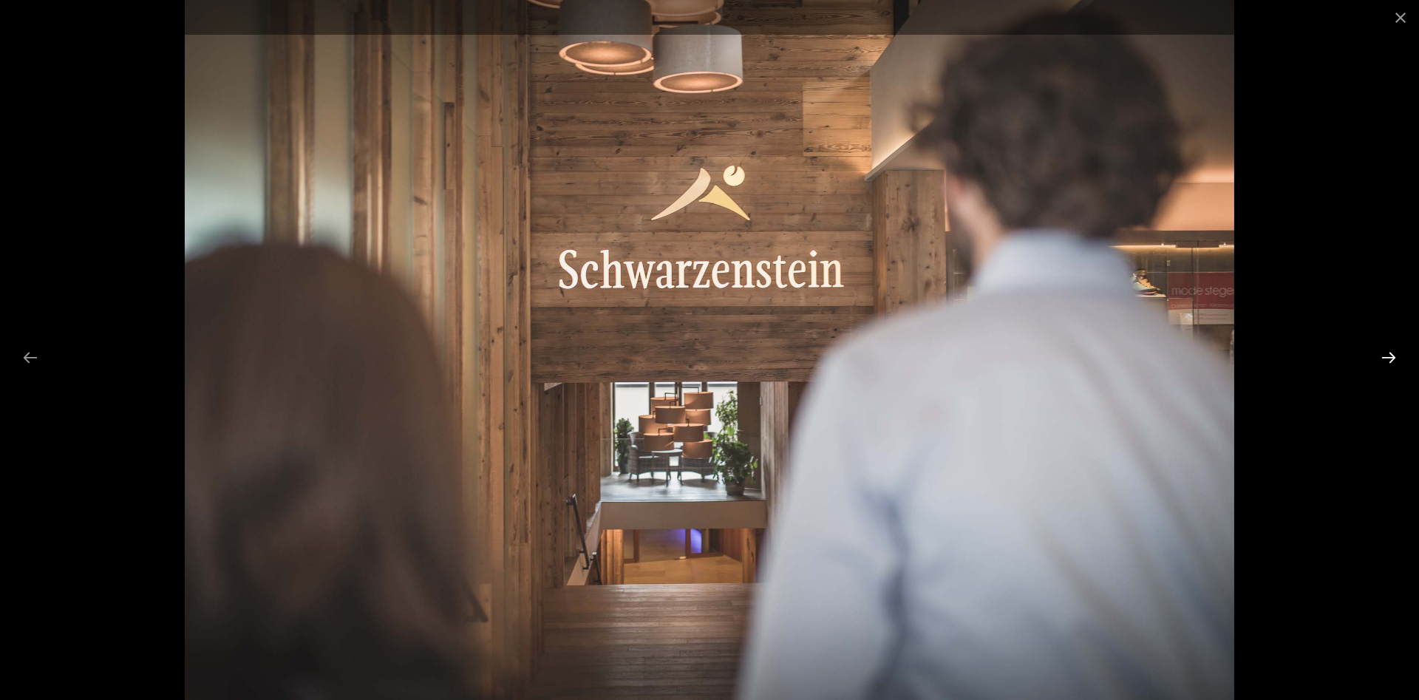
click at [1389, 358] on button "Next slide" at bounding box center [1389, 357] width 31 height 29
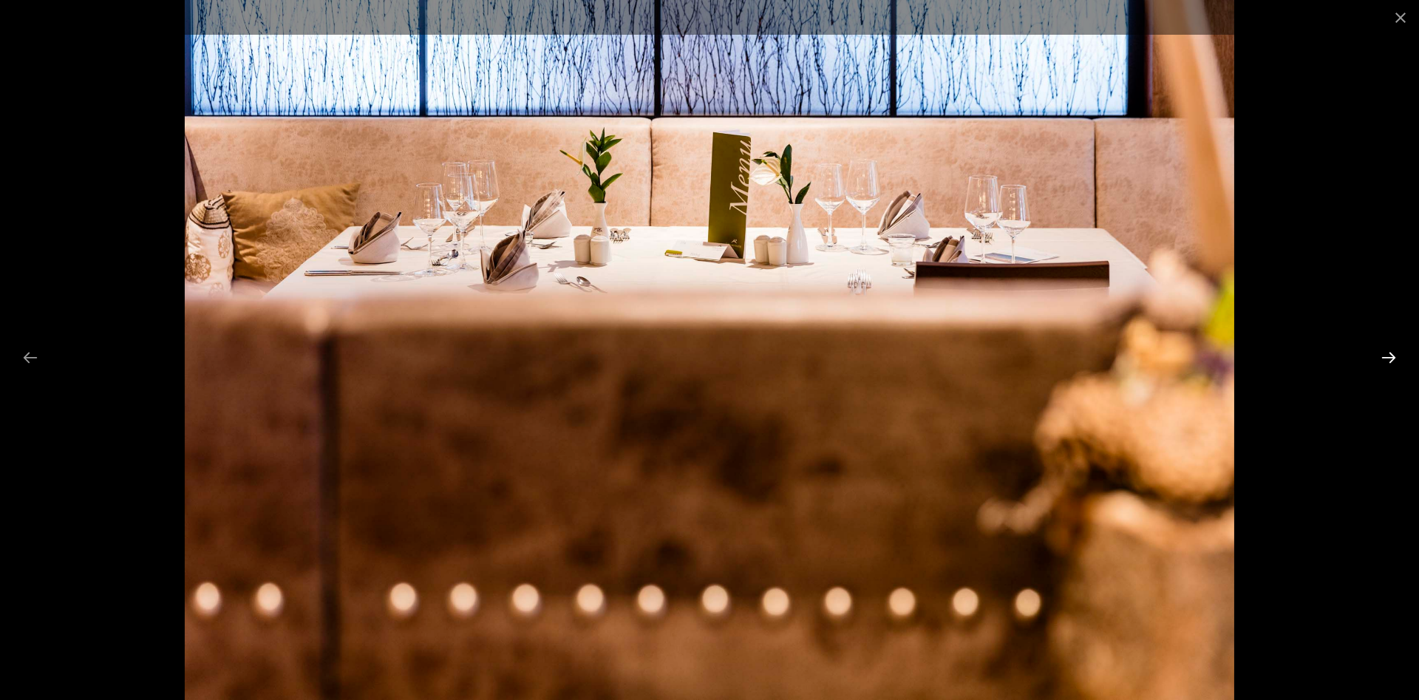
click at [1389, 358] on button "Next slide" at bounding box center [1389, 357] width 31 height 29
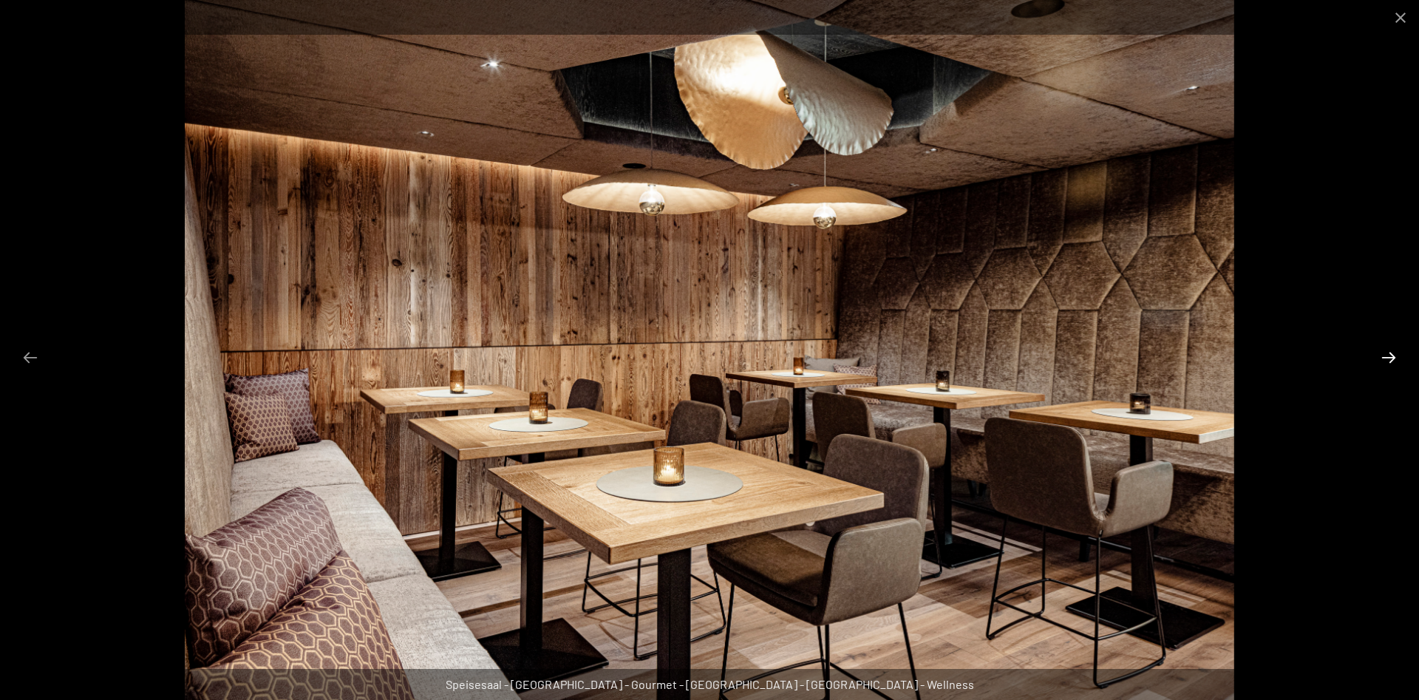
click at [1389, 358] on button "Next slide" at bounding box center [1389, 357] width 31 height 29
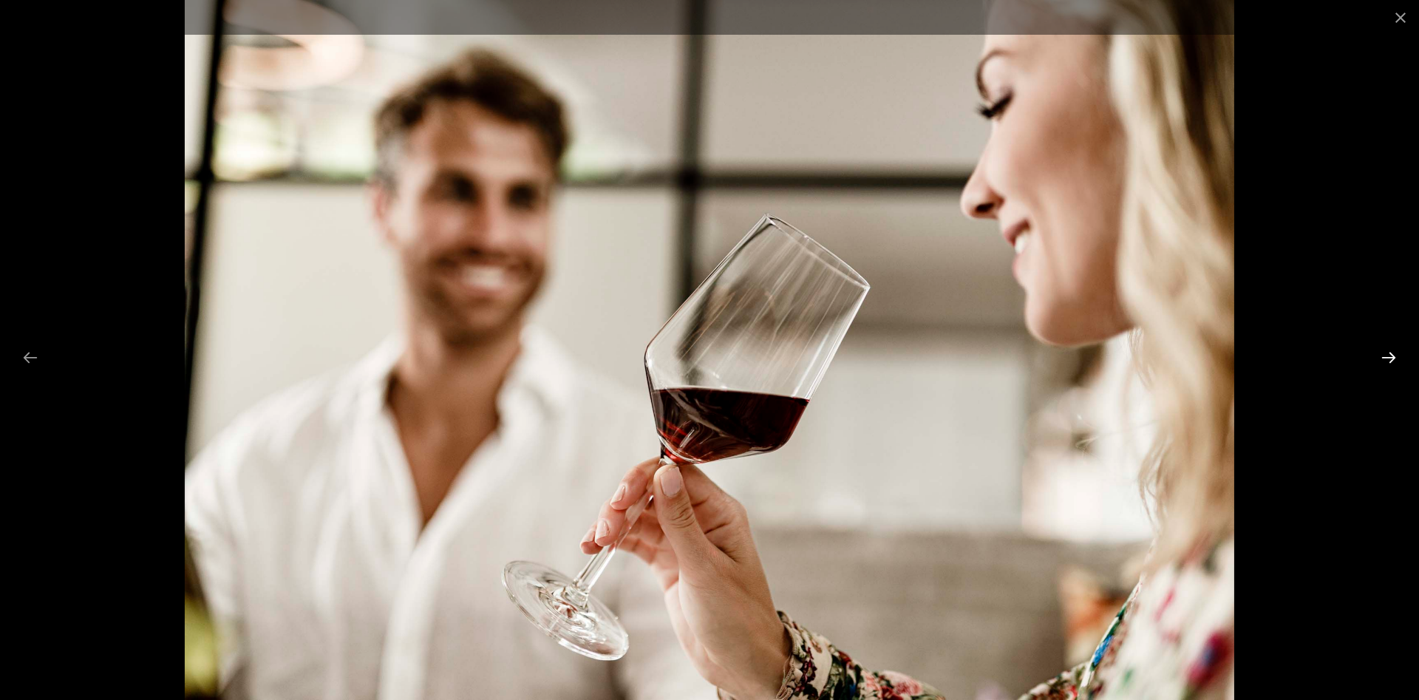
click at [1389, 358] on button "Next slide" at bounding box center [1389, 357] width 31 height 29
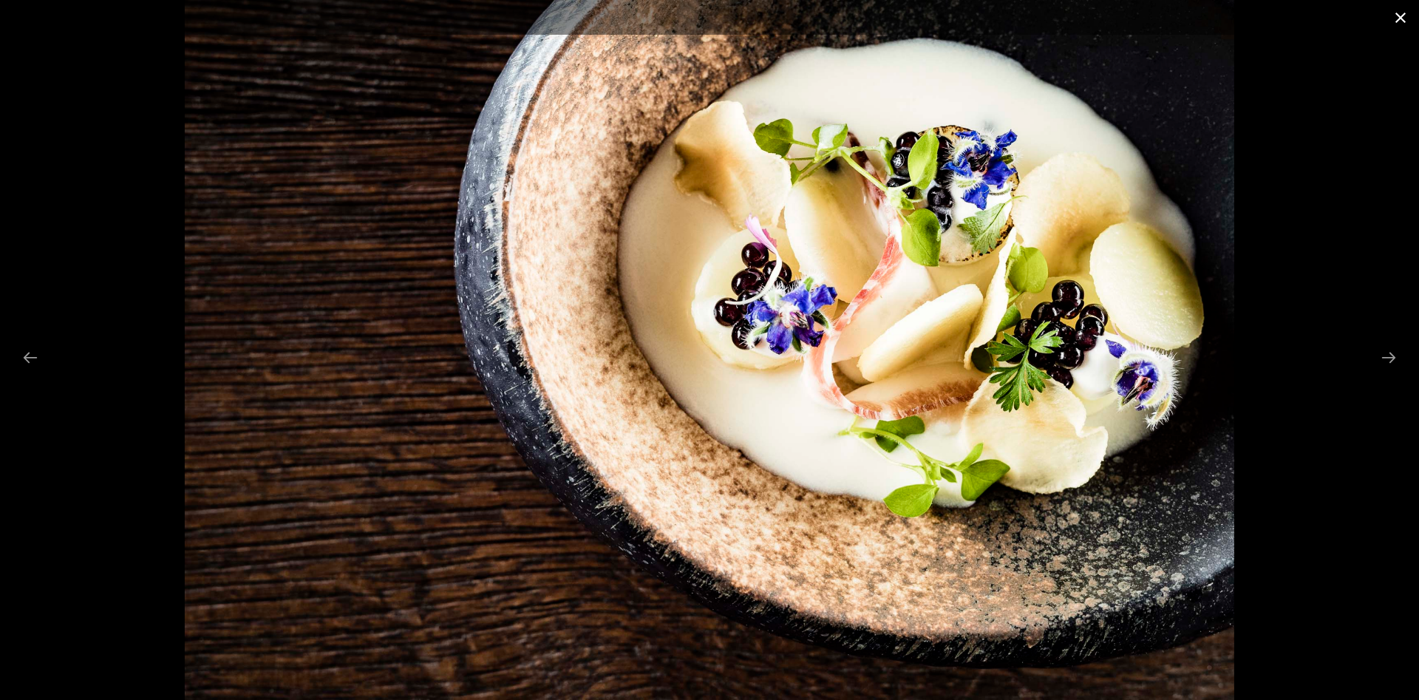
click at [1405, 7] on button "Close gallery" at bounding box center [1400, 17] width 37 height 35
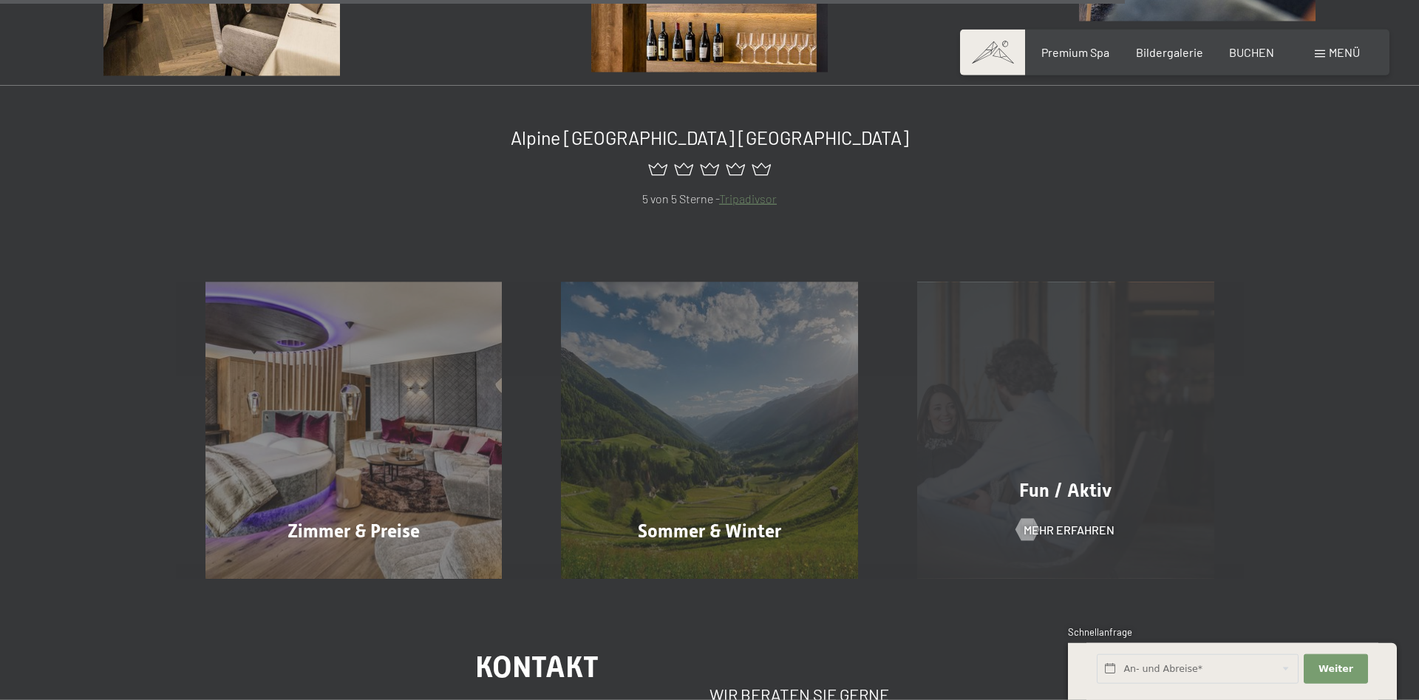
scroll to position [2710, 0]
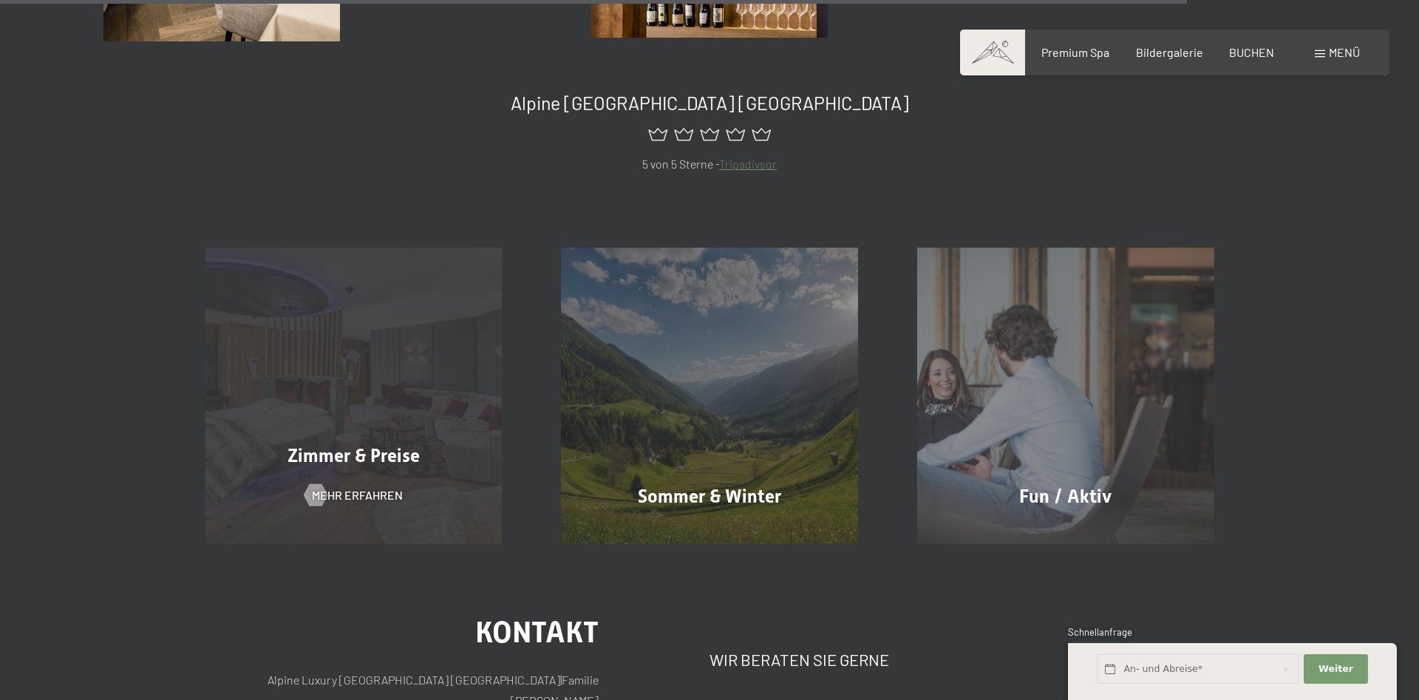
click at [395, 376] on div "Zimmer & Preise Mehr erfahren" at bounding box center [354, 396] width 356 height 297
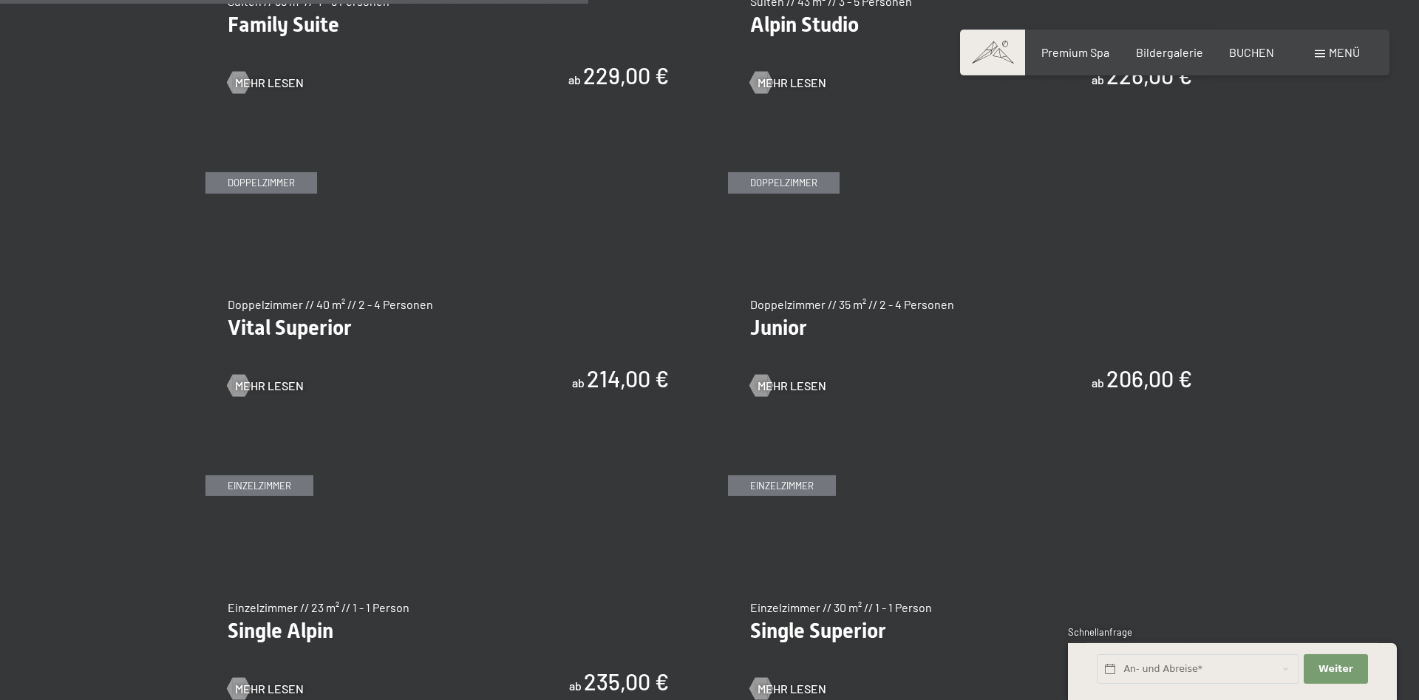
scroll to position [1961, 0]
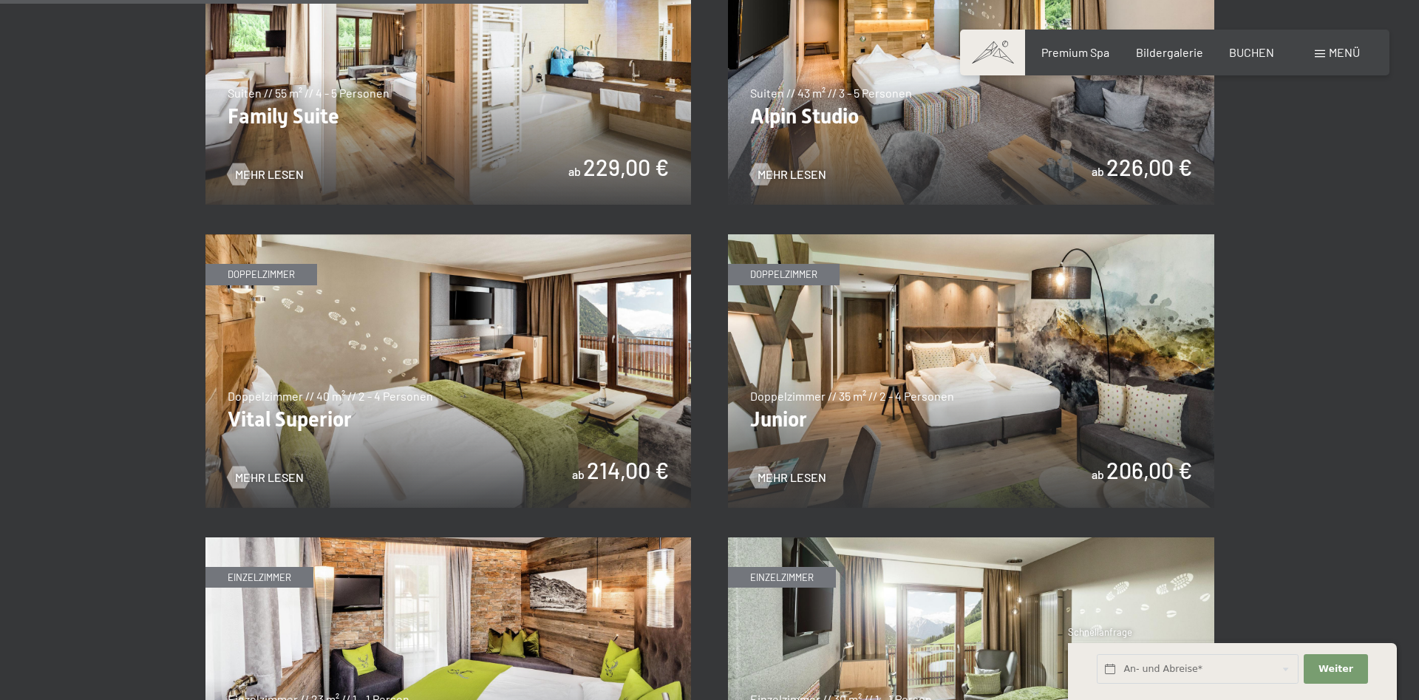
click at [1338, 58] on span "Menü" at bounding box center [1344, 52] width 31 height 14
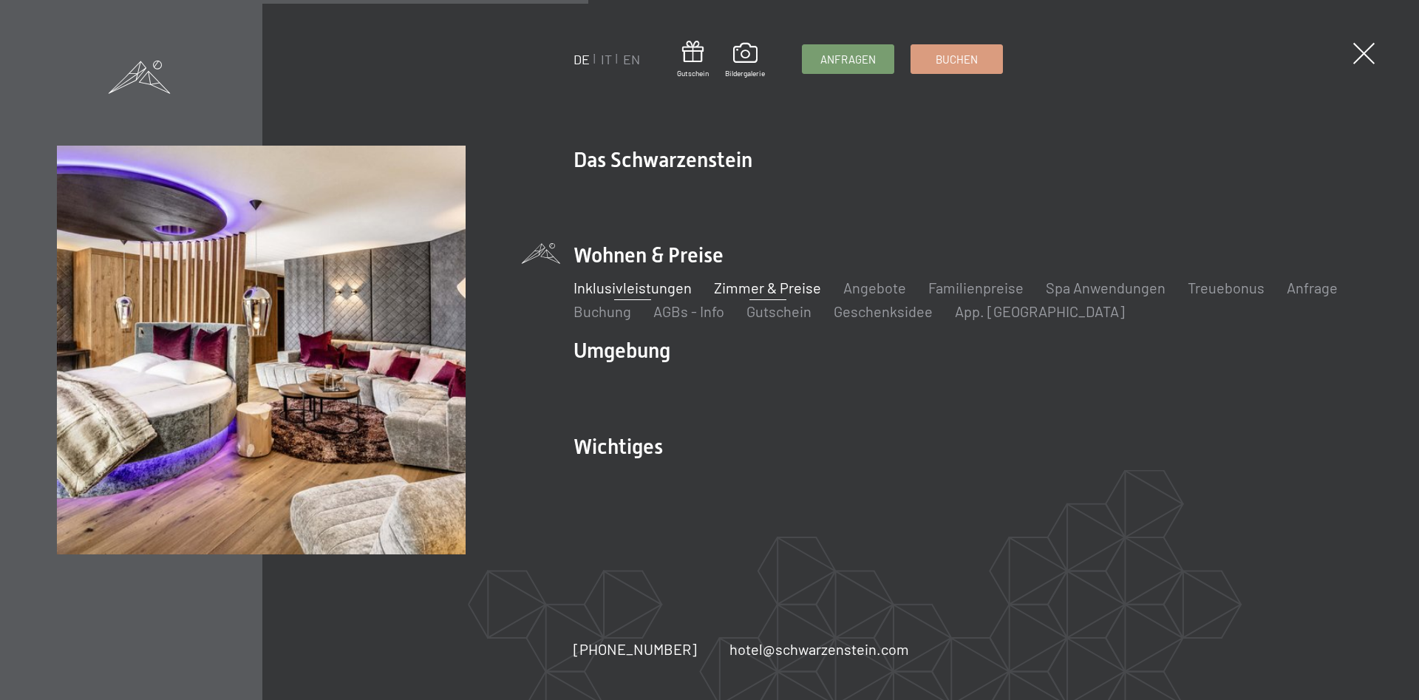
click at [617, 282] on link "Inklusivleistungen" at bounding box center [633, 288] width 118 height 18
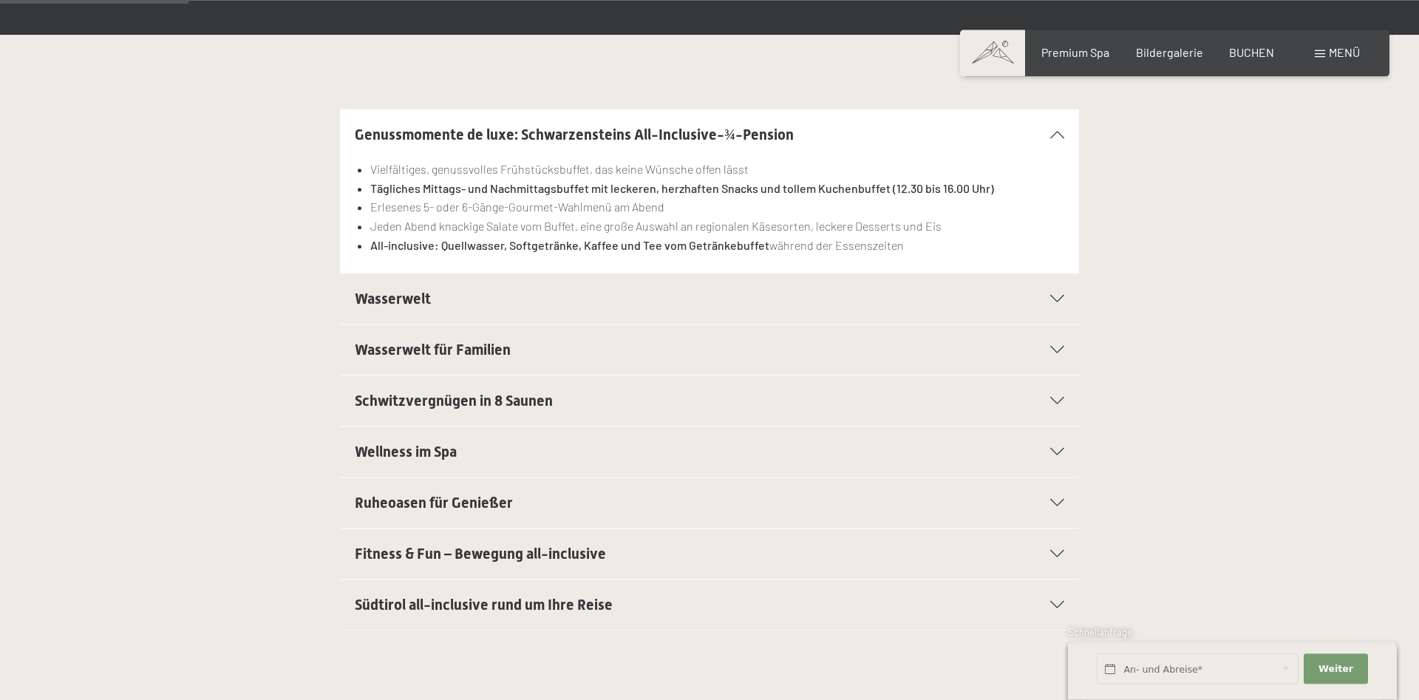
scroll to position [377, 0]
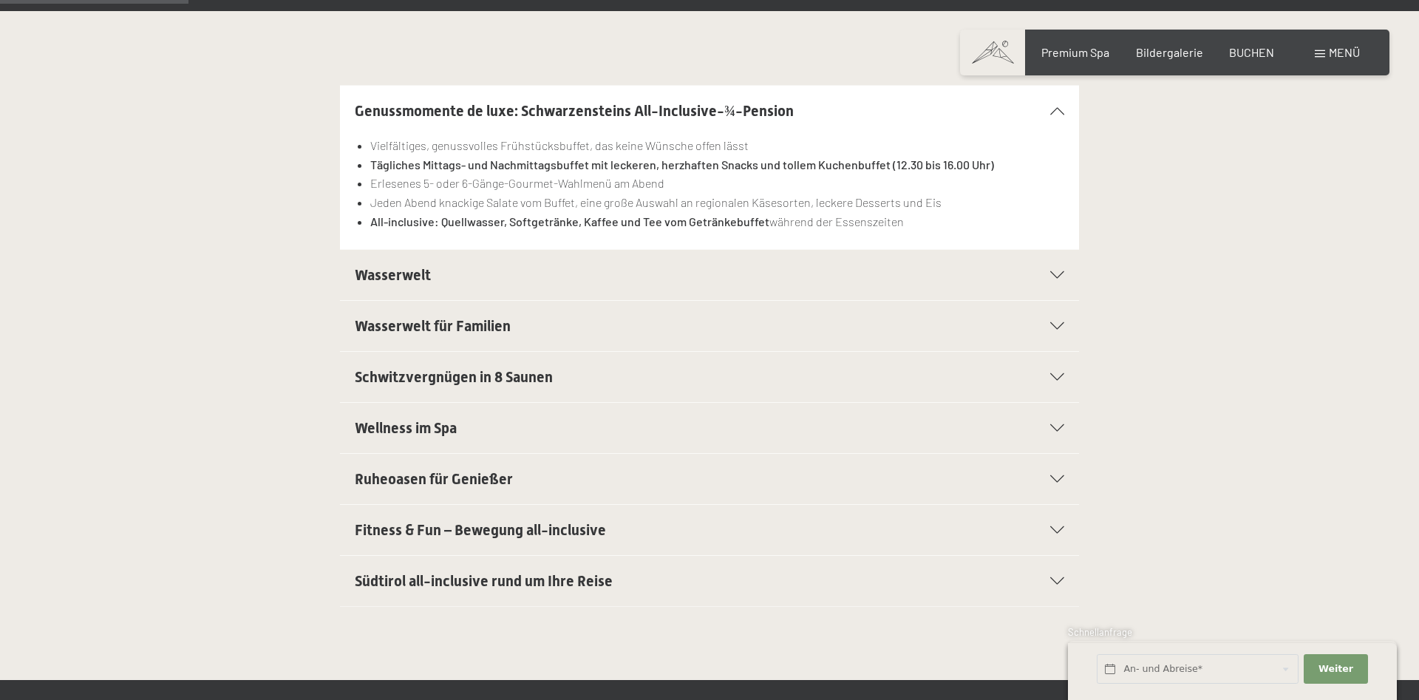
click at [1057, 277] on icon at bounding box center [1058, 274] width 14 height 7
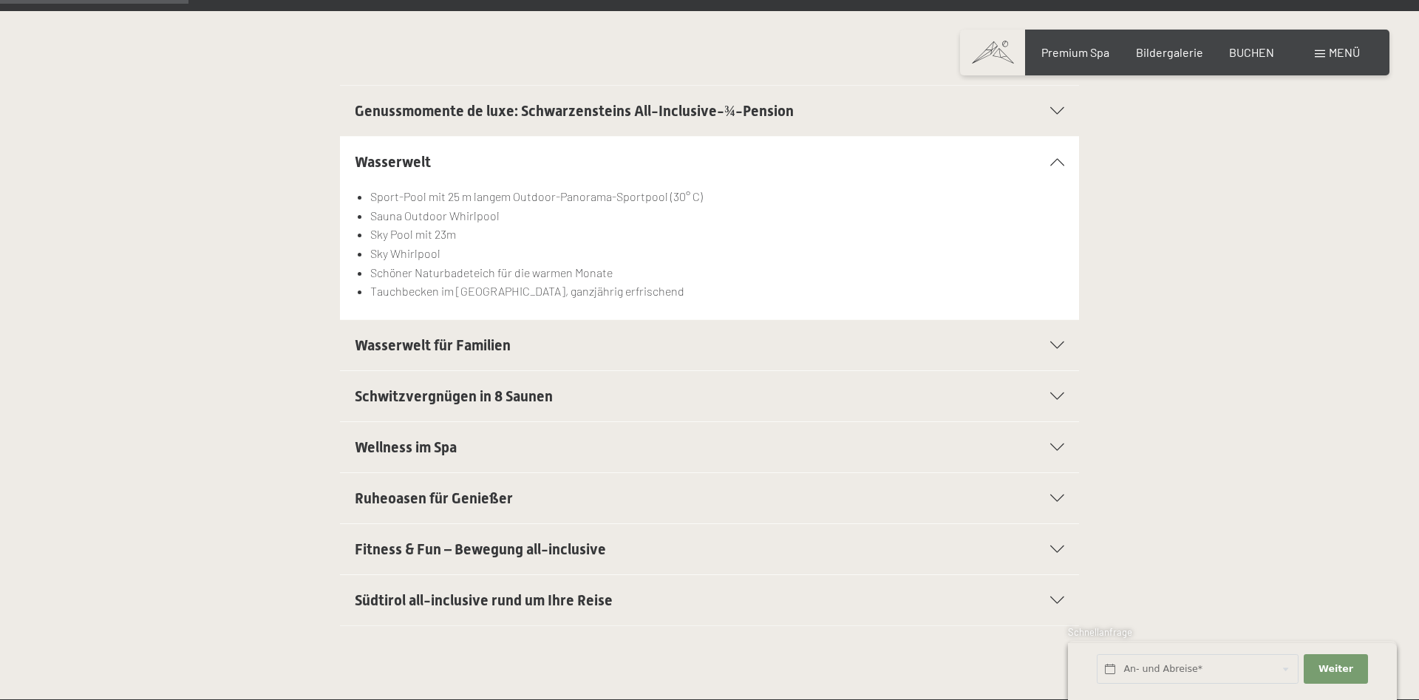
click at [1057, 277] on li "Schöner Naturbadeteich für die warmen Monate" at bounding box center [717, 272] width 694 height 19
click at [1053, 388] on div "Schwitzvergnügen in 8 Saunen" at bounding box center [710, 396] width 710 height 50
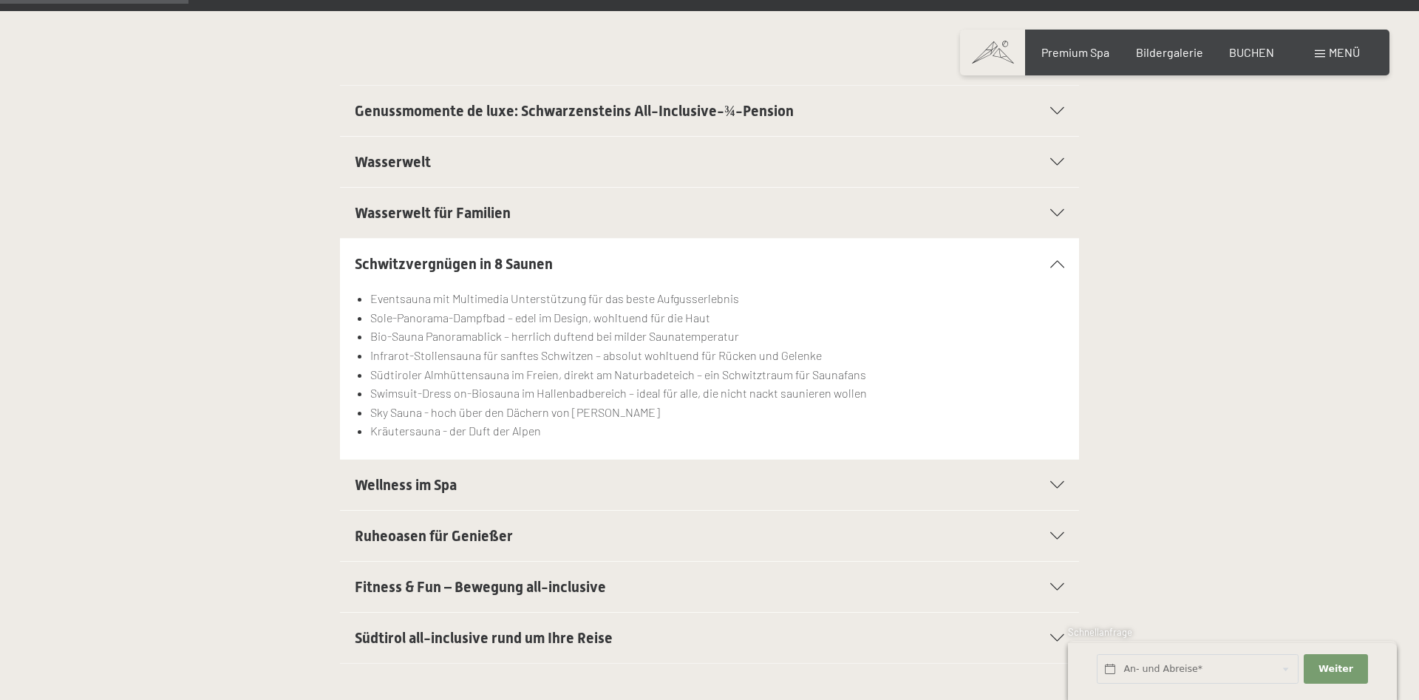
click at [189, 255] on div "Schwitzvergnügen in 8 Saunen Eventsauna mit Multimedia Unterstützung für das be…" at bounding box center [710, 349] width 1120 height 222
click at [1065, 265] on section "Schwitzvergnügen in 8 Saunen Eventsauna mit Multimedia Unterstützung für das be…" at bounding box center [709, 349] width 739 height 222
click at [1055, 109] on icon at bounding box center [1058, 110] width 14 height 7
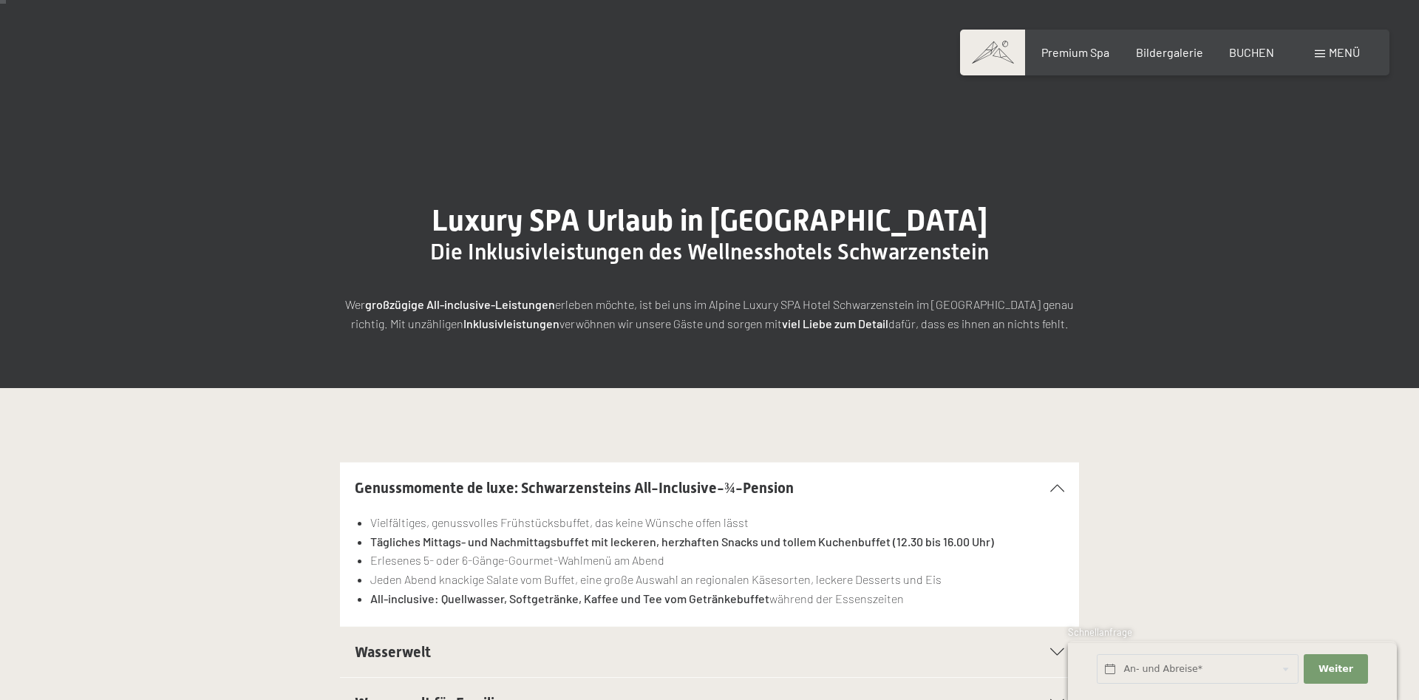
scroll to position [75, 0]
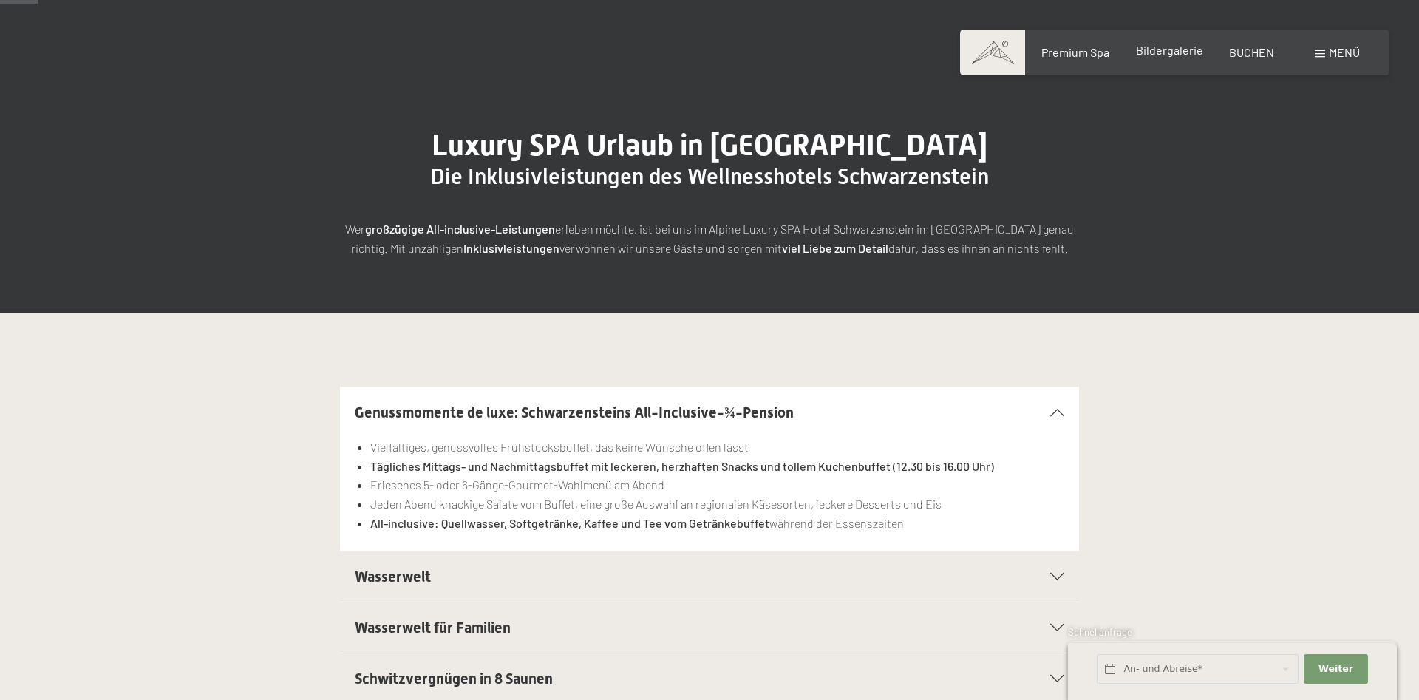
click at [1167, 45] on span "Bildergalerie" at bounding box center [1169, 50] width 67 height 14
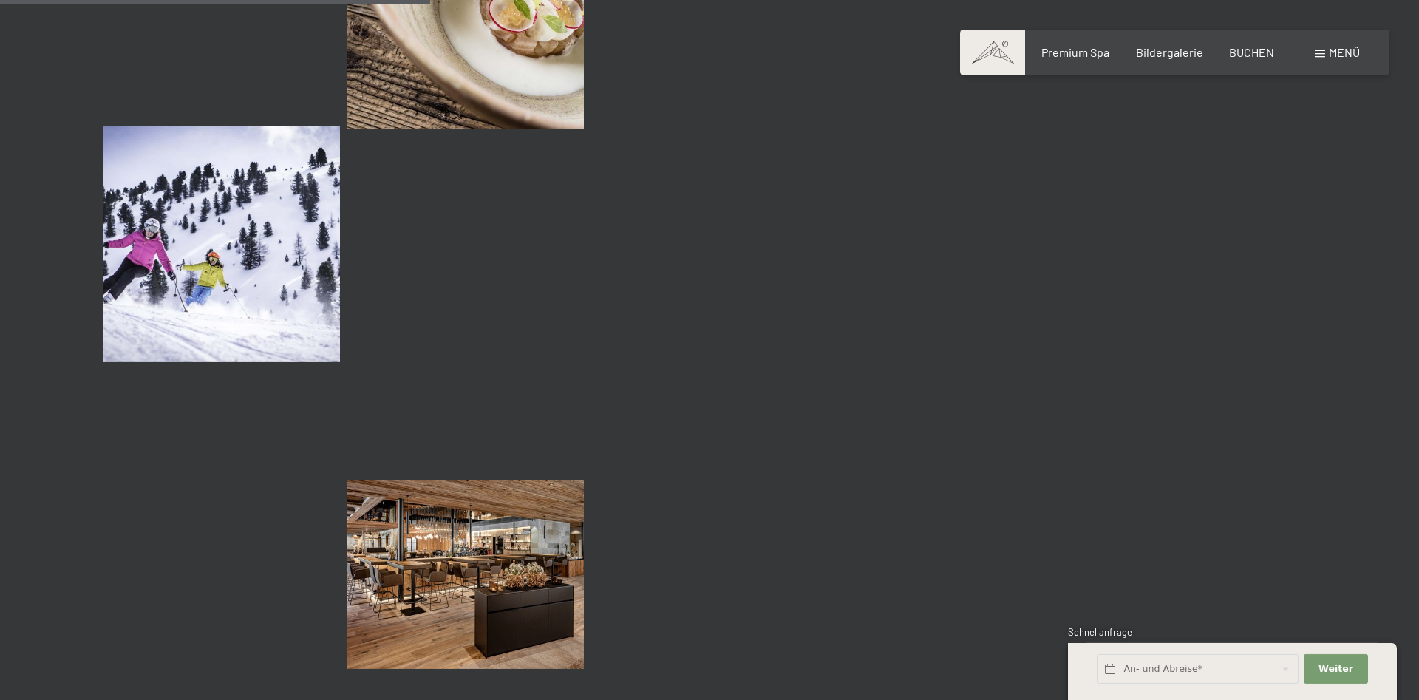
scroll to position [5731, 0]
